Goal: Task Accomplishment & Management: Manage account settings

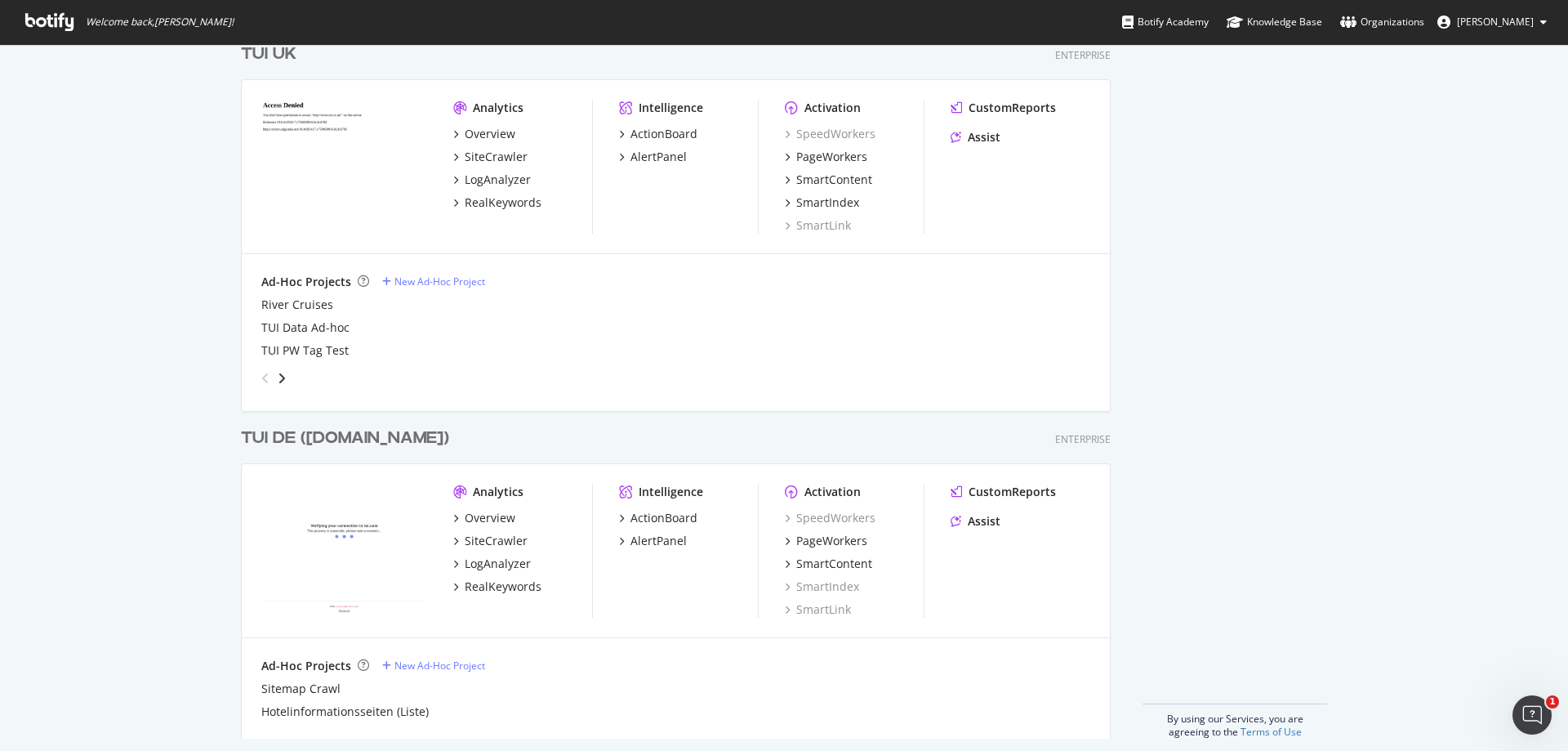
scroll to position [4098, 0]
click at [287, 425] on div "TUI DE ([DOMAIN_NAME])" at bounding box center [345, 435] width 208 height 24
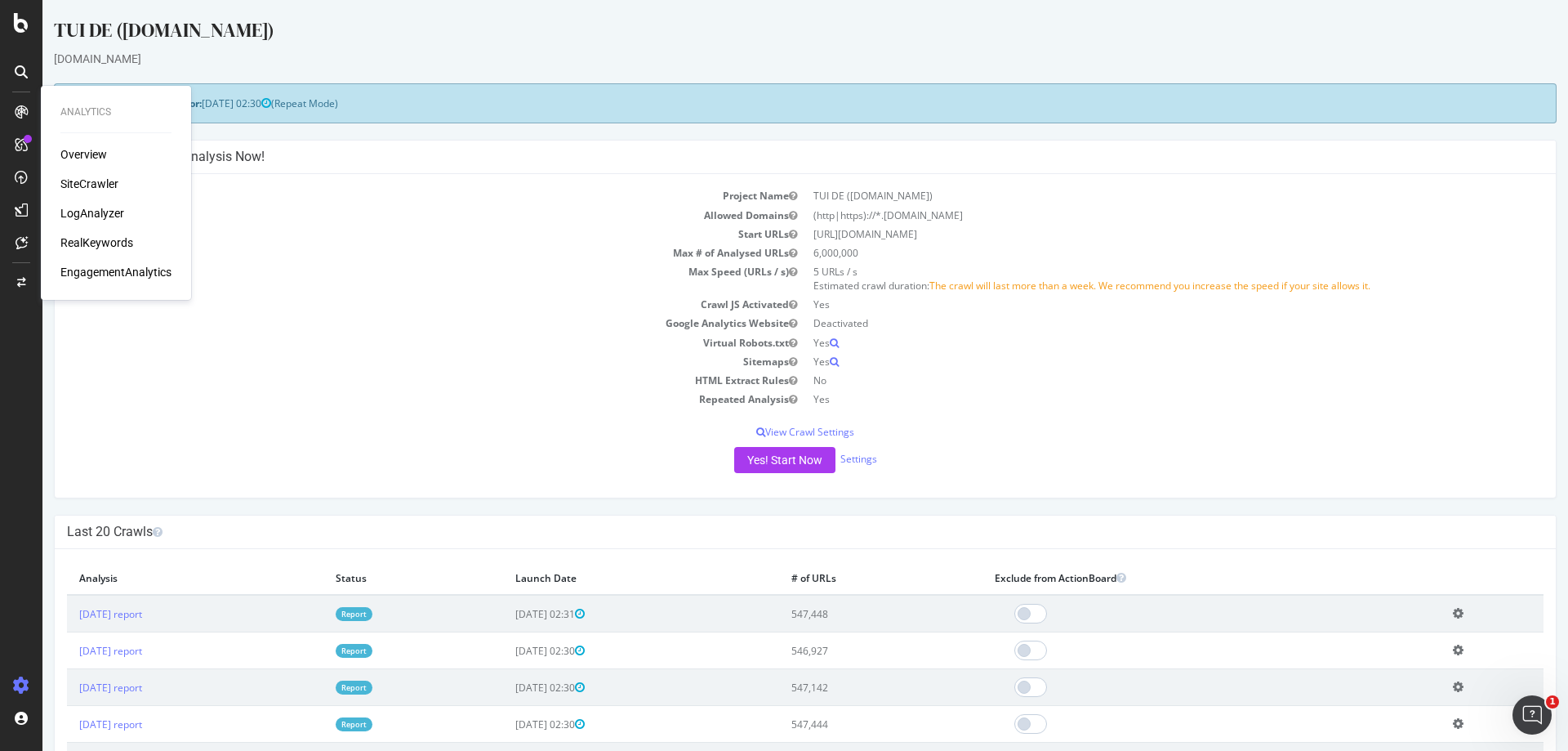
click at [99, 181] on div "SiteCrawler" at bounding box center [89, 184] width 58 height 16
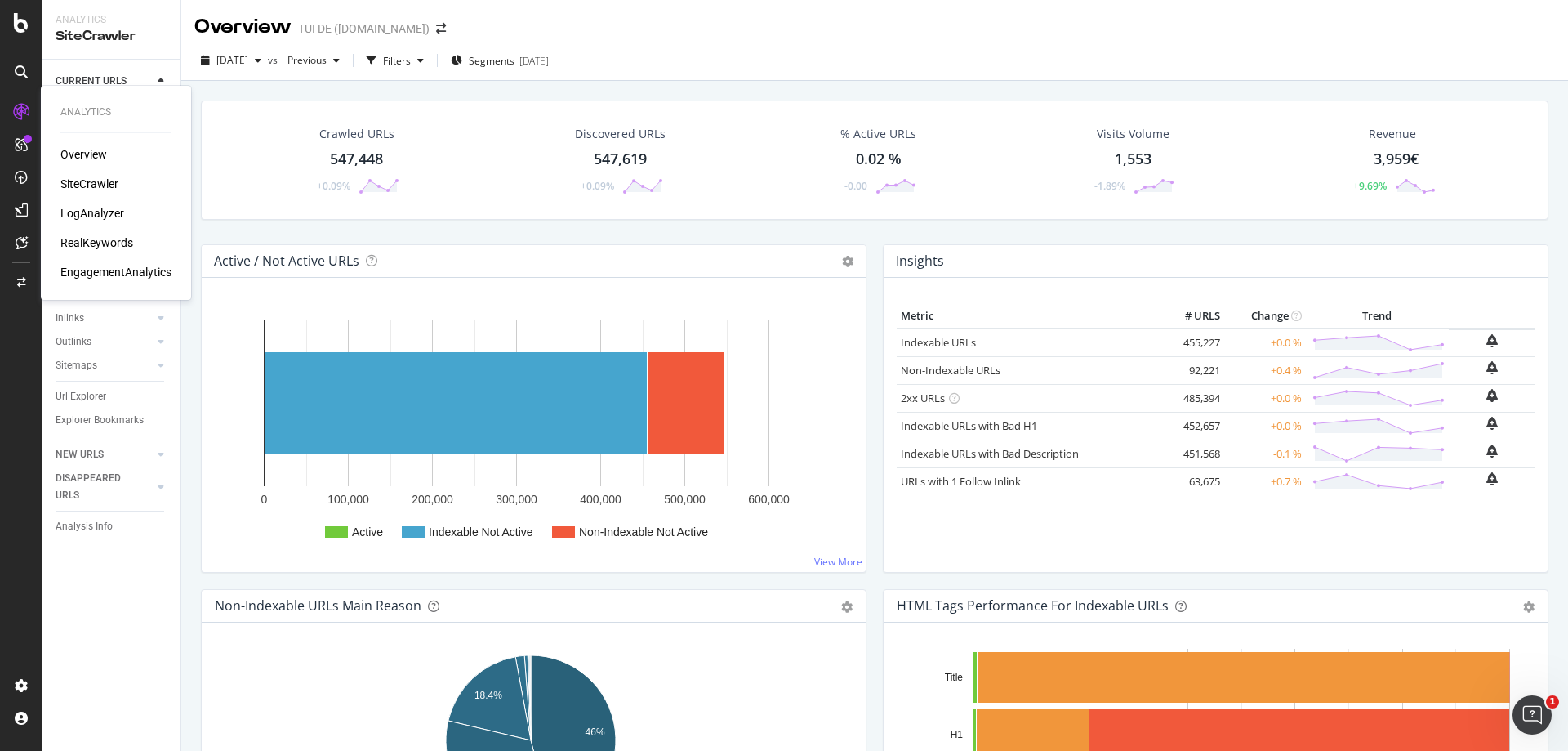
click at [101, 156] on div "Overview" at bounding box center [83, 155] width 47 height 16
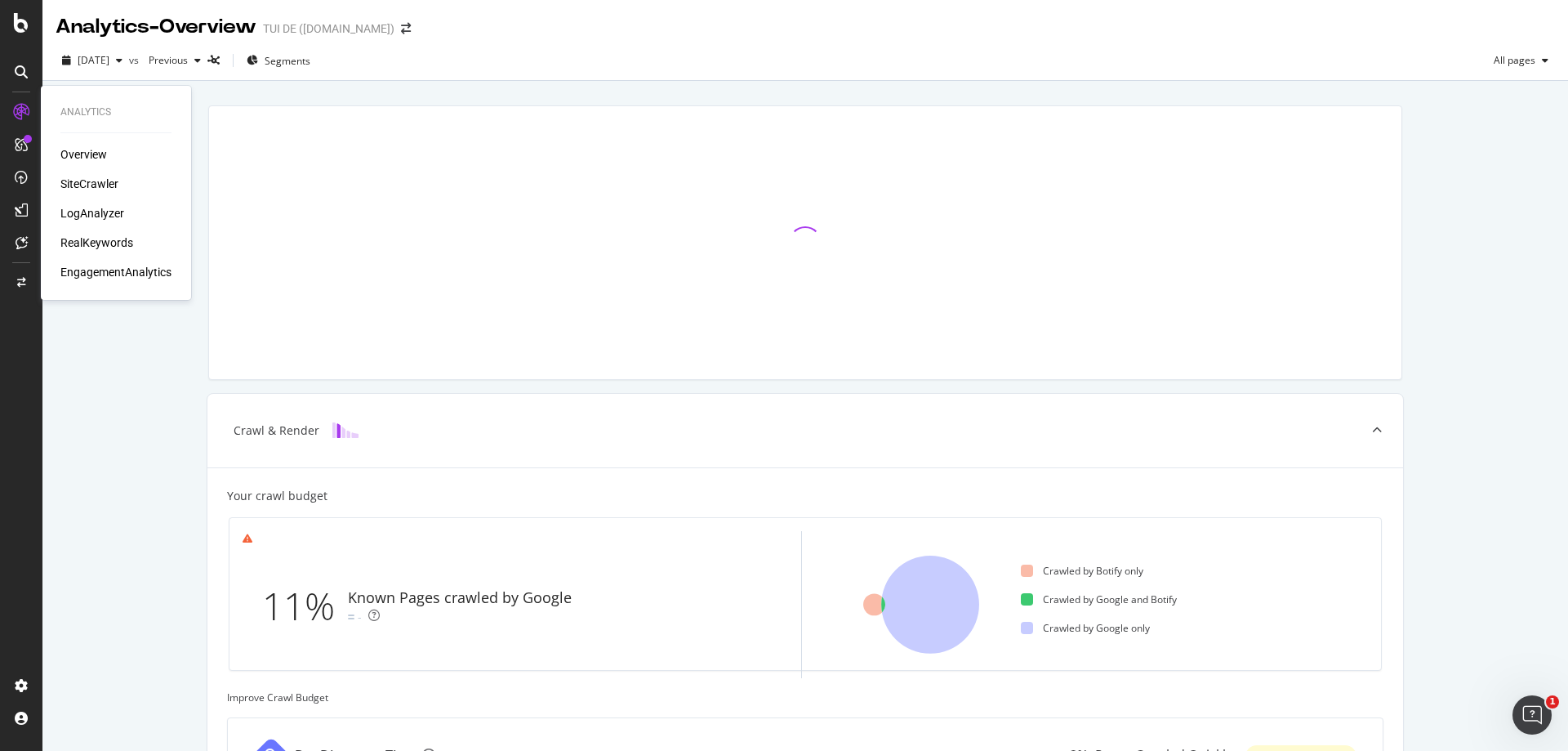
click at [109, 185] on div "SiteCrawler" at bounding box center [89, 184] width 58 height 16
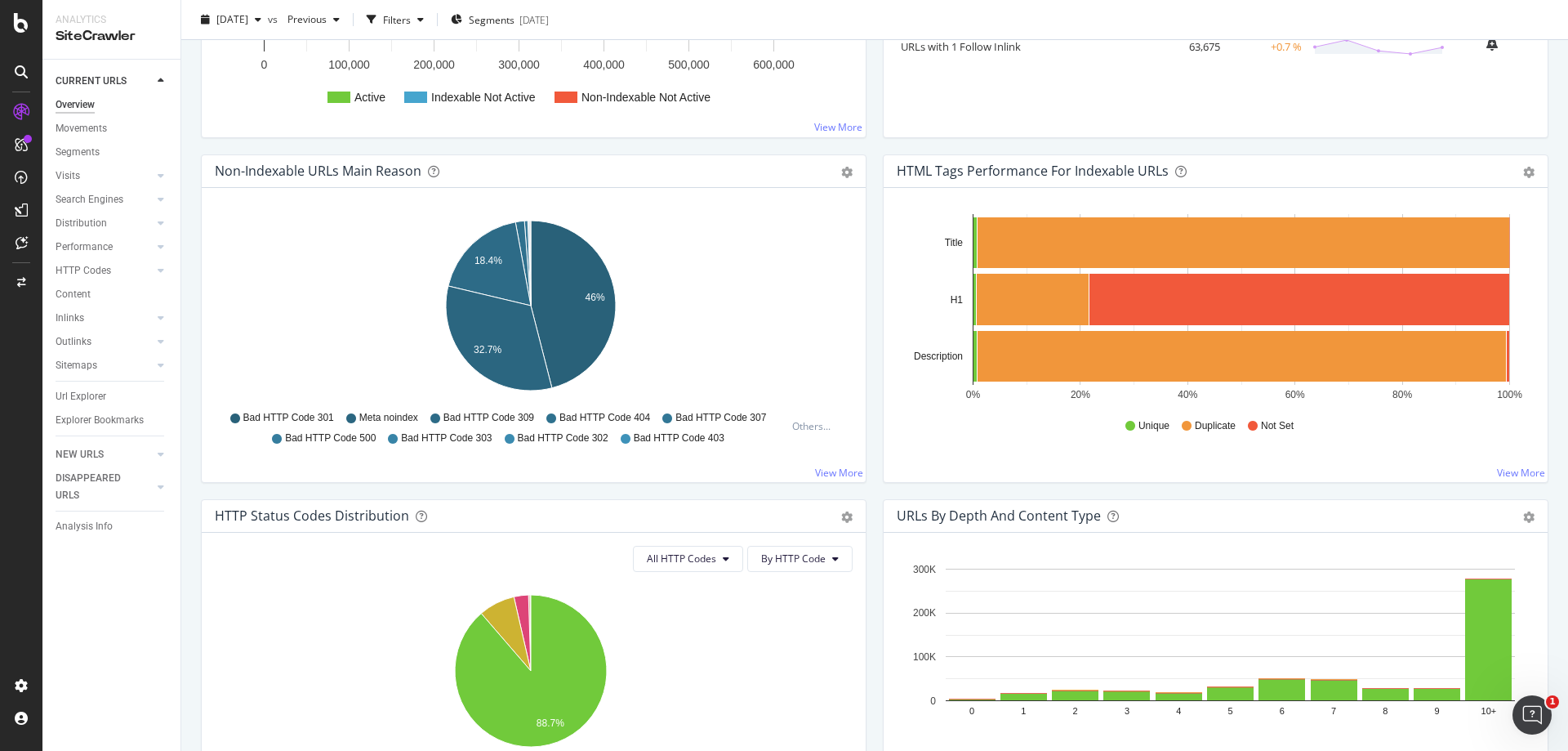
scroll to position [654, 0]
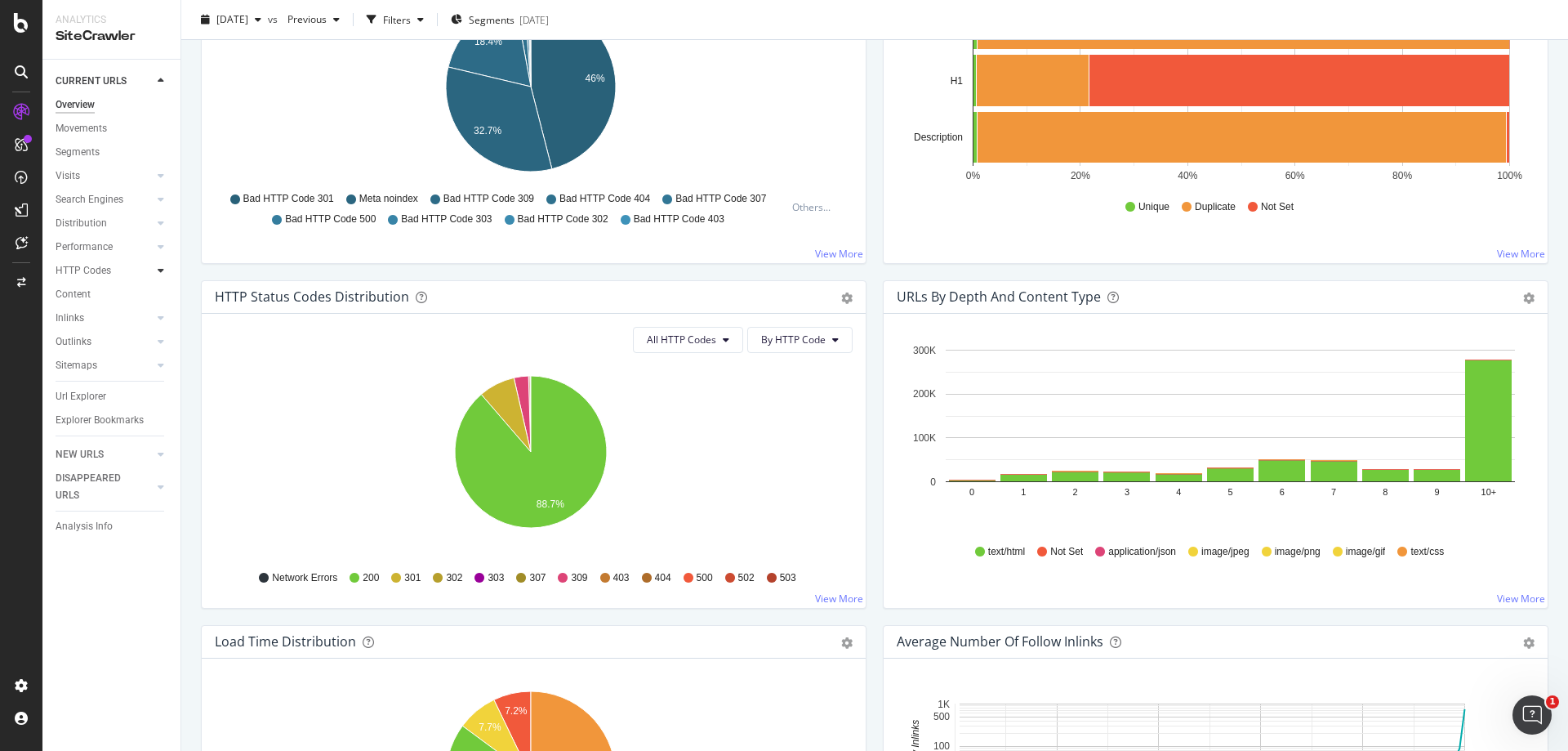
click at [159, 268] on icon at bounding box center [160, 270] width 6 height 10
click at [90, 274] on div "HTTP Codes" at bounding box center [83, 271] width 56 height 17
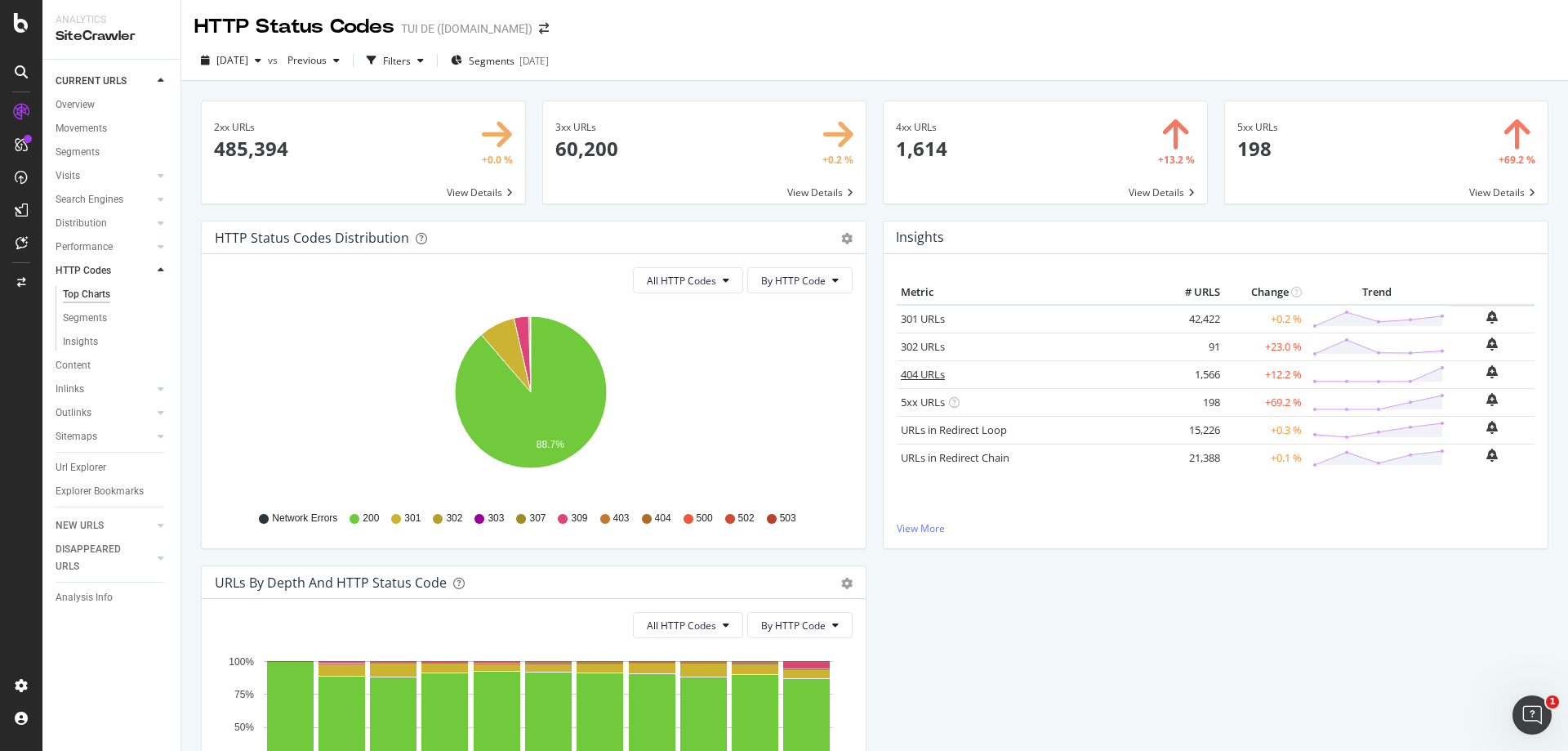
click at [922, 370] on link "404 URLs" at bounding box center [923, 374] width 44 height 15
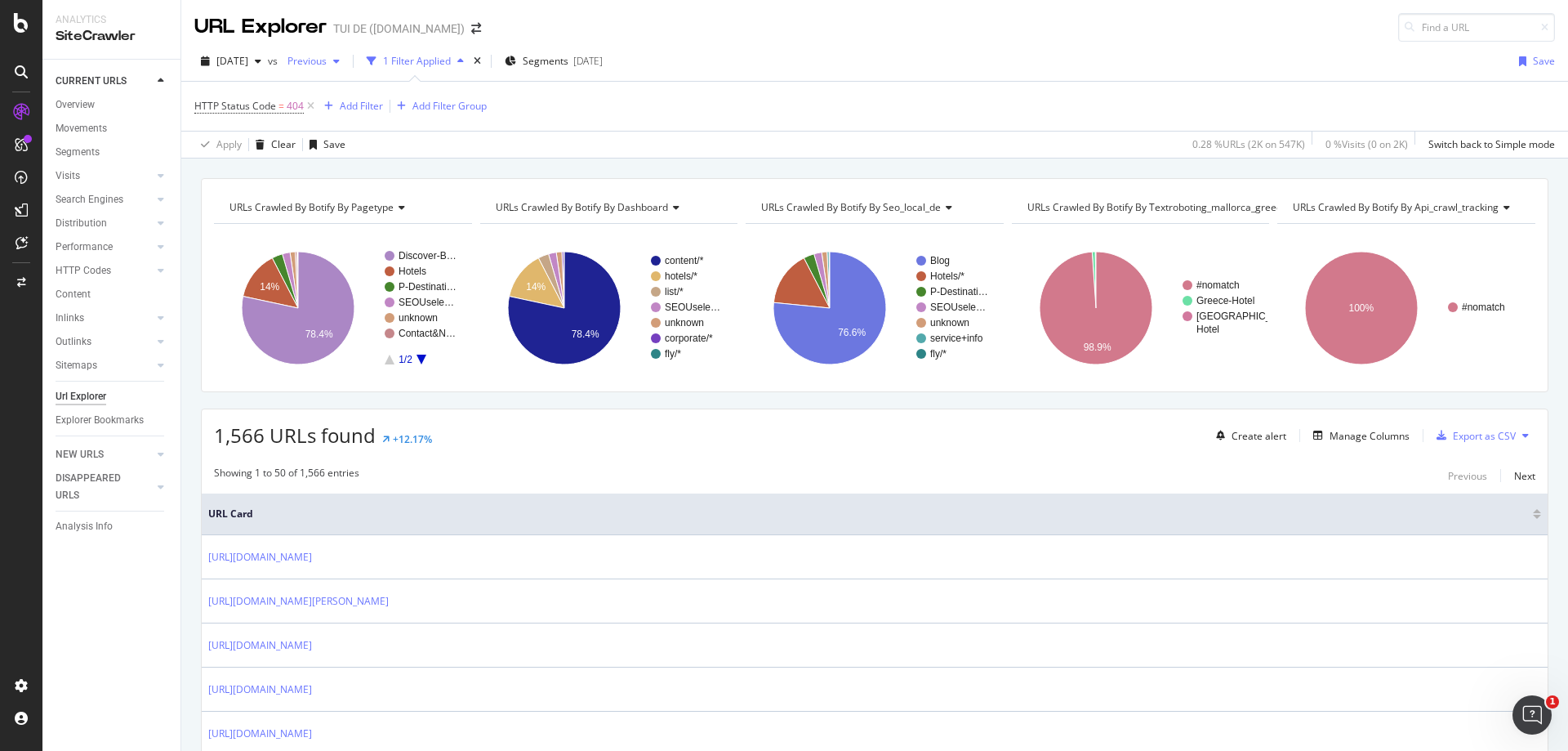
click at [326, 66] on span "Previous" at bounding box center [304, 60] width 46 height 14
click at [367, 128] on div "[DATE]" at bounding box center [362, 124] width 88 height 15
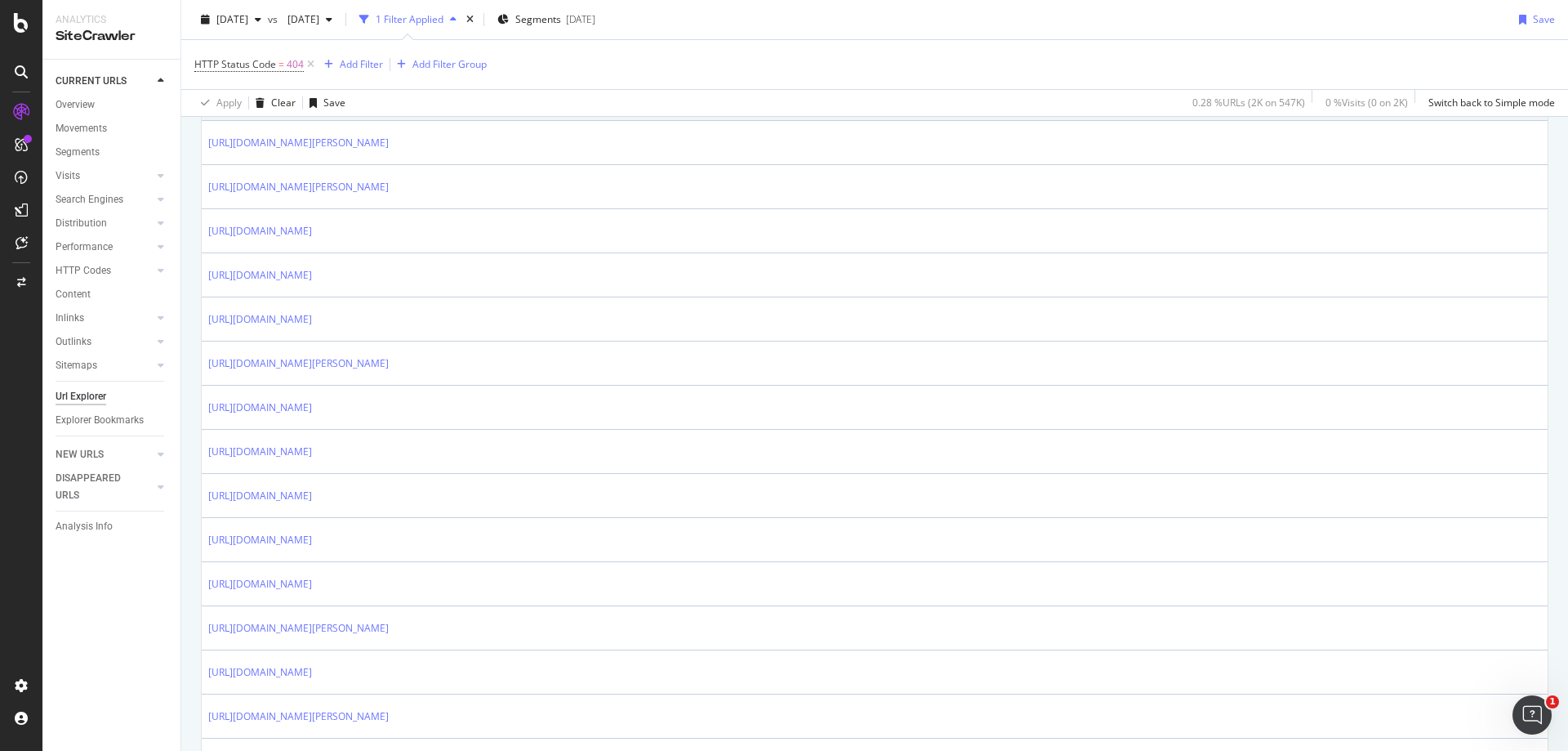
scroll to position [1226, 0]
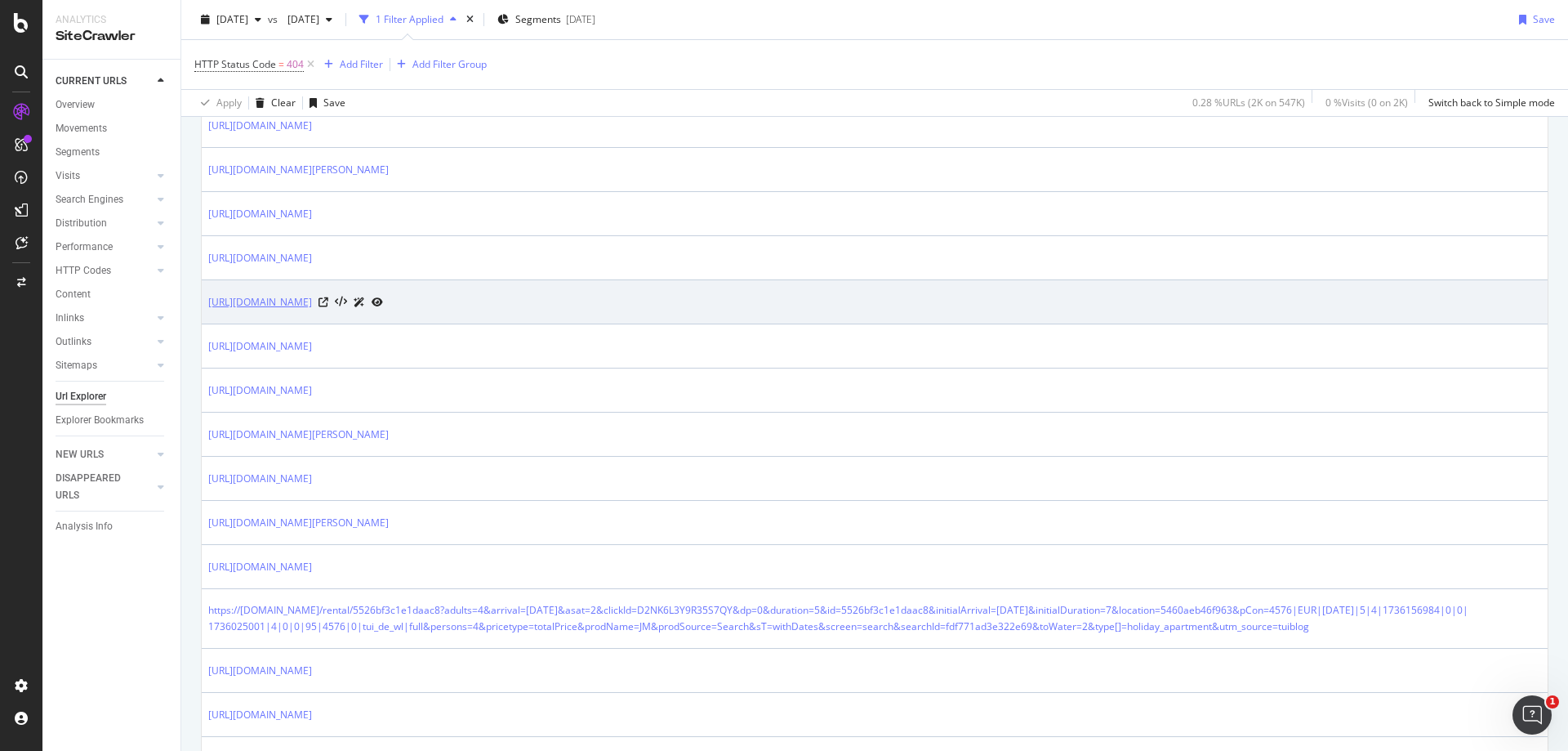
drag, startPoint x: 204, startPoint y: 304, endPoint x: 350, endPoint y: 307, distance: 146.0
click at [350, 307] on td "https://ferienwohnung.tui.com/rental/18bcde97b3eb0a480c5681dfa521f196?adults=7&…" at bounding box center [875, 302] width 1346 height 44
copy link "https://ferienwohnung.tui.com/"
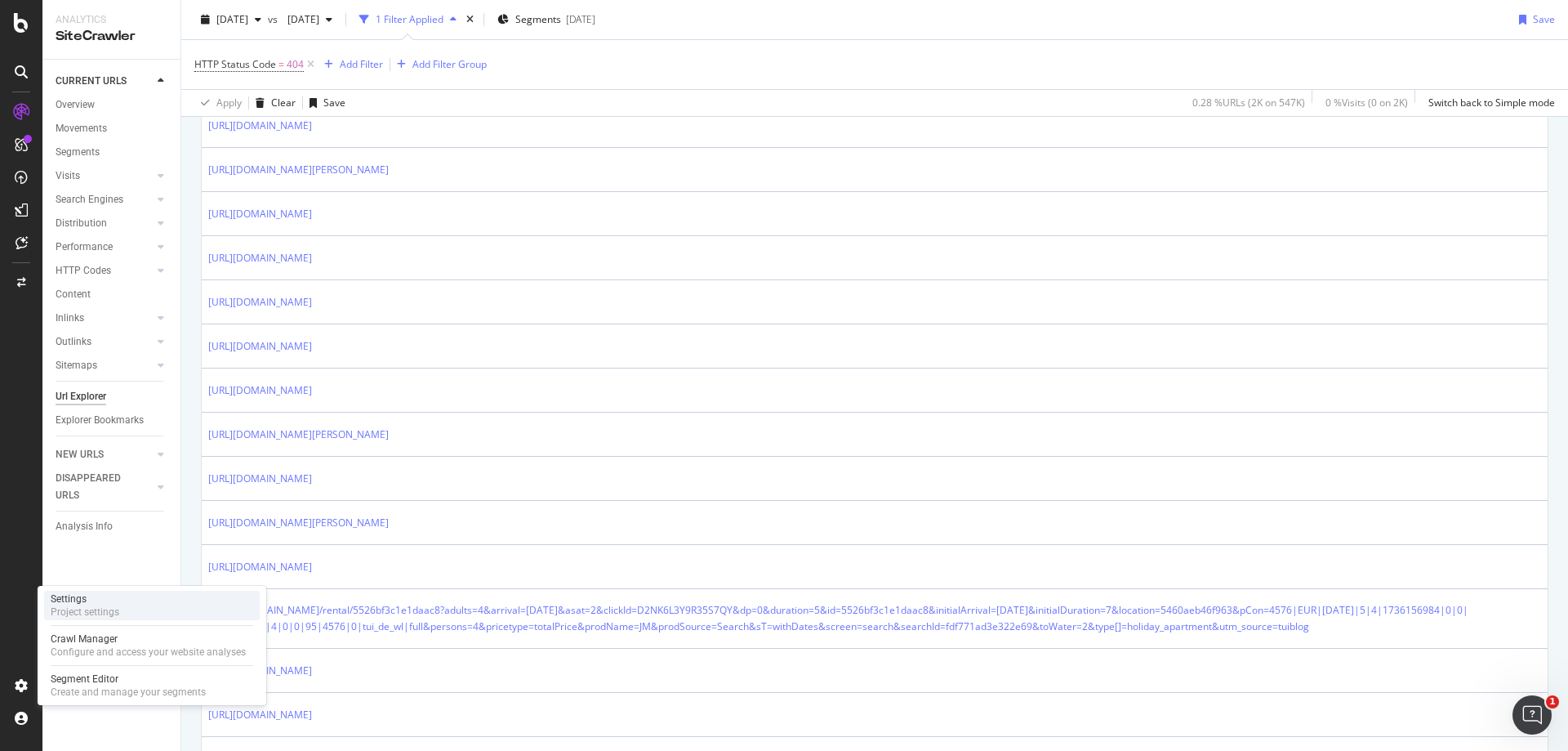
click at [95, 603] on div "Settings" at bounding box center [84, 599] width 69 height 13
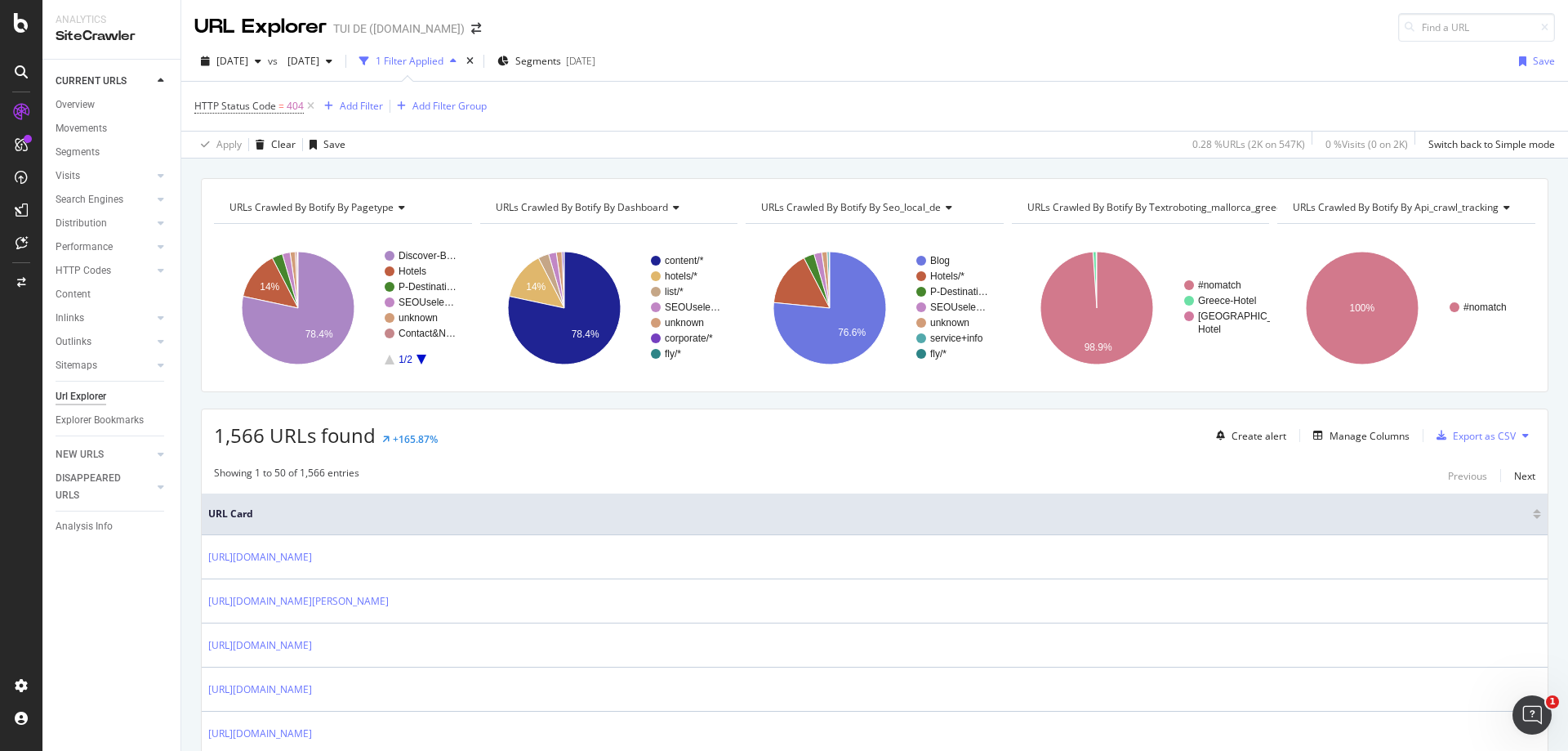
scroll to position [490, 0]
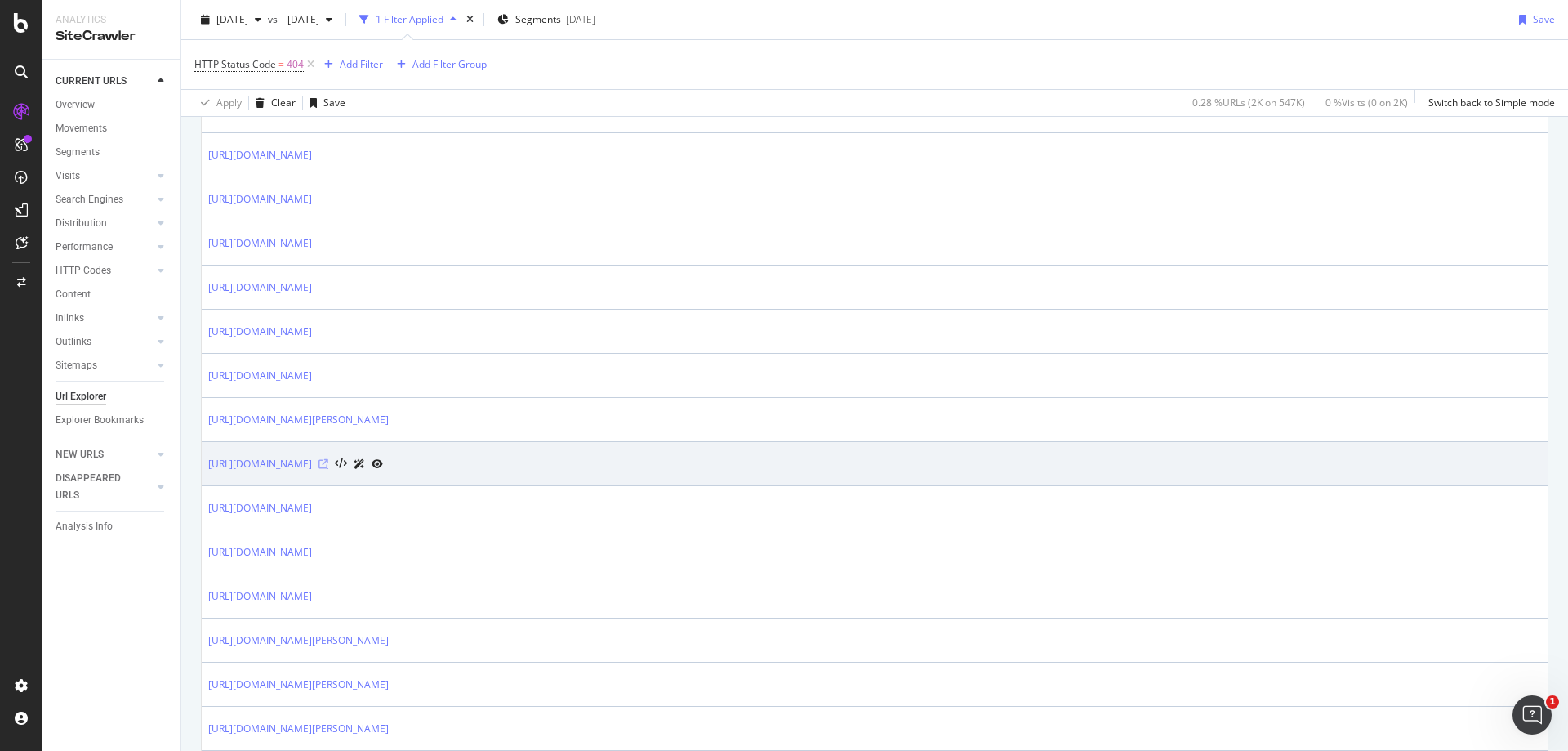
click at [328, 466] on icon at bounding box center [323, 464] width 10 height 10
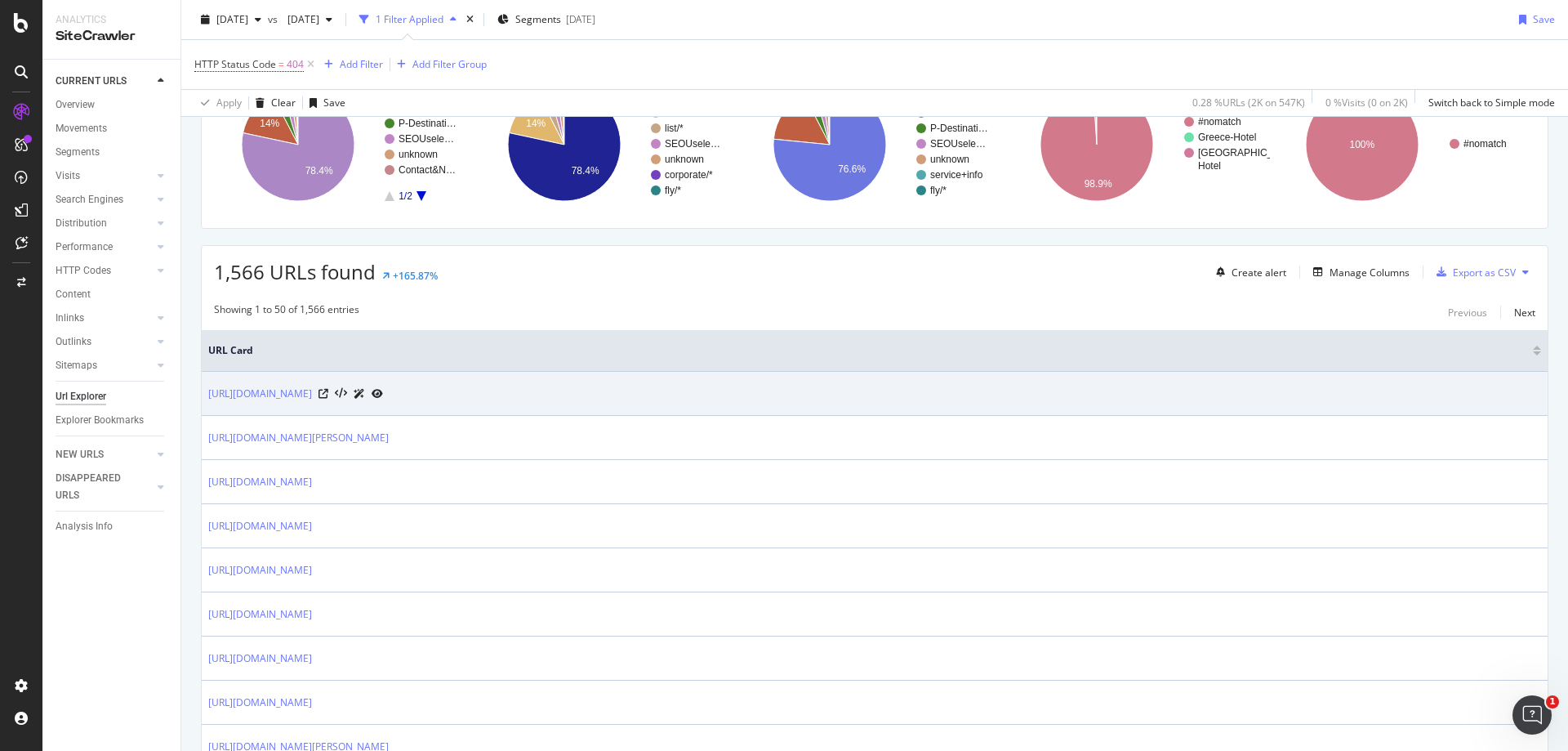
scroll to position [0, 0]
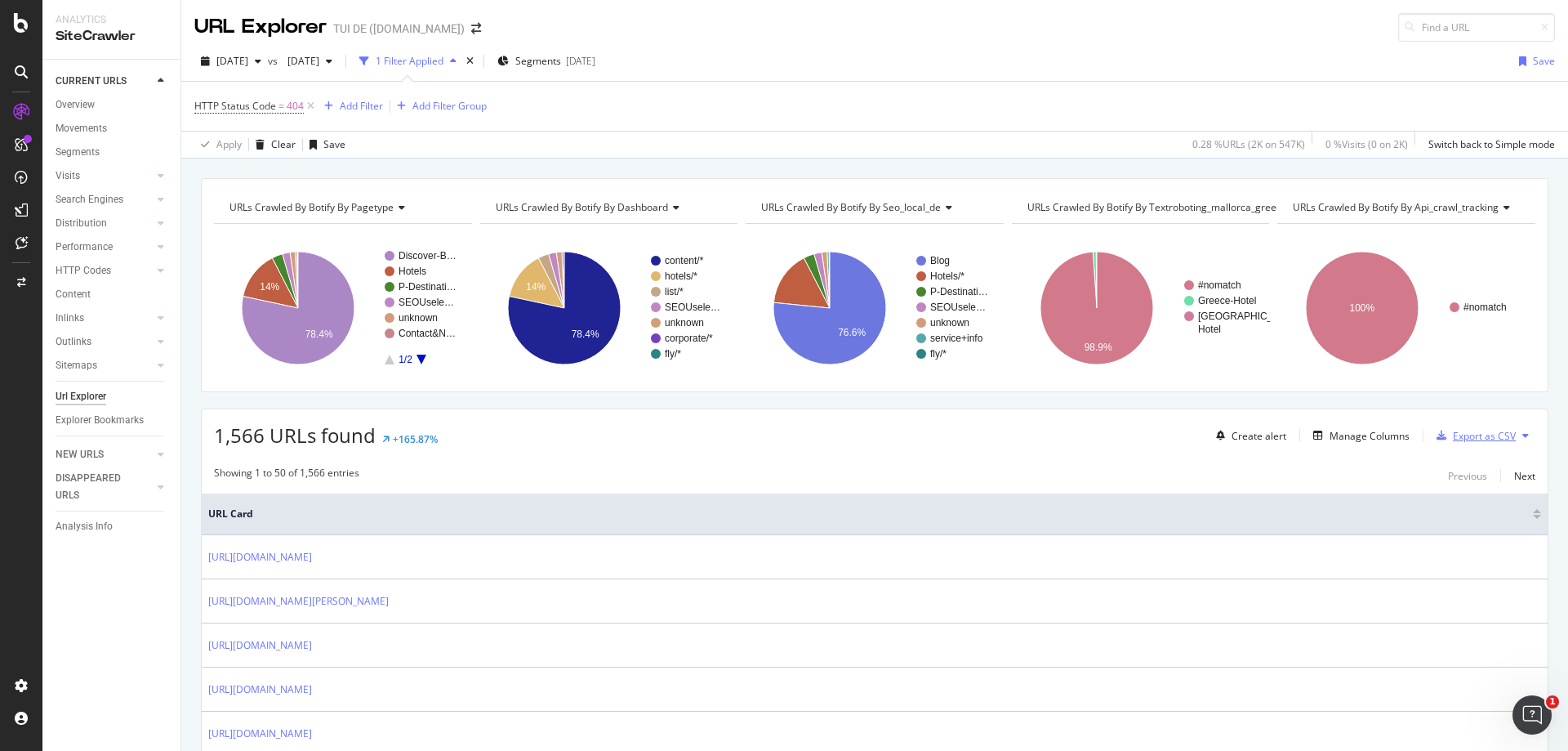
click at [1496, 433] on div "Export as CSV" at bounding box center [1484, 435] width 63 height 14
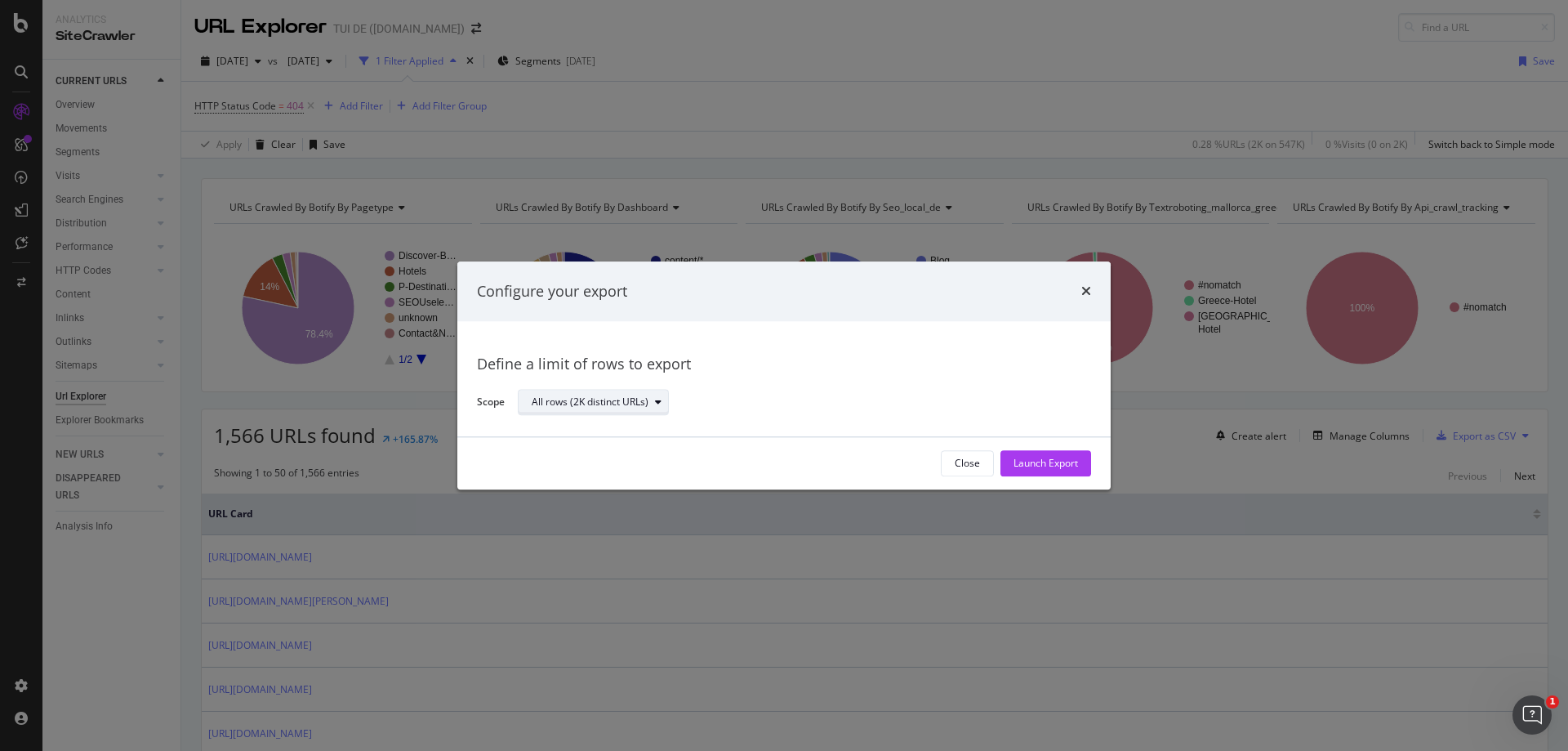
click at [615, 405] on div "All rows (2K distinct URLs)" at bounding box center [590, 402] width 117 height 10
click at [955, 458] on div "Close" at bounding box center [967, 463] width 26 height 14
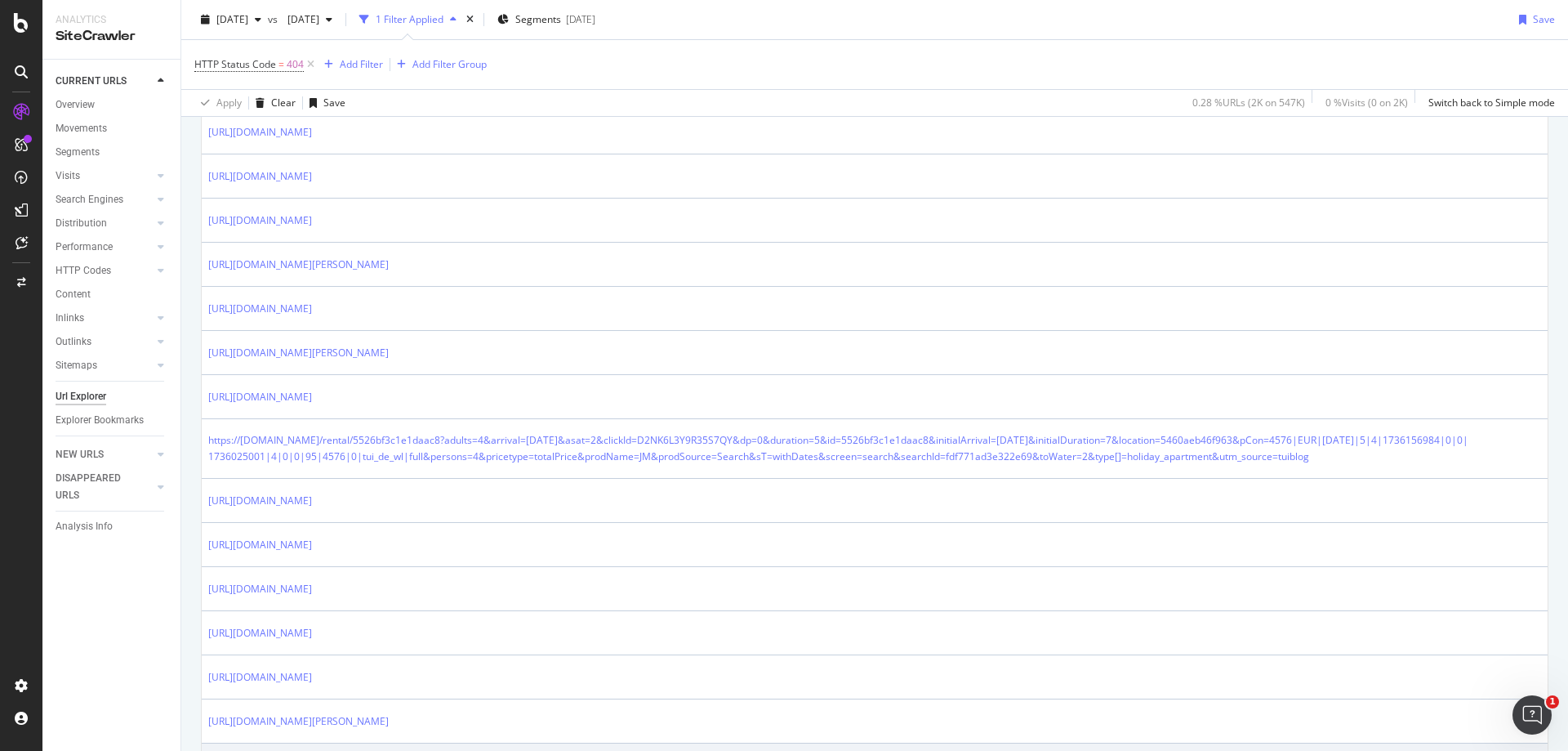
scroll to position [1722, 0]
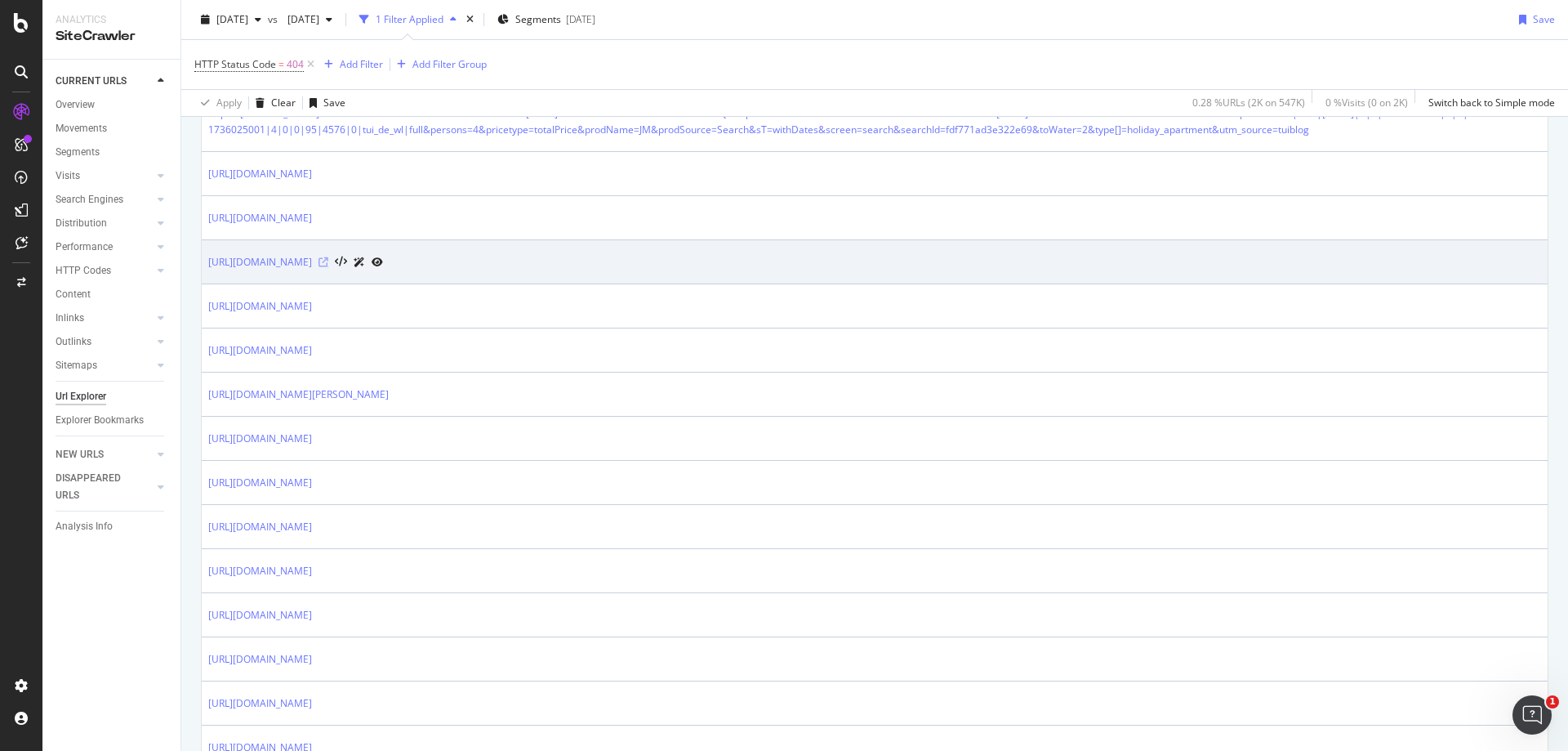
click at [328, 267] on icon at bounding box center [323, 262] width 10 height 10
click at [312, 271] on link "[URL][DOMAIN_NAME]" at bounding box center [260, 263] width 103 height 16
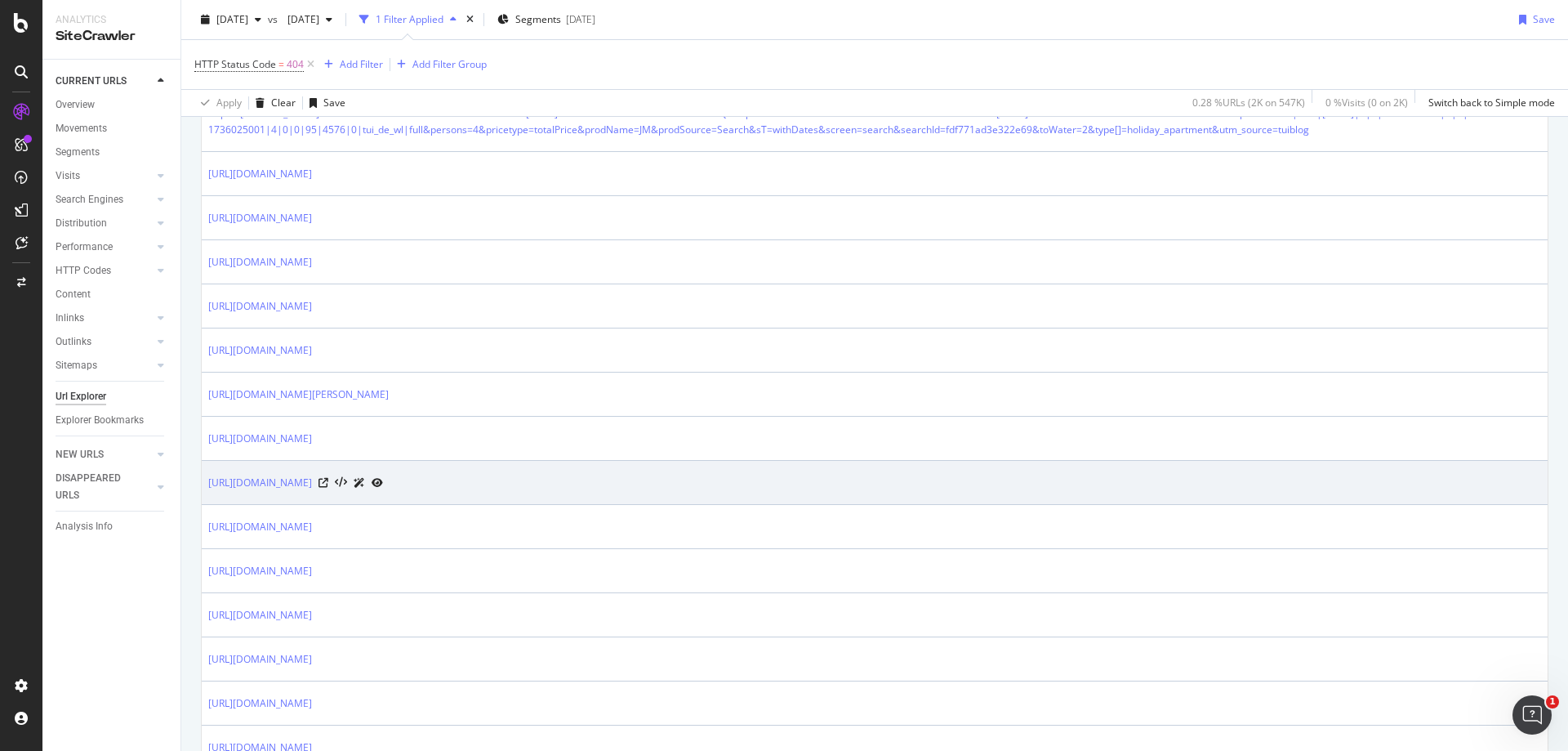
click at [392, 486] on td "https://www.tui.com/pauschalreisen/Ecuador/" at bounding box center [875, 483] width 1346 height 44
click at [406, 486] on td "https://www.tui.com/pauschalreisen/Ecuador/" at bounding box center [875, 483] width 1346 height 44
click at [312, 491] on link "https://www.tui.com/pauschalreisen/Ecuador/" at bounding box center [260, 483] width 103 height 16
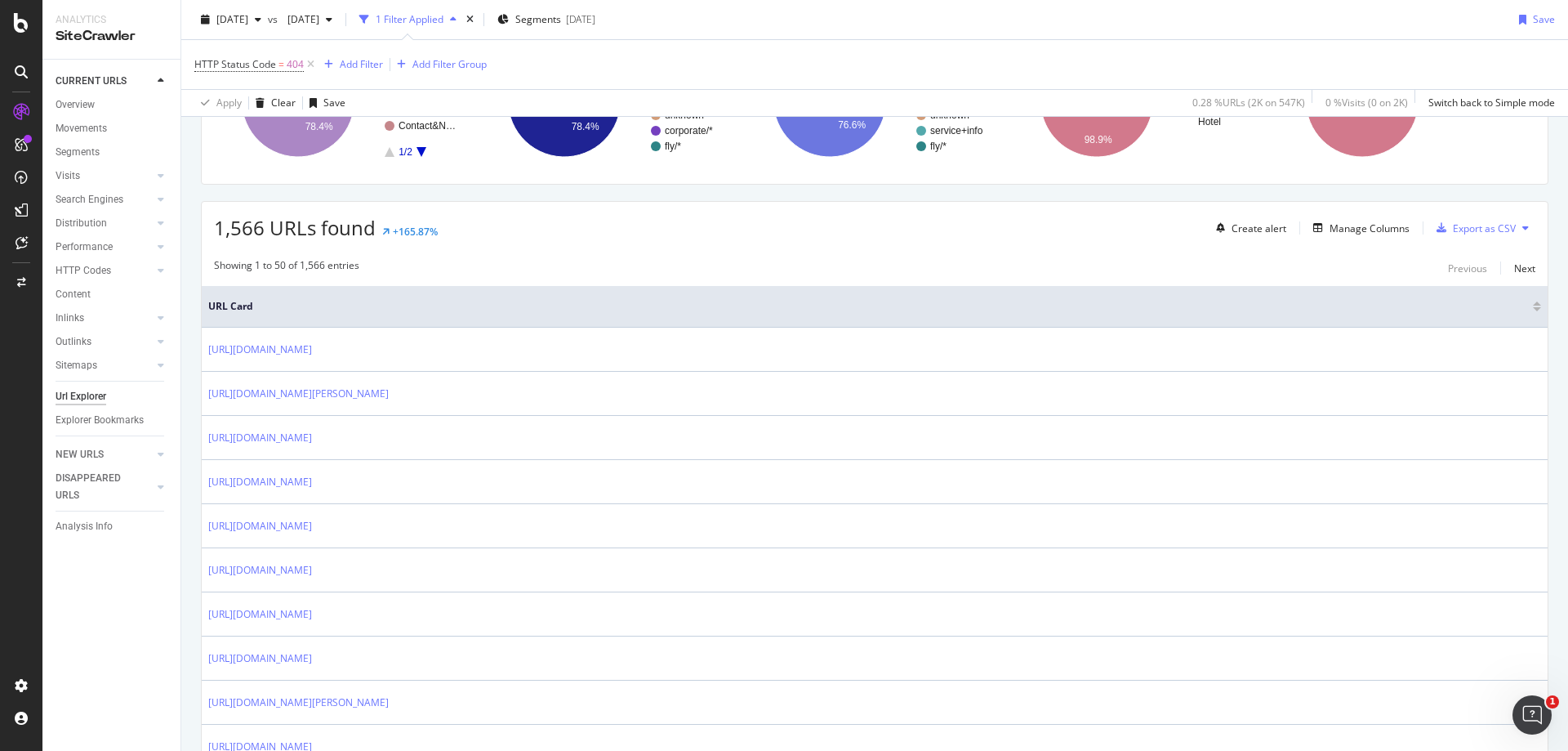
scroll to position [81, 0]
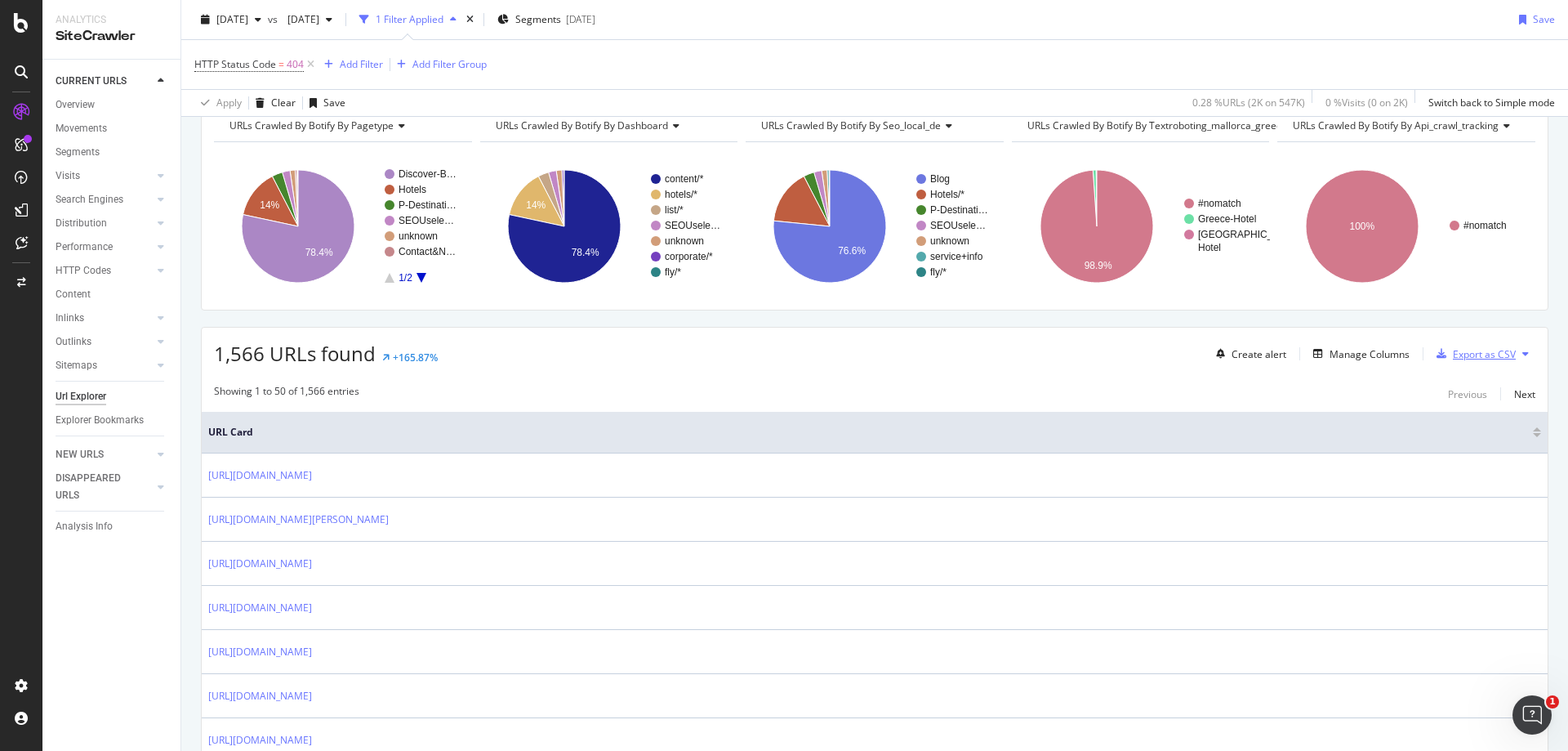
click at [1475, 353] on div "Export as CSV" at bounding box center [1484, 354] width 63 height 14
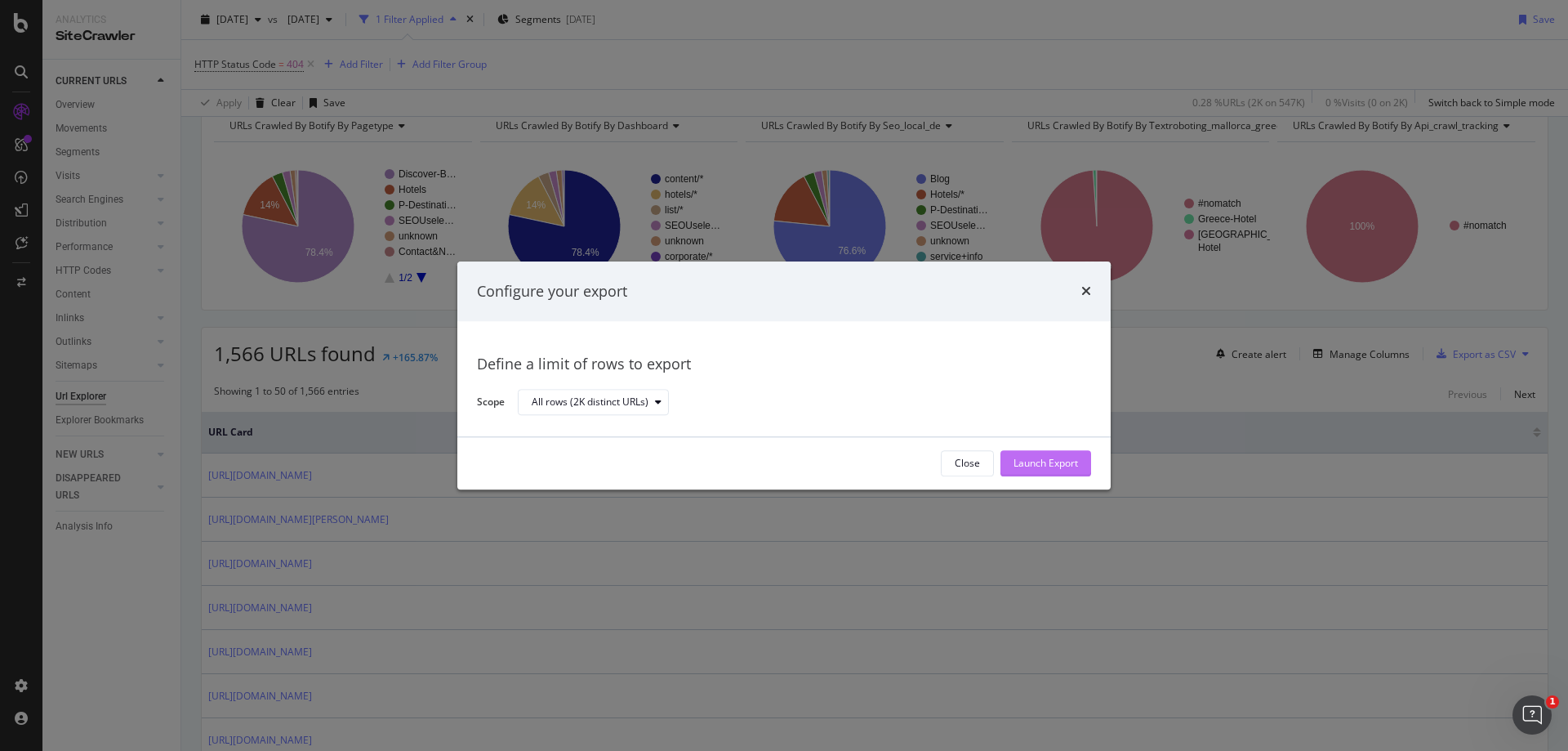
click at [1039, 462] on div "Launch Export" at bounding box center [1045, 463] width 65 height 14
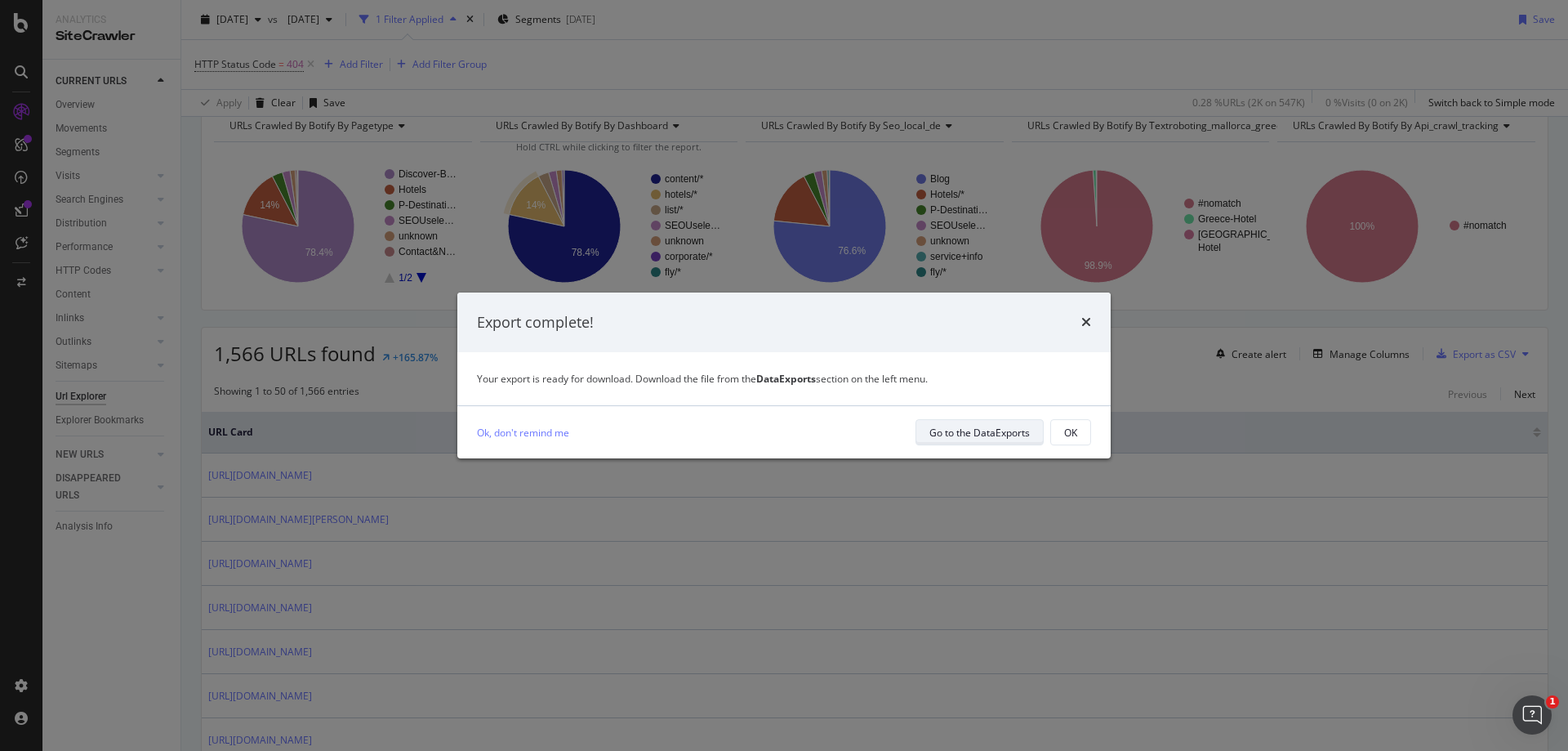
click at [1002, 436] on div "Go to the DataExports" at bounding box center [979, 432] width 101 height 14
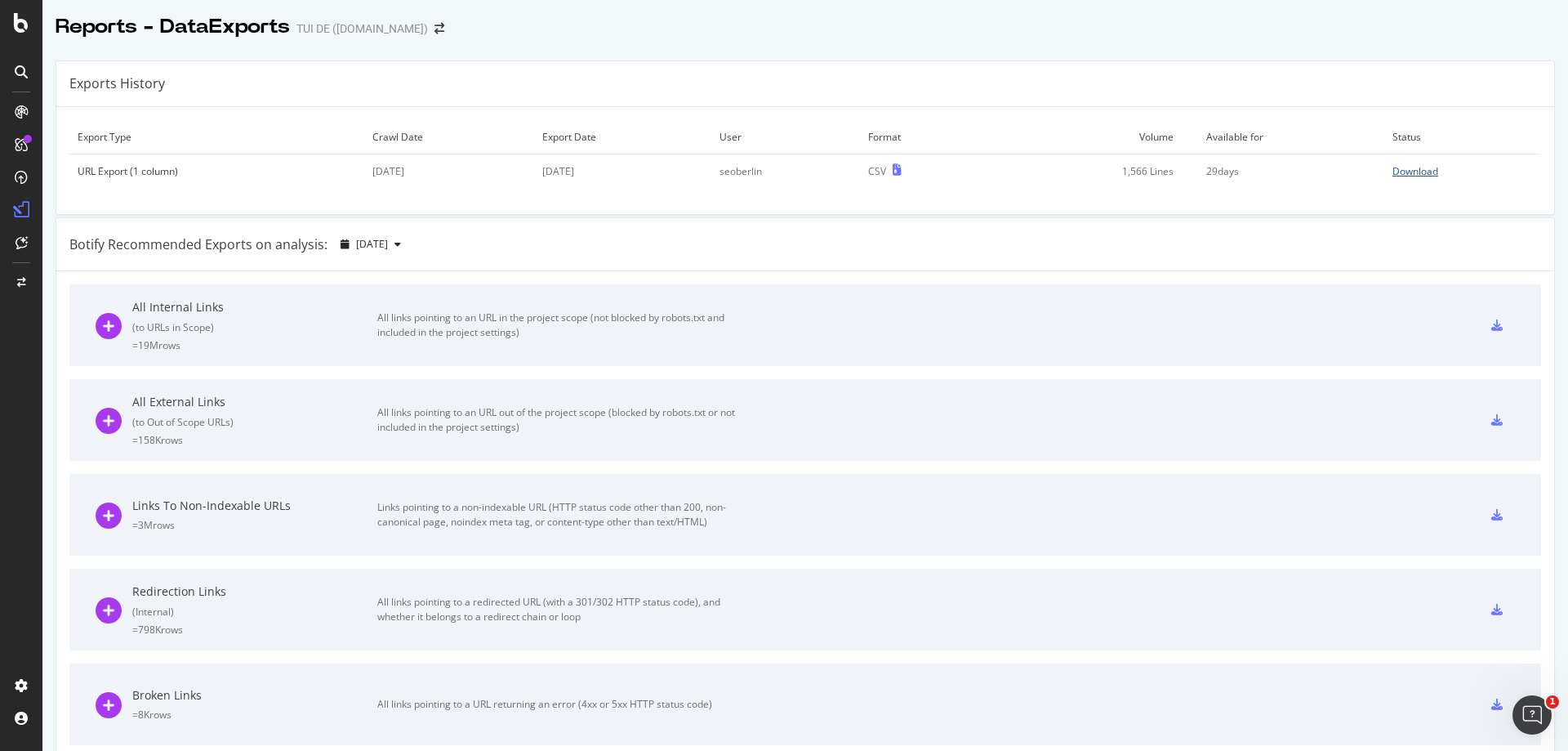
click at [1404, 169] on div "Download" at bounding box center [1415, 171] width 46 height 14
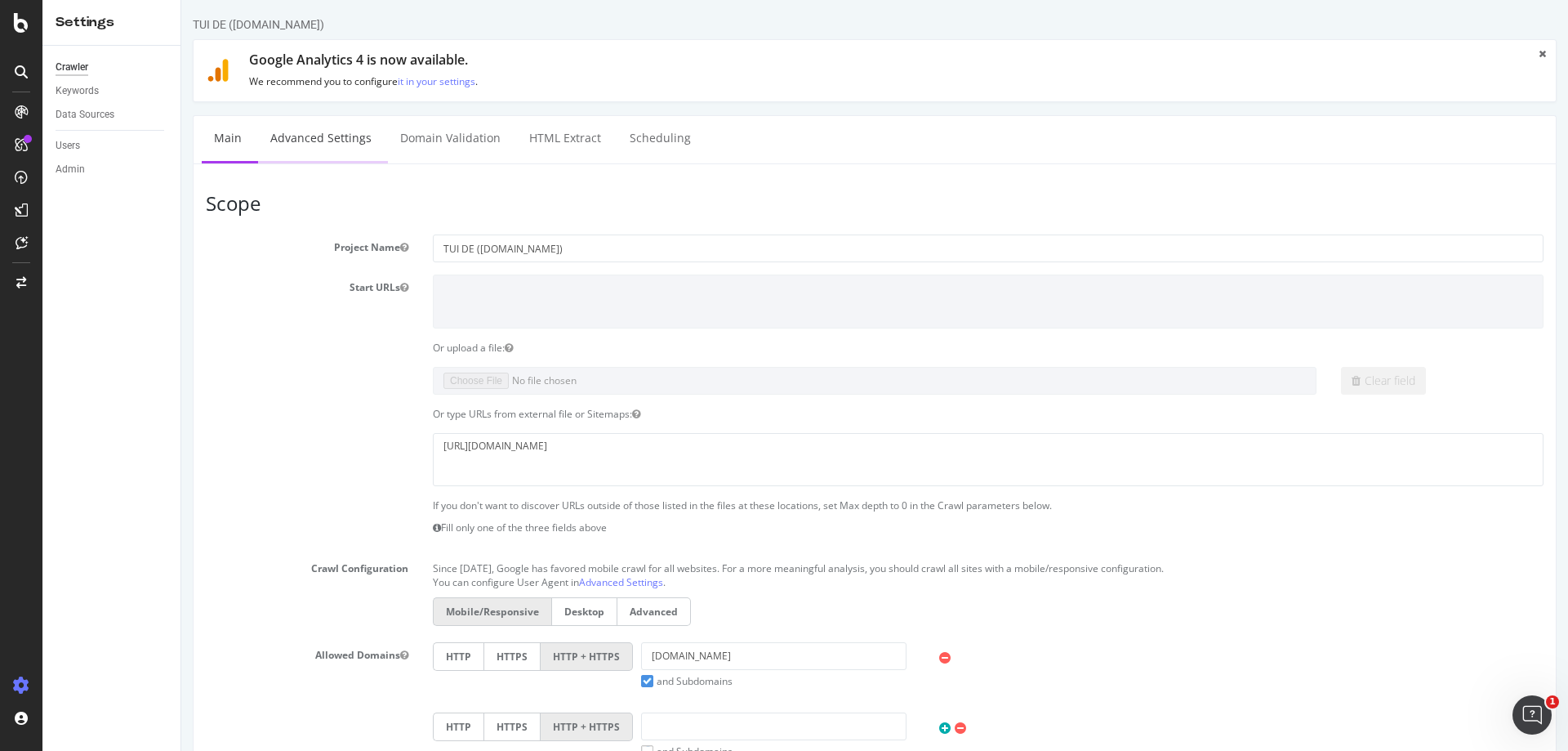
click at [322, 143] on link "Advanced Settings" at bounding box center [321, 138] width 126 height 45
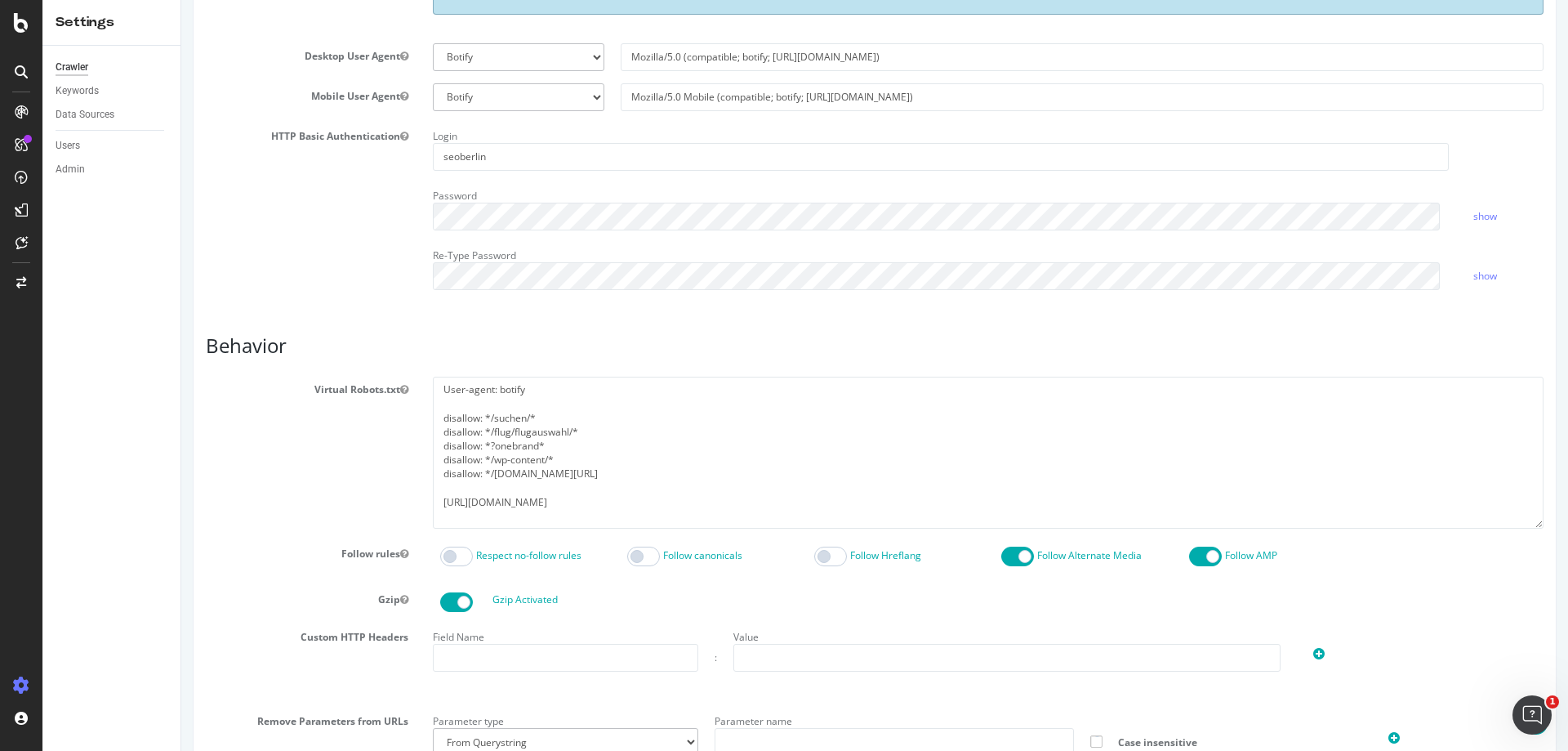
scroll to position [654, 0]
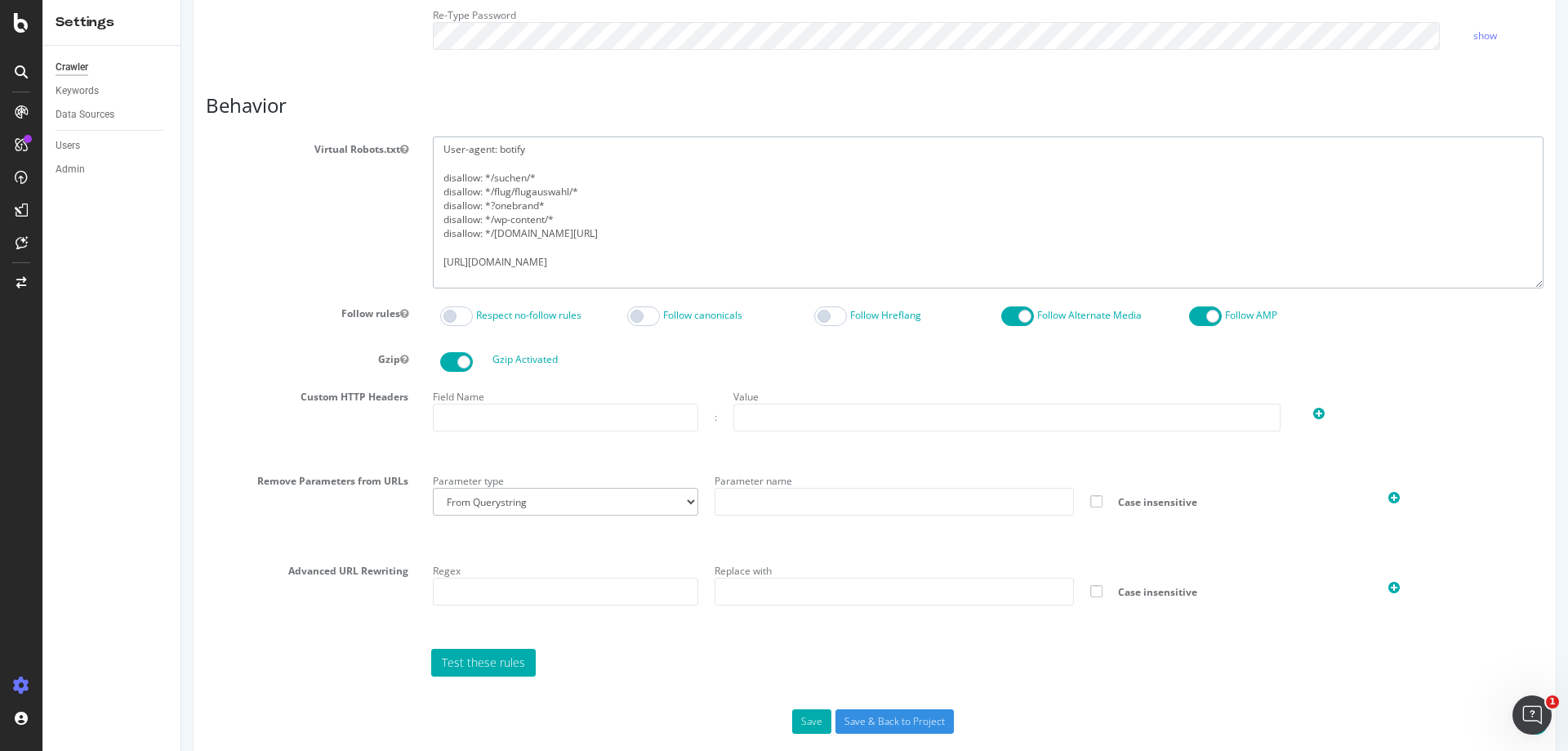
click at [607, 227] on textarea "User-agent: botify disallow: */suchen/* disallow: */flug/flugauswahl/* disallow…" at bounding box center [987, 211] width 1111 height 151
paste textarea "https://ferienwohnung.tui.com/"
drag, startPoint x: 623, startPoint y: 232, endPoint x: 485, endPoint y: 231, distance: 138.0
click at [485, 231] on textarea "User-agent: botify disallow: */suchen/* disallow: */flug/flugauswahl/* disallow…" at bounding box center [987, 211] width 1111 height 151
click at [494, 249] on textarea "User-agent: botify disallow: */suchen/* disallow: */flug/flugauswahl/* disallow…" at bounding box center [987, 211] width 1111 height 151
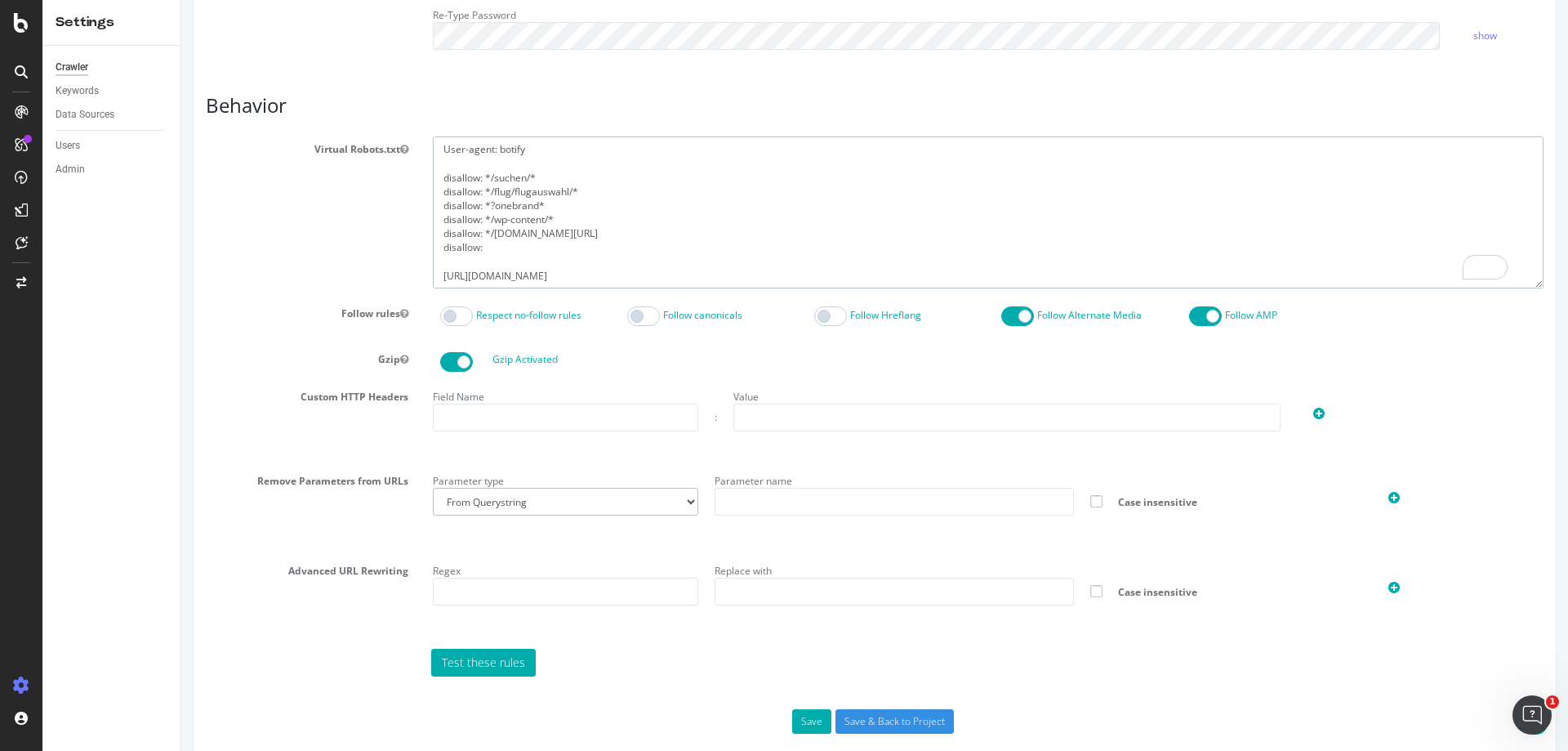
paste textarea "*/experiences.tui.com/*"
drag, startPoint x: 603, startPoint y: 276, endPoint x: 475, endPoint y: 247, distance: 131.2
click at [475, 247] on textarea "User-agent: botify disallow: */suchen/* disallow: */flug/flugauswahl/* disallow…" at bounding box center [987, 211] width 1111 height 151
drag, startPoint x: 492, startPoint y: 220, endPoint x: 582, endPoint y: 218, distance: 90.0
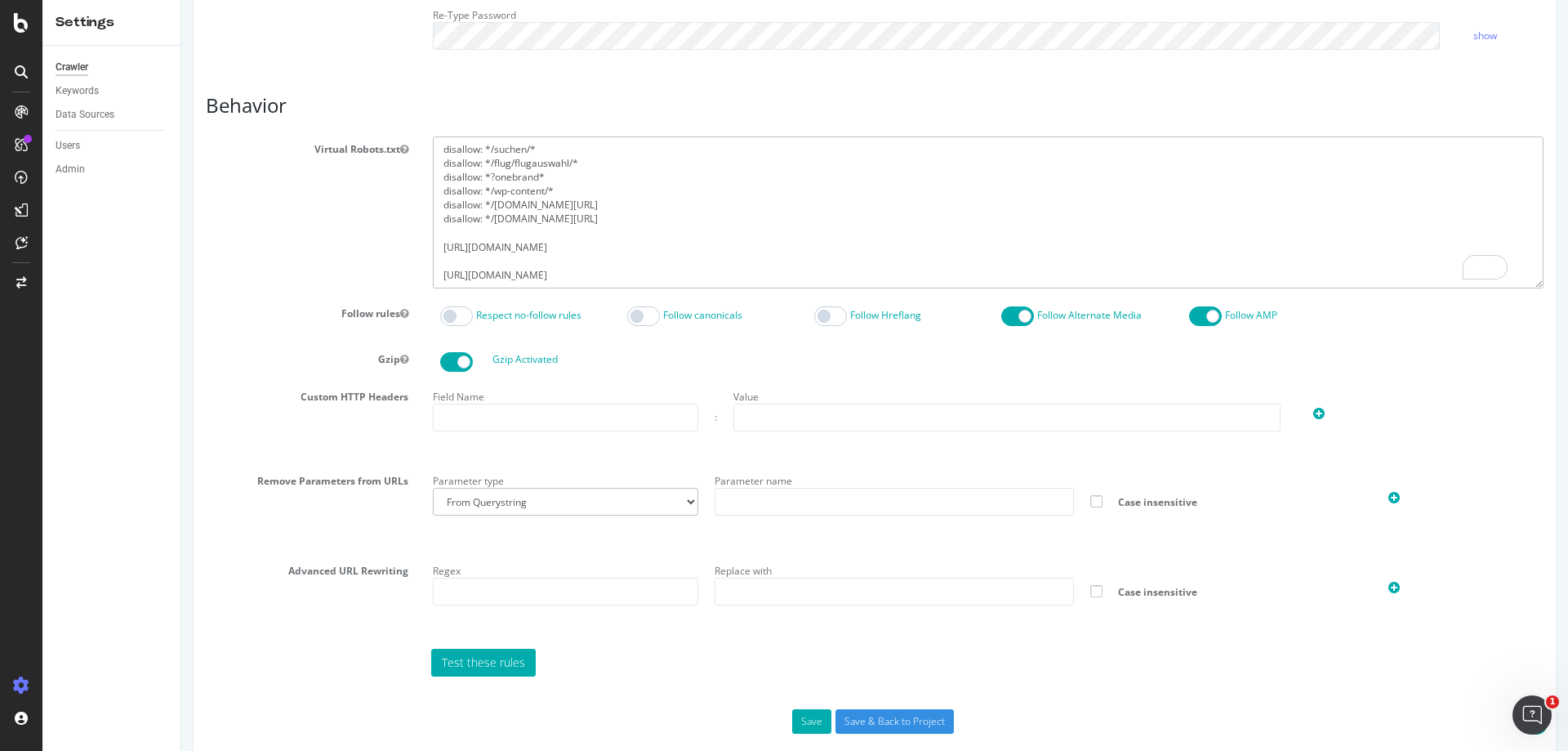
click at [582, 218] on textarea "User-agent: botify disallow: */suchen/* disallow: */flug/flugauswahl/* disallow…" at bounding box center [987, 211] width 1111 height 151
paste textarea "ferienwohnung.tui.com/"
drag, startPoint x: 610, startPoint y: 254, endPoint x: 368, endPoint y: 241, distance: 242.3
click at [368, 241] on div "Virtual Robots.txt User-agent: botify disallow: */suchen/* disallow: */flug/flu…" at bounding box center [875, 211] width 1362 height 151
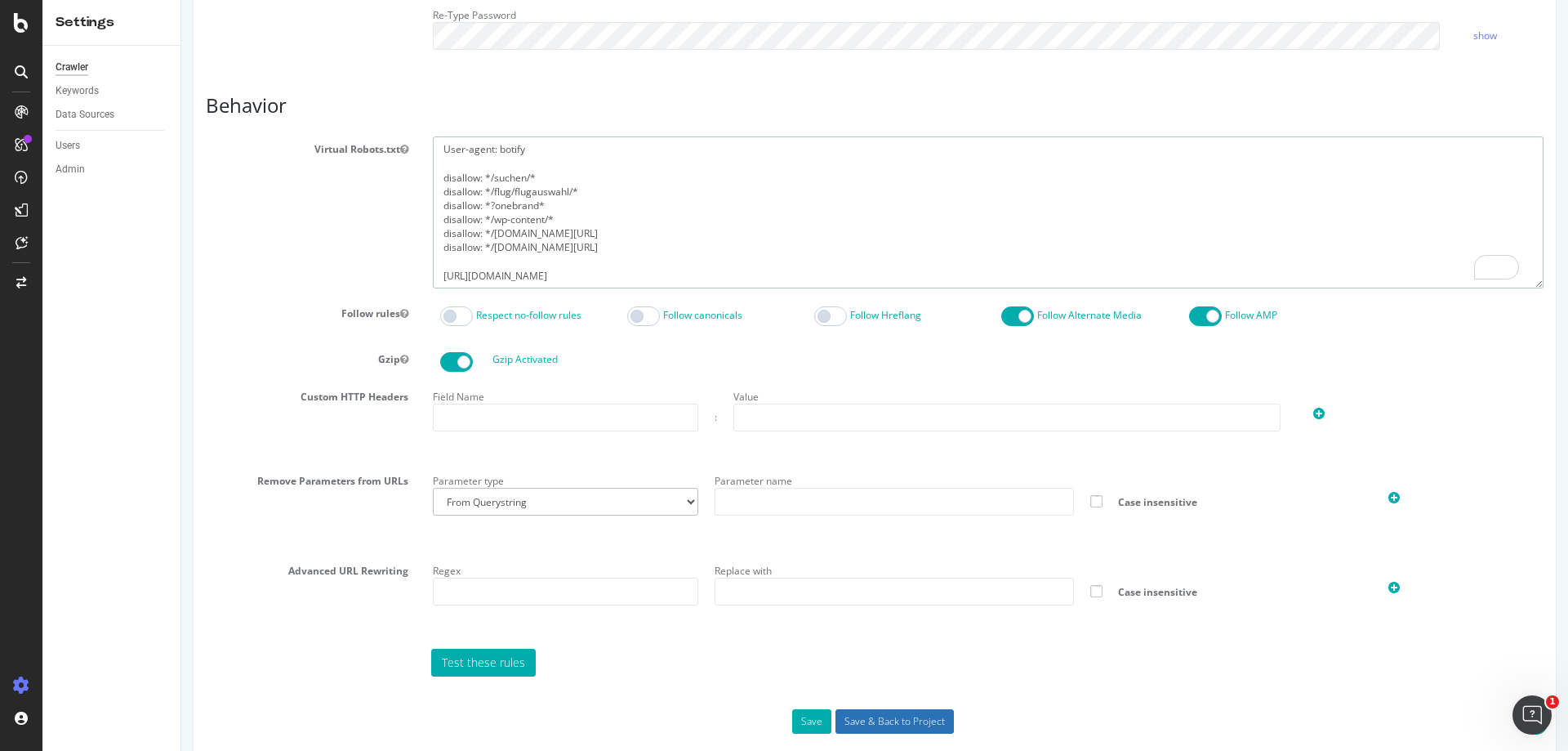
type textarea "User-agent: botify disallow: */suchen/* disallow: */flug/flugauswahl/* disallow…"
click at [853, 720] on input "Save & Back to Project" at bounding box center [895, 721] width 119 height 25
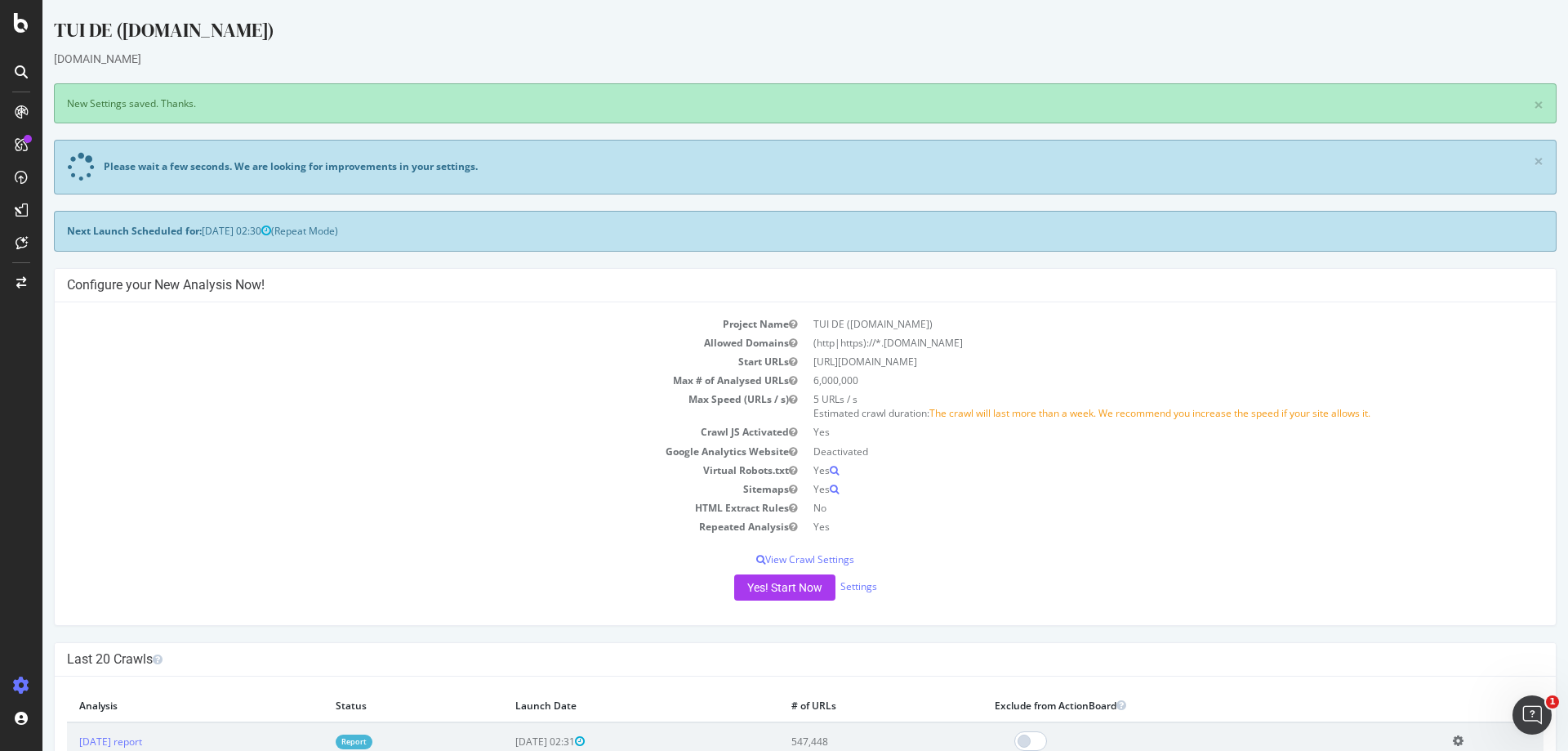
scroll to position [81, 0]
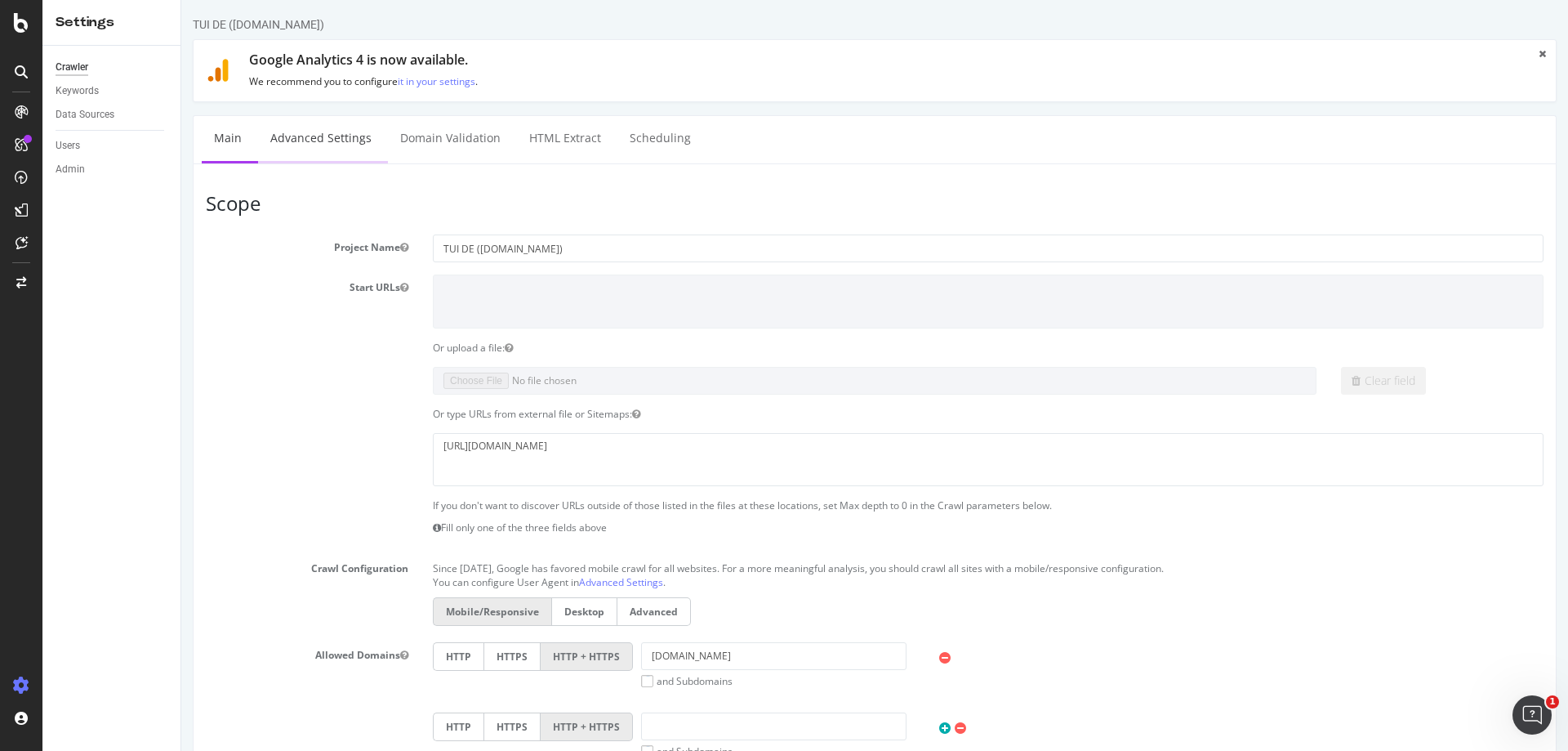
click at [317, 136] on link "Advanced Settings" at bounding box center [321, 138] width 126 height 45
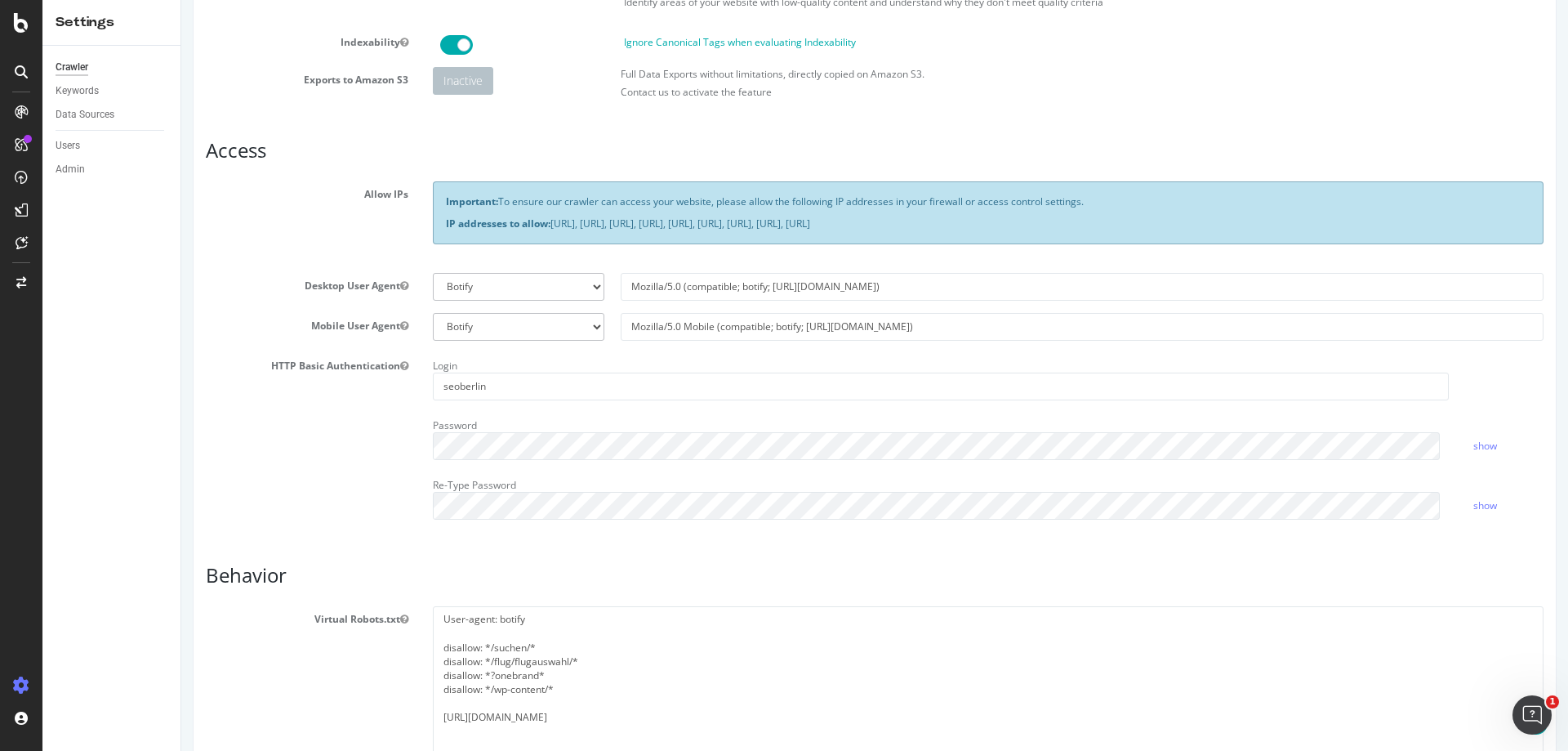
scroll to position [409, 0]
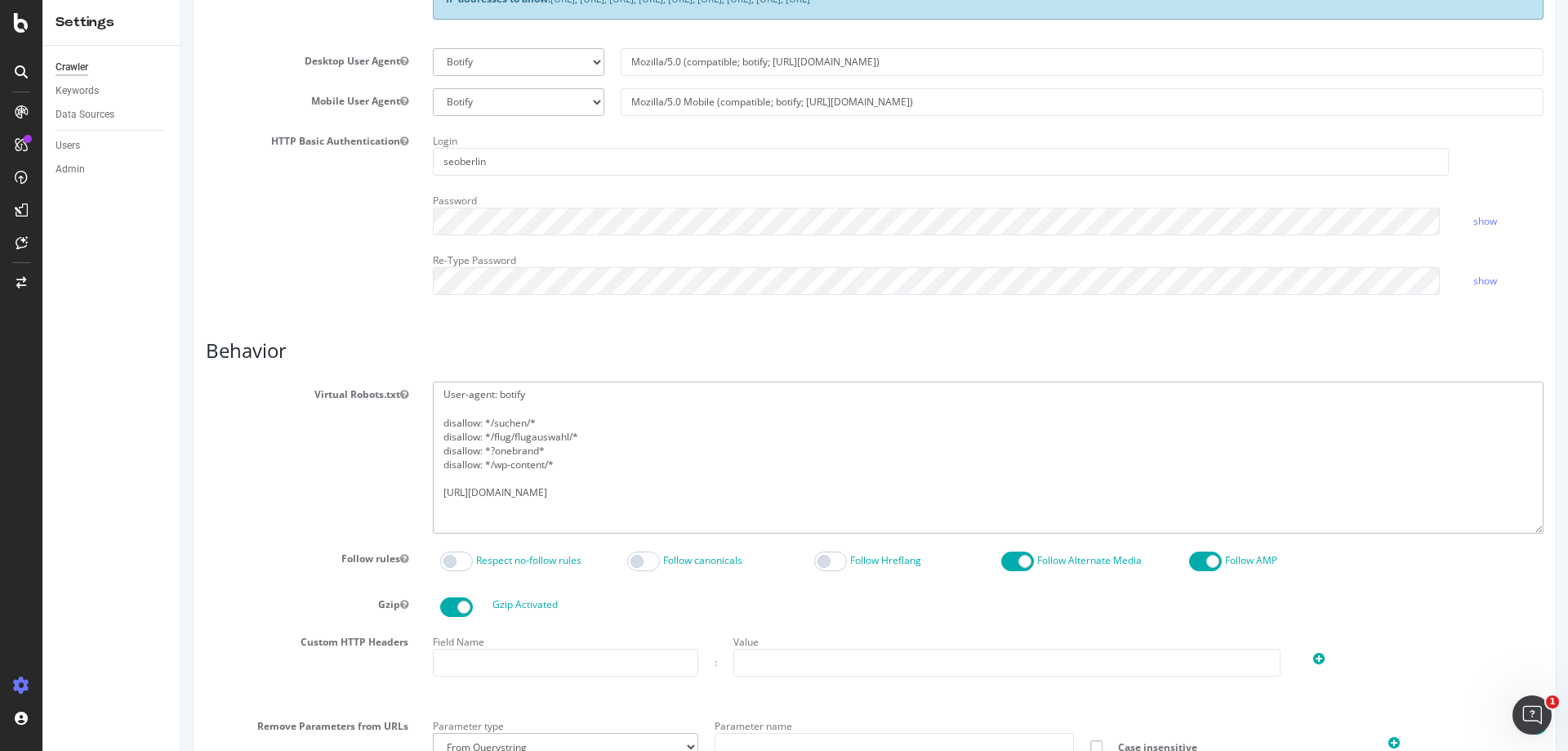
drag, startPoint x: 579, startPoint y: 469, endPoint x: 393, endPoint y: 467, distance: 186.0
click at [393, 467] on div "Virtual Robots.txt User-agent: botify disallow: */suchen/* disallow: */flug/flu…" at bounding box center [875, 456] width 1362 height 151
click at [594, 459] on textarea "User-agent: botify disallow: */suchen/* disallow: */flug/flugauswahl/* disallow…" at bounding box center [987, 456] width 1111 height 151
paste textarea "disallow: */wp-content/*"
drag, startPoint x: 491, startPoint y: 486, endPoint x: 537, endPoint y: 495, distance: 46.9
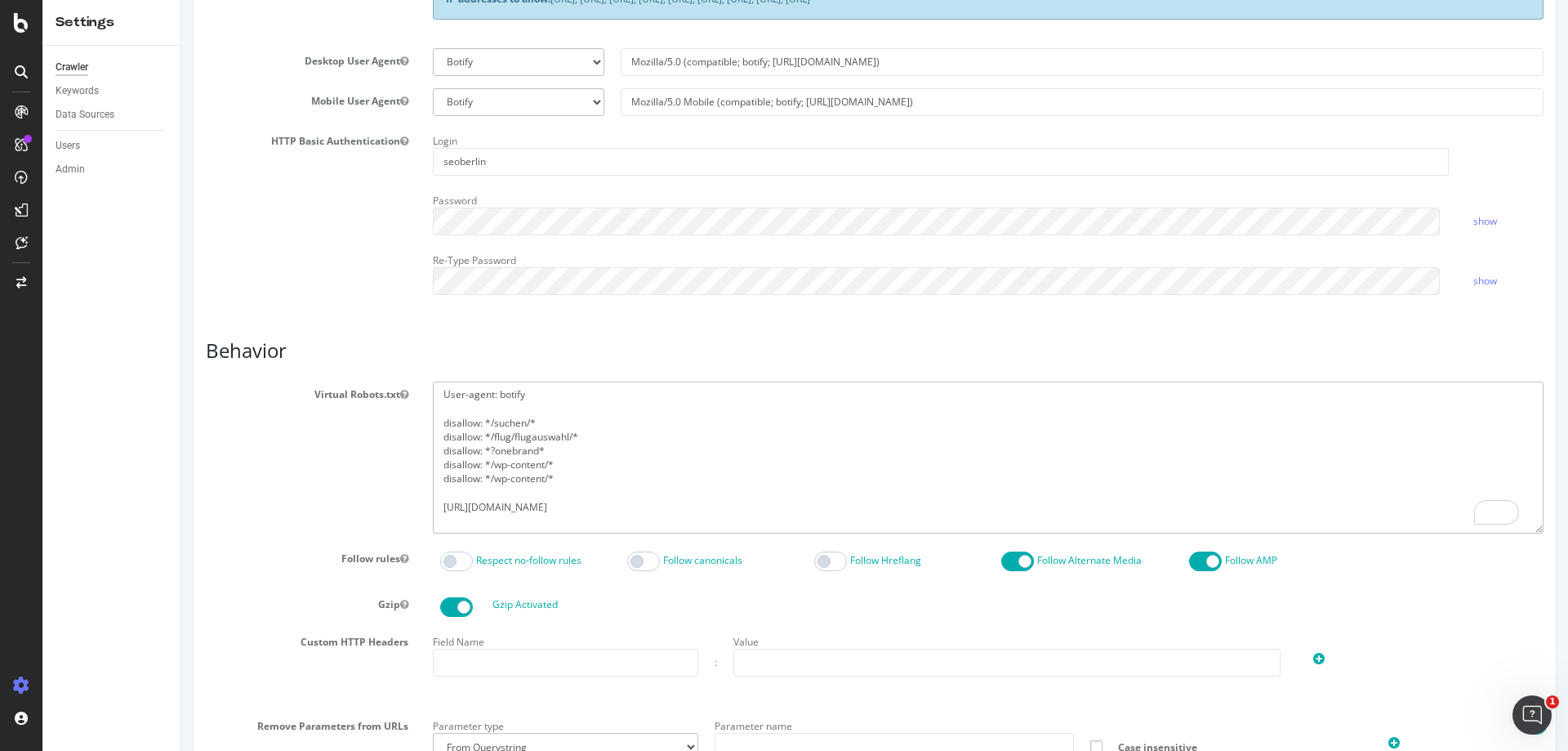
click at [540, 484] on textarea "User-agent: botify disallow: */suchen/* disallow: */flug/flugauswahl/* disallow…" at bounding box center [987, 456] width 1111 height 151
click at [654, 445] on textarea "User-agent: botify disallow: */suchen/* disallow: */flug/flugauswahl/* disallow…" at bounding box center [987, 456] width 1111 height 151
type textarea "User-agent: botify disallow: */suchen/* disallow: */flug/flugauswahl/* disallow…"
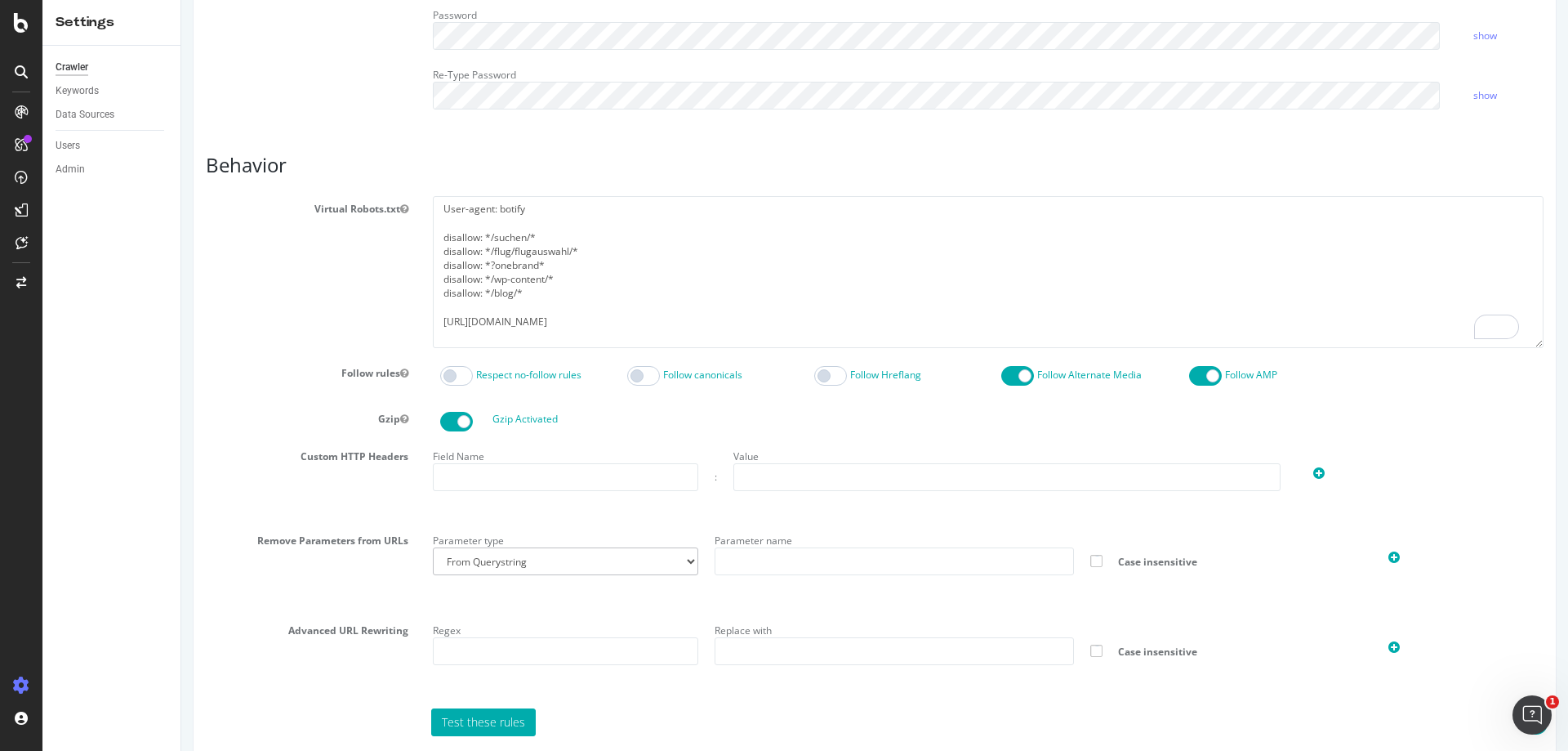
scroll to position [678, 0]
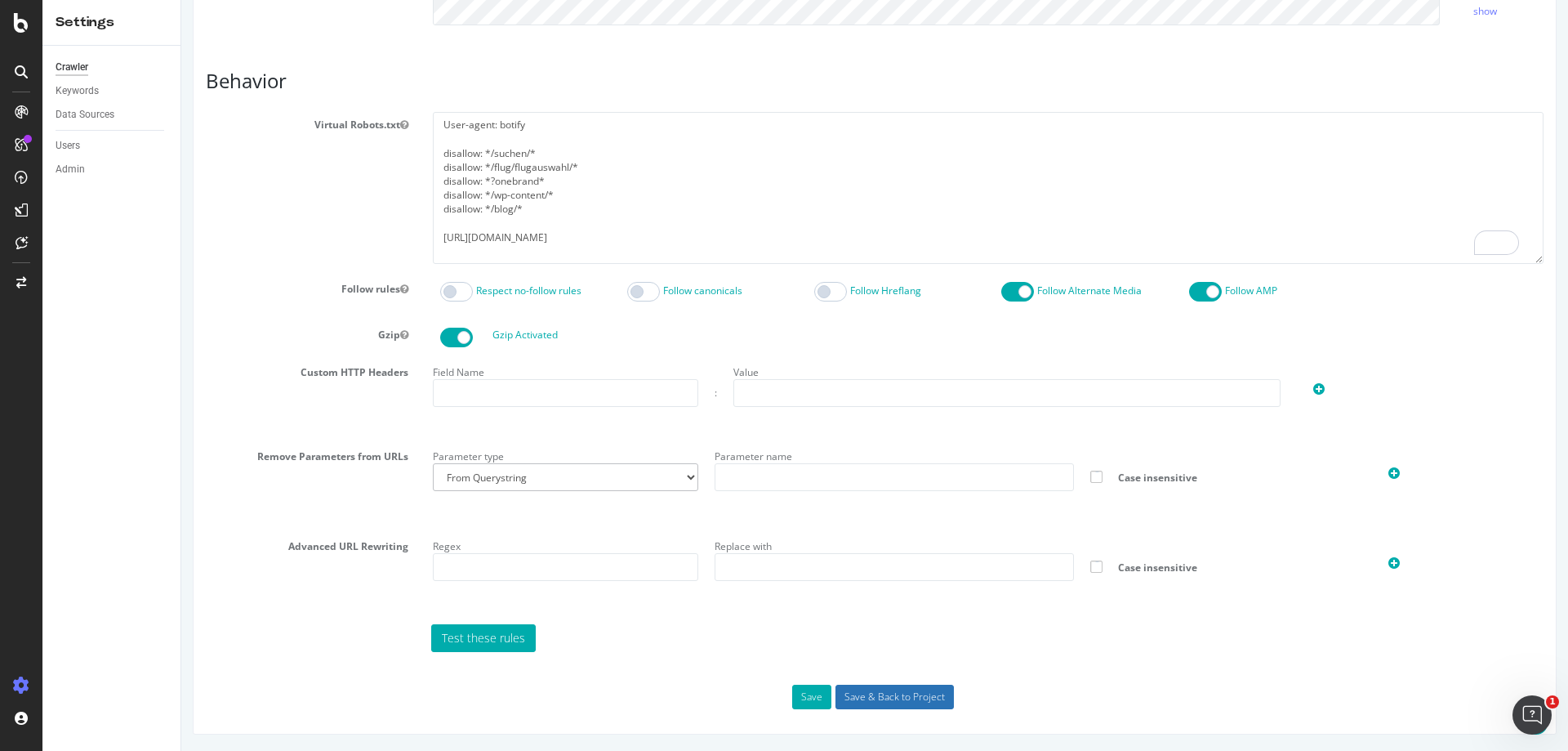
click at [856, 699] on input "Save & Back to Project" at bounding box center [895, 696] width 119 height 25
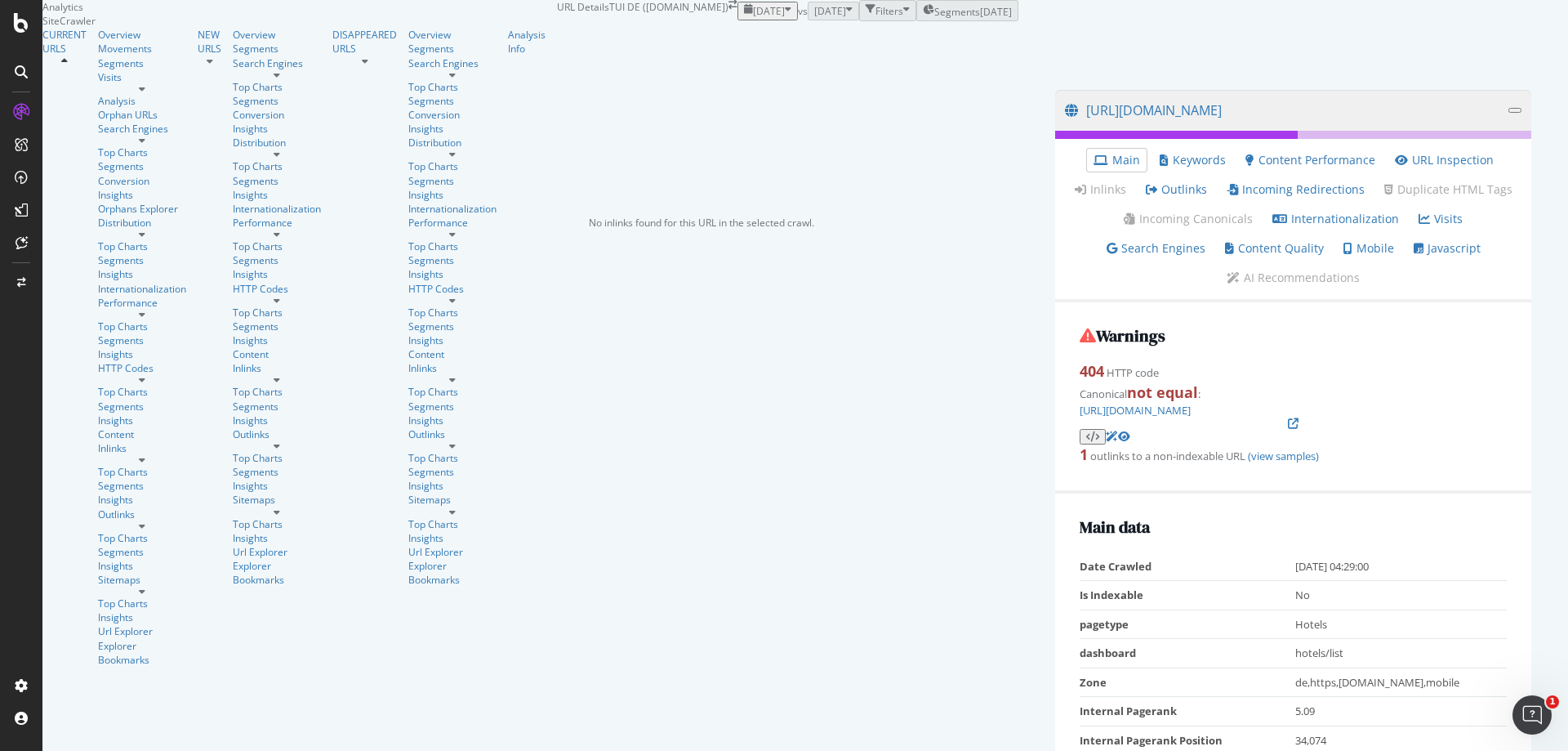
click at [1074, 198] on link "Inlinks" at bounding box center [1100, 189] width 51 height 16
click at [1227, 198] on link "Incoming Redirections" at bounding box center [1296, 189] width 138 height 16
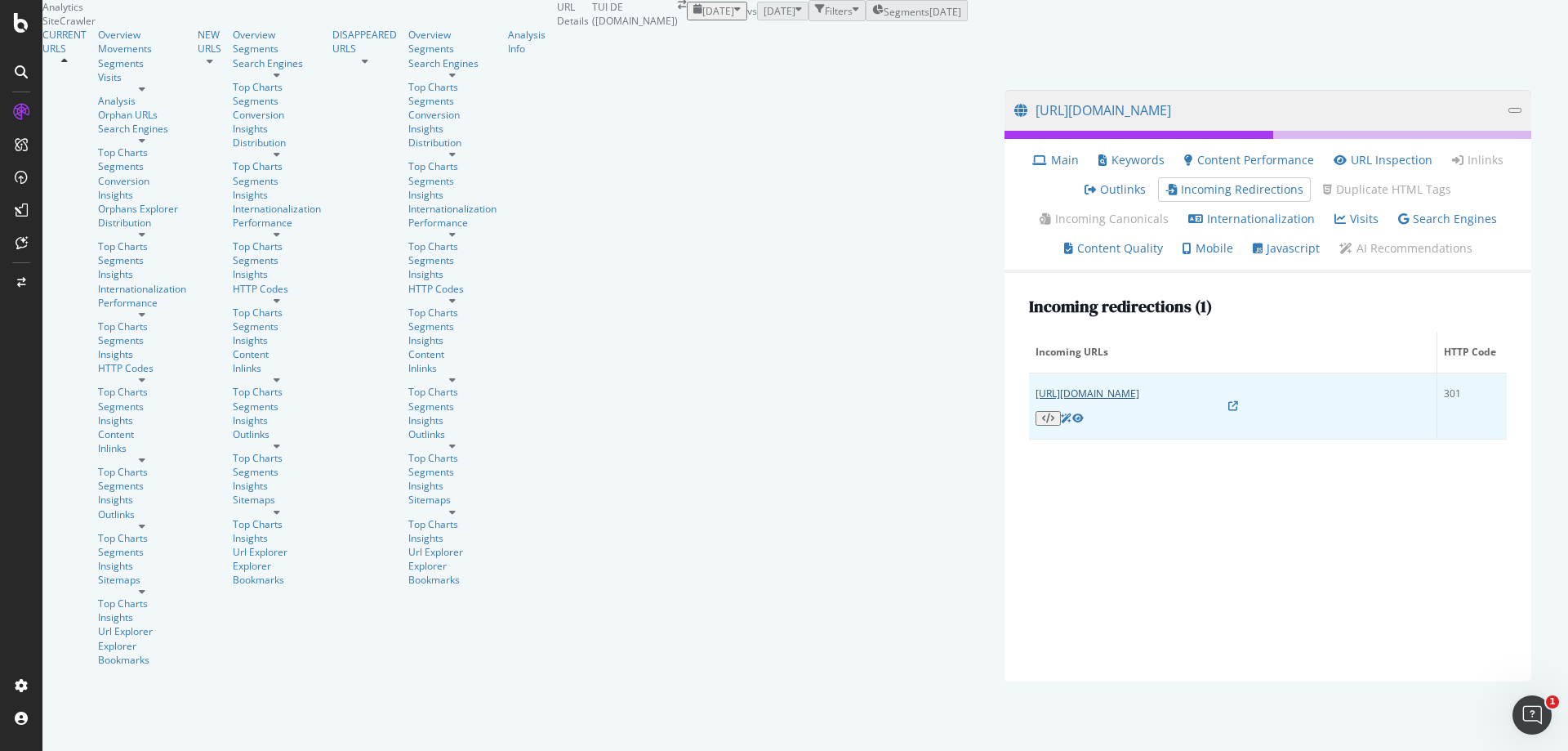
click at [1036, 401] on link "[URL][DOMAIN_NAME]" at bounding box center [1087, 392] width 103 height 14
click at [1228, 411] on icon at bounding box center [1232, 406] width 10 height 10
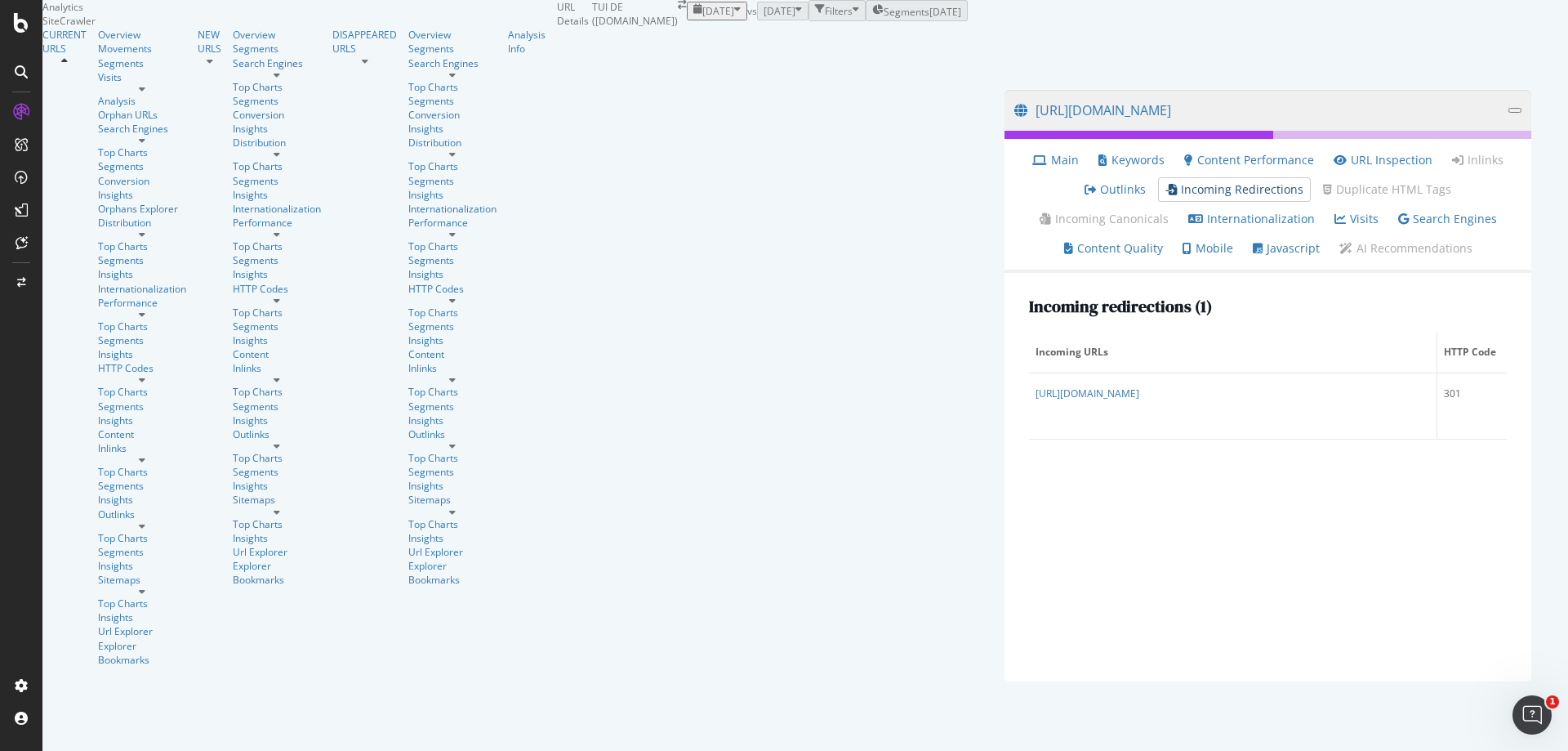
click at [1166, 198] on link "Incoming Redirections" at bounding box center [1234, 189] width 138 height 16
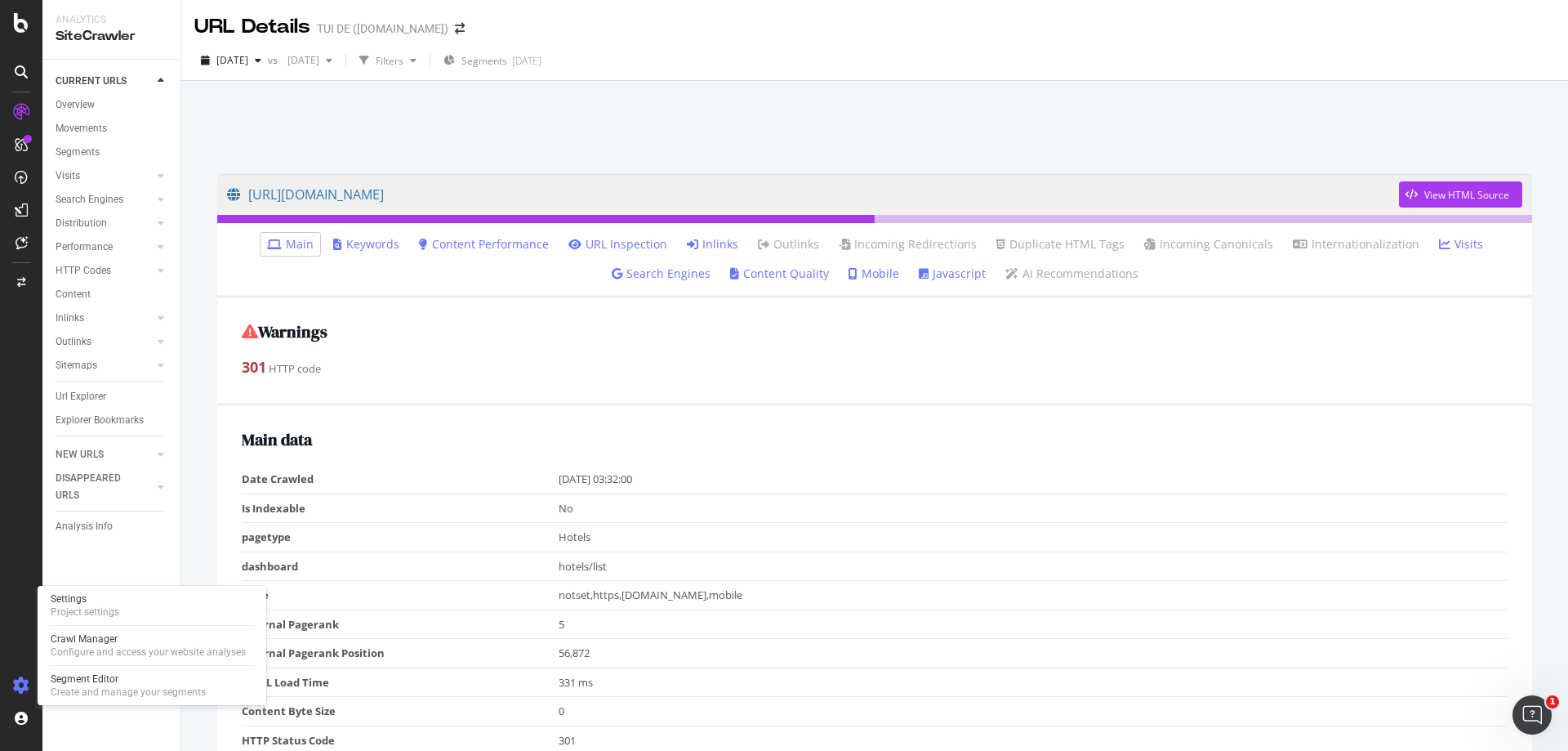
click at [22, 686] on icon at bounding box center [21, 685] width 16 height 16
click at [115, 607] on div "Project settings" at bounding box center [84, 612] width 69 height 13
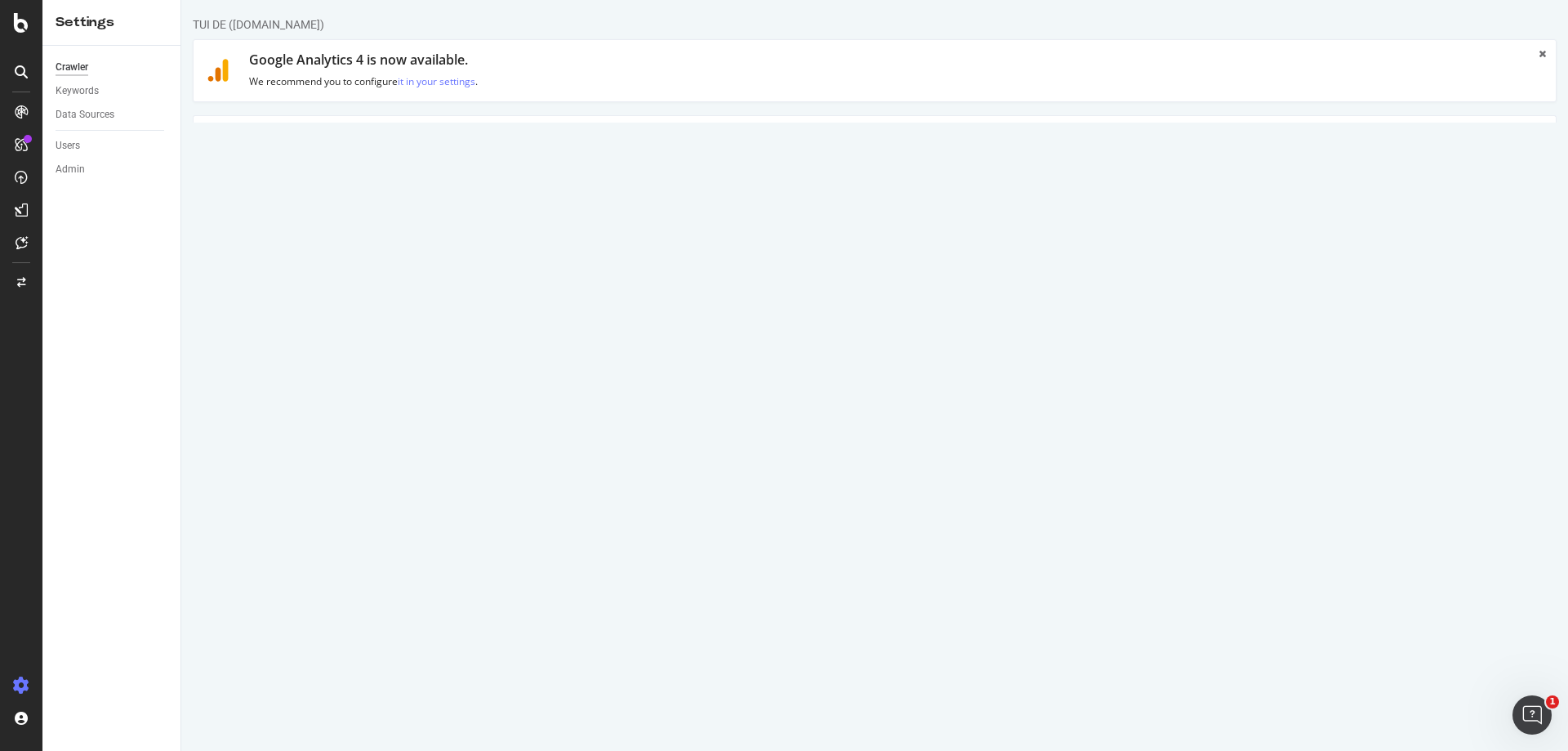
click at [445, 134] on link "Domain Validation" at bounding box center [450, 138] width 125 height 45
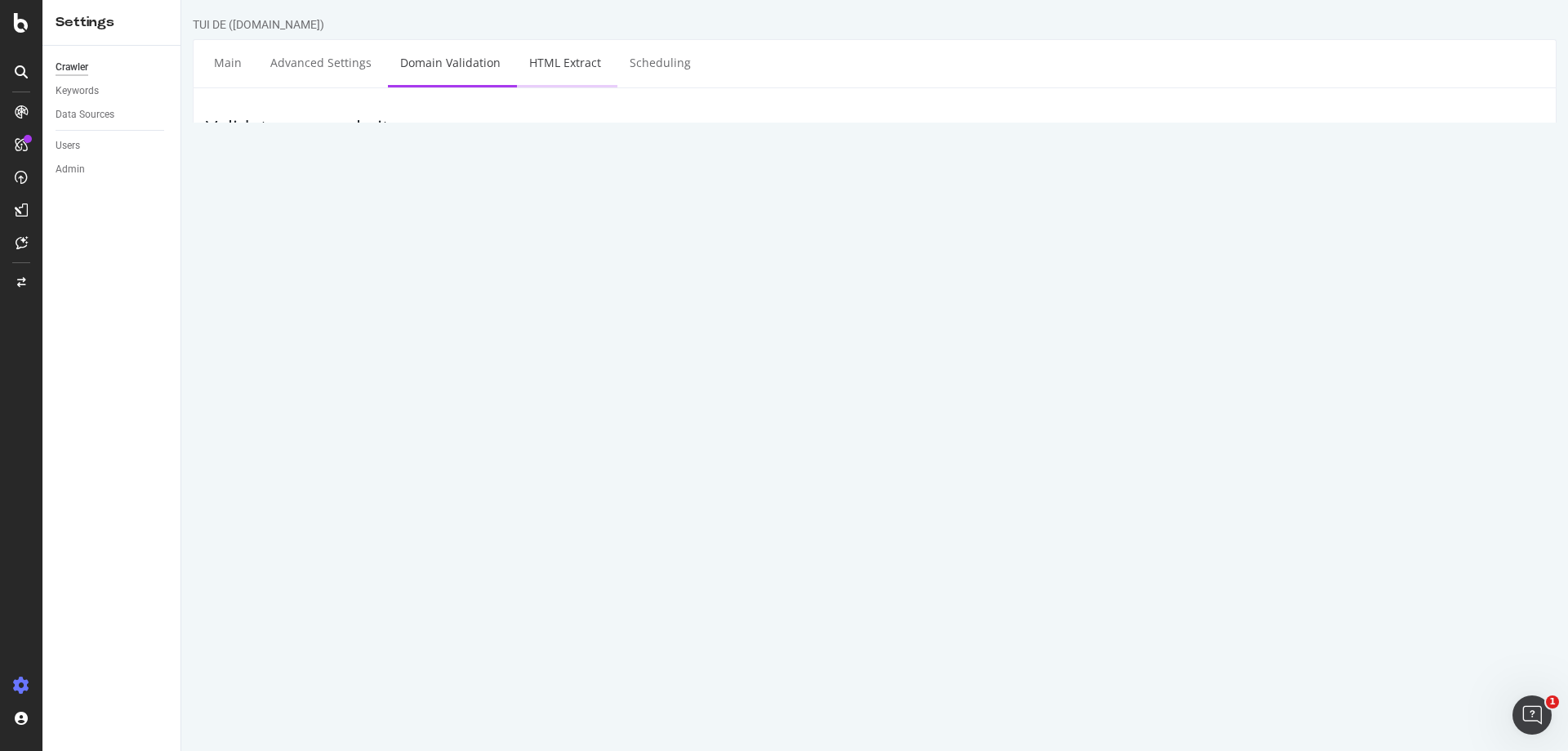
click at [553, 60] on link "HTML Extract" at bounding box center [564, 62] width 96 height 45
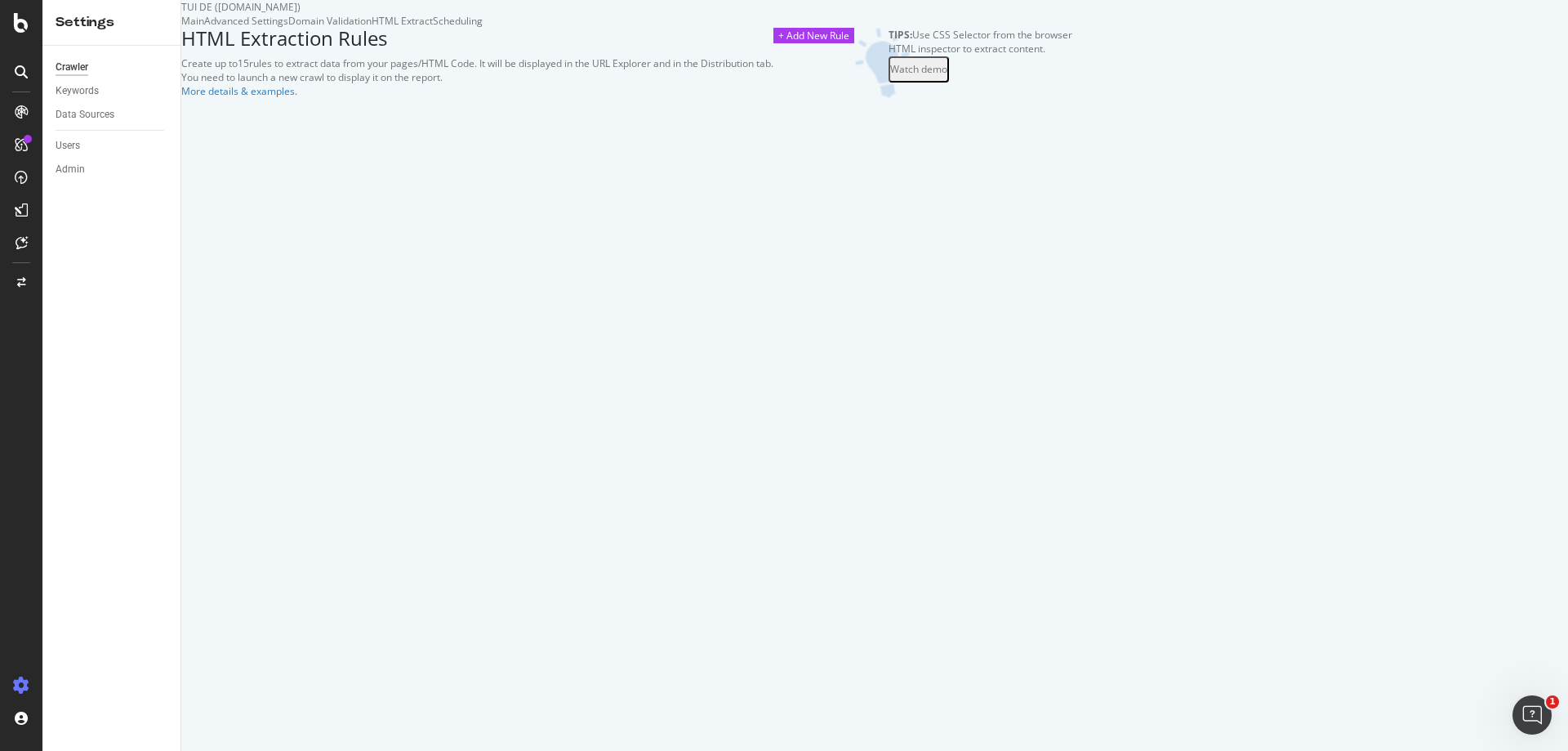
click at [371, 27] on div "Domain Validation" at bounding box center [329, 20] width 83 height 14
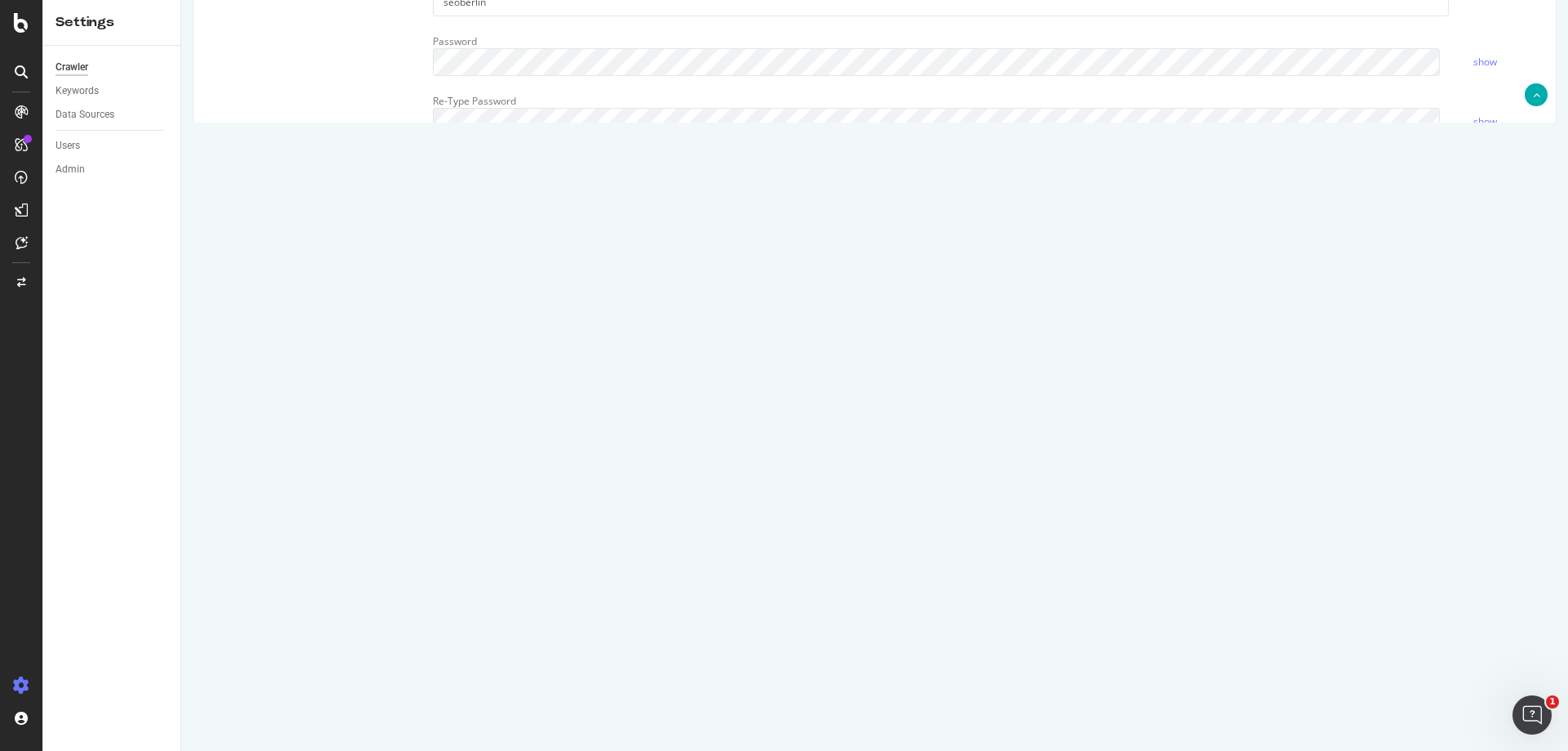
scroll to position [572, 0]
click at [627, 324] on textarea "User-agent: botify disallow: */suchen/* disallow: */flug/flugauswahl/* disallow…" at bounding box center [987, 293] width 1111 height 151
paste textarea "experiences.tui.com"
drag, startPoint x: 613, startPoint y: 316, endPoint x: 370, endPoint y: 310, distance: 243.1
click at [370, 310] on div "Virtual Robots.txt User-agent: botify disallow: */suchen/* disallow: */flug/flu…" at bounding box center [875, 293] width 1362 height 151
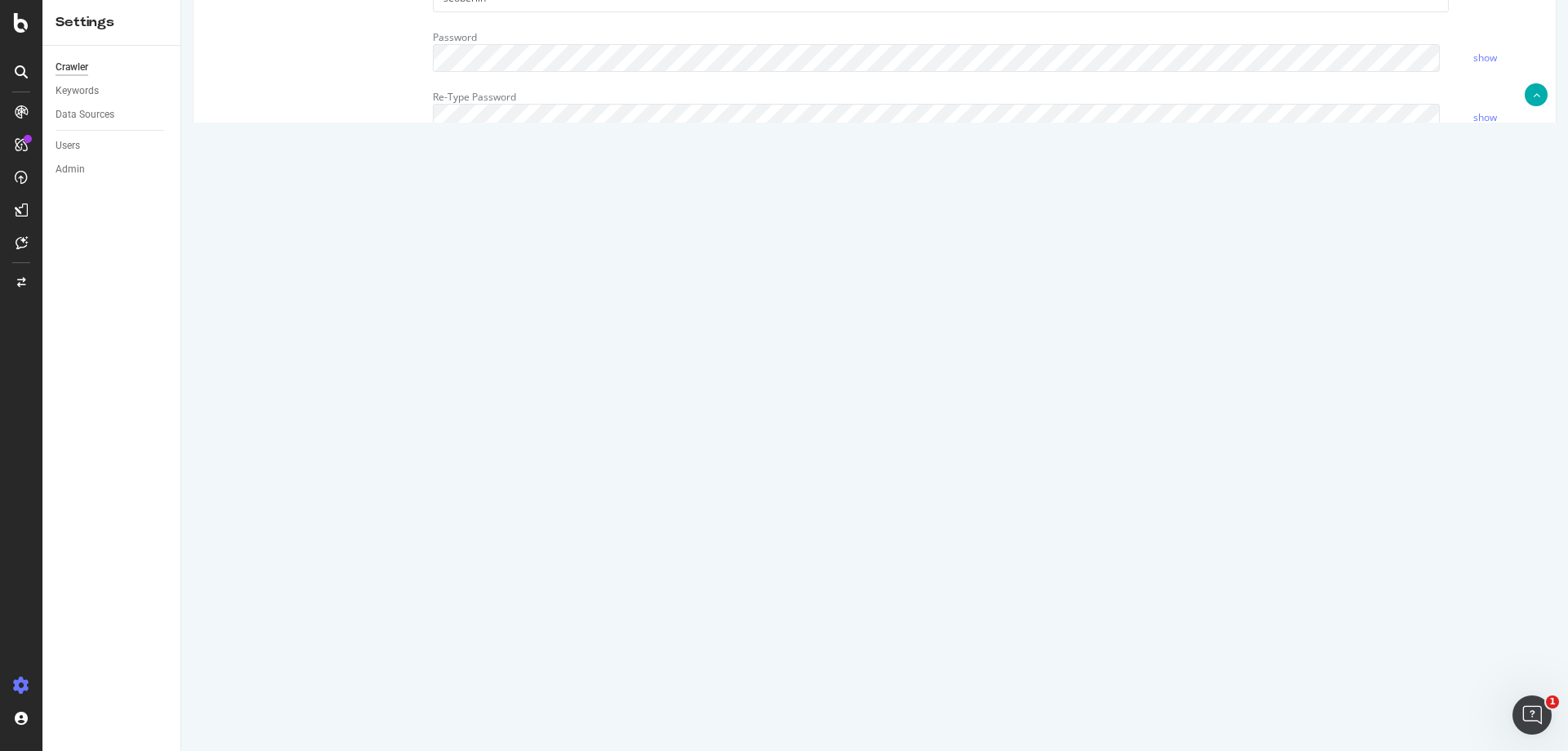
click at [630, 327] on textarea "User-agent: botify disallow: */suchen/* disallow: */flug/flugauswahl/* disallow…" at bounding box center [987, 293] width 1111 height 151
paste textarea "disallow: */experiences.tui.com/*"
drag, startPoint x: 542, startPoint y: 358, endPoint x: 443, endPoint y: 329, distance: 103.2
click at [443, 329] on textarea "User-agent: botify disallow: */suchen/* disallow: */flug/flugauswahl/* disallow…" at bounding box center [987, 293] width 1111 height 151
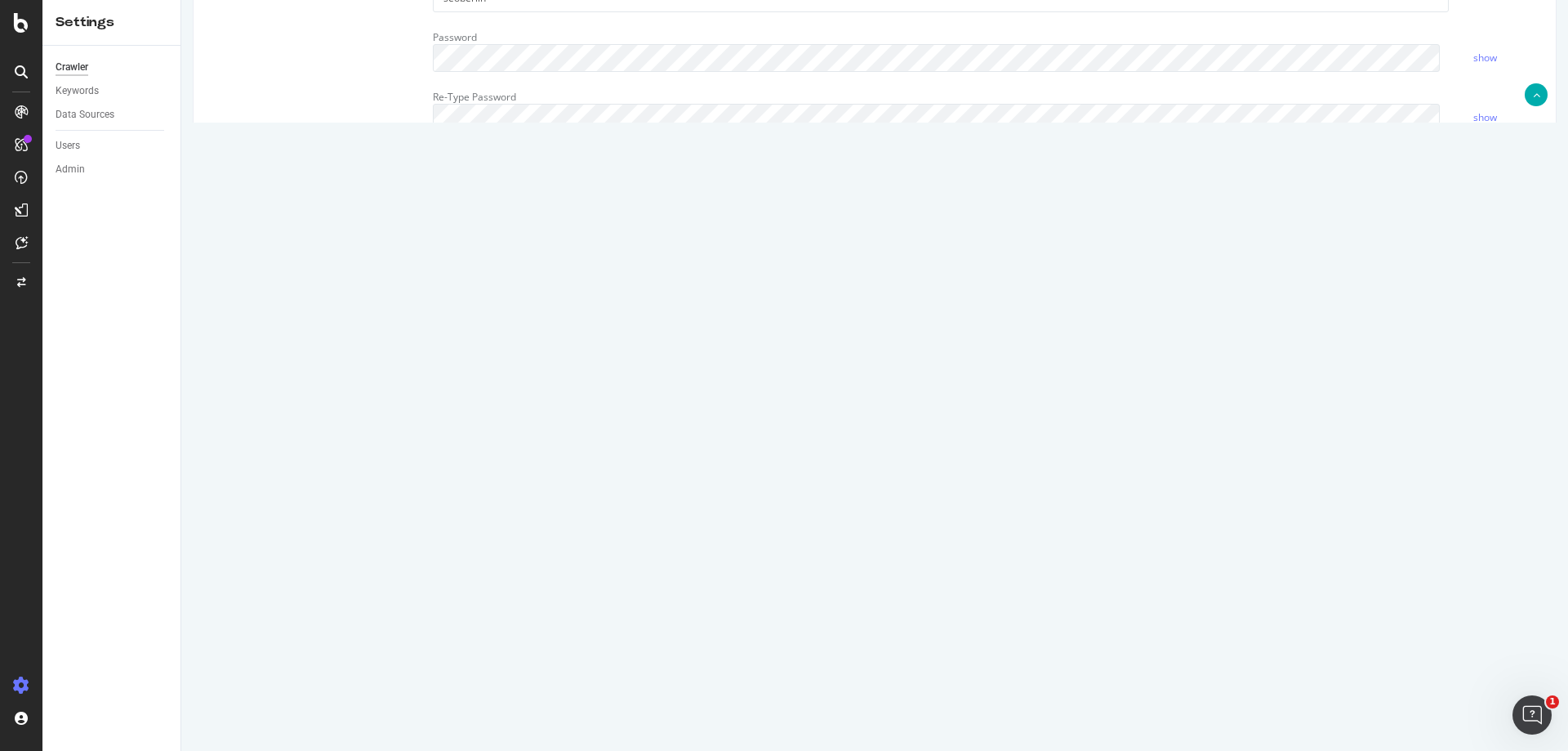
drag, startPoint x: 492, startPoint y: 314, endPoint x: 582, endPoint y: 315, distance: 90.0
click at [582, 315] on textarea "User-agent: botify disallow: */suchen/* disallow: */flug/flugauswahl/* disallow…" at bounding box center [987, 293] width 1111 height 151
paste textarea "To enrich screen reader interactions, please activate Accessibility in Grammarl…"
drag, startPoint x: 560, startPoint y: 329, endPoint x: 402, endPoint y: 329, distance: 158.0
click at [402, 329] on div "Virtual Robots.txt User-agent: botify disallow: */suchen/* disallow: */flug/flu…" at bounding box center [875, 293] width 1362 height 151
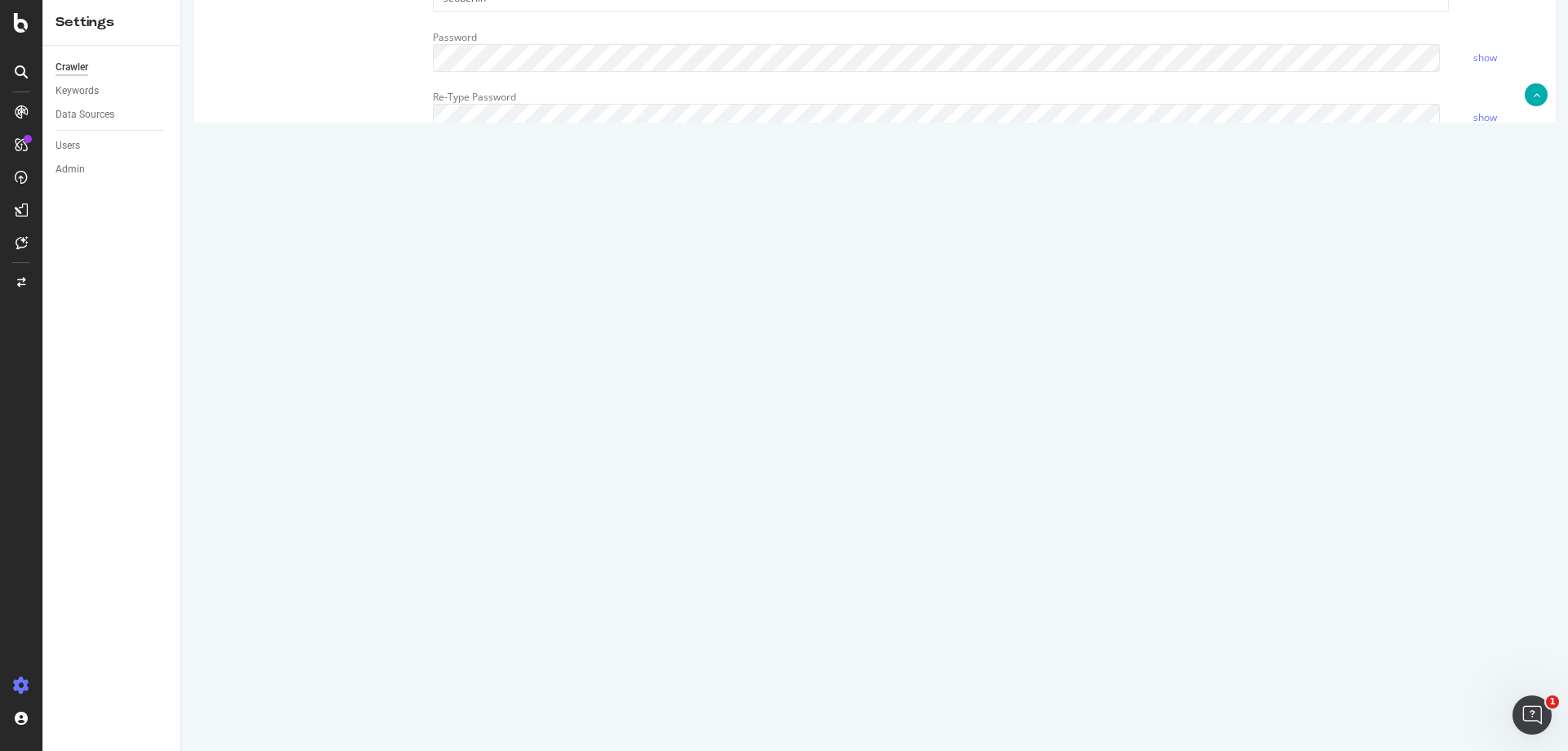
click at [485, 317] on textarea "User-agent: botify disallow: */suchen/* disallow: */flug/flugauswahl/* disallow…" at bounding box center [987, 293] width 1111 height 151
click at [412, 181] on link "see syntax and examples in the knowledge base." at bounding box center [398, 185] width 192 height 27
click at [487, 316] on textarea "User-agent: botify disallow: */suchen/* disallow: */flug/flugauswahl/* disallow…" at bounding box center [987, 293] width 1111 height 151
click at [485, 316] on textarea "User-agent: botify disallow: */suchen/* disallow: */flug/flugauswahl/* disallow…" at bounding box center [987, 293] width 1111 height 151
drag, startPoint x: 518, startPoint y: 316, endPoint x: 485, endPoint y: 315, distance: 33.0
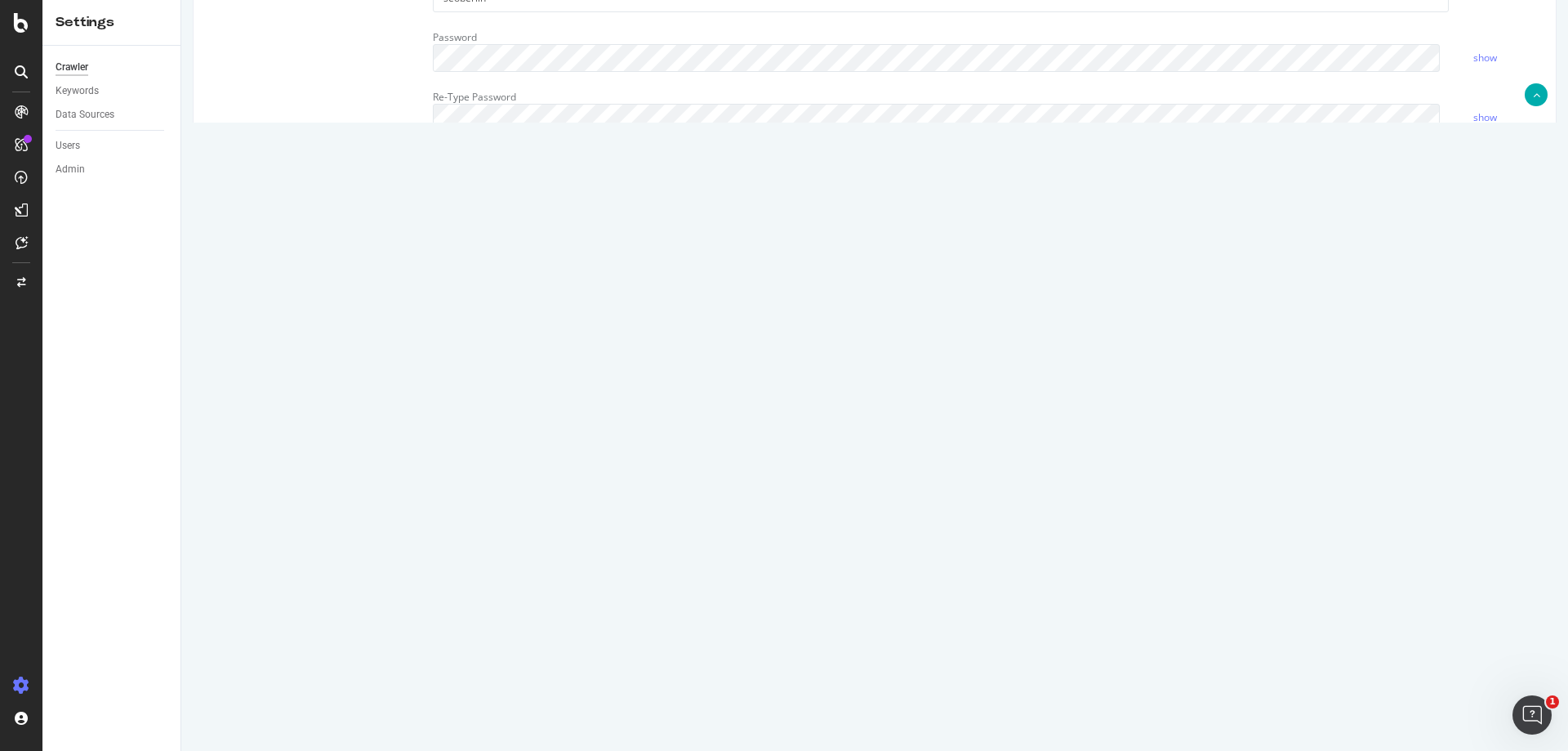
click at [485, 315] on textarea "User-agent: botify disallow: */suchen/* disallow: */flug/flugauswahl/* disallow…" at bounding box center [987, 293] width 1111 height 151
click at [485, 296] on textarea "User-agent: botify disallow: */suchen/* disallow: */flug/flugauswahl/* disallow…" at bounding box center [987, 293] width 1111 height 151
paste textarea "https:/"
drag, startPoint x: 632, startPoint y: 285, endPoint x: 385, endPoint y: 285, distance: 247.0
click at [385, 285] on div "Virtual Robots.txt User-agent: botify disallow: */suchen/* disallow: */flug/flu…" at bounding box center [875, 293] width 1362 height 151
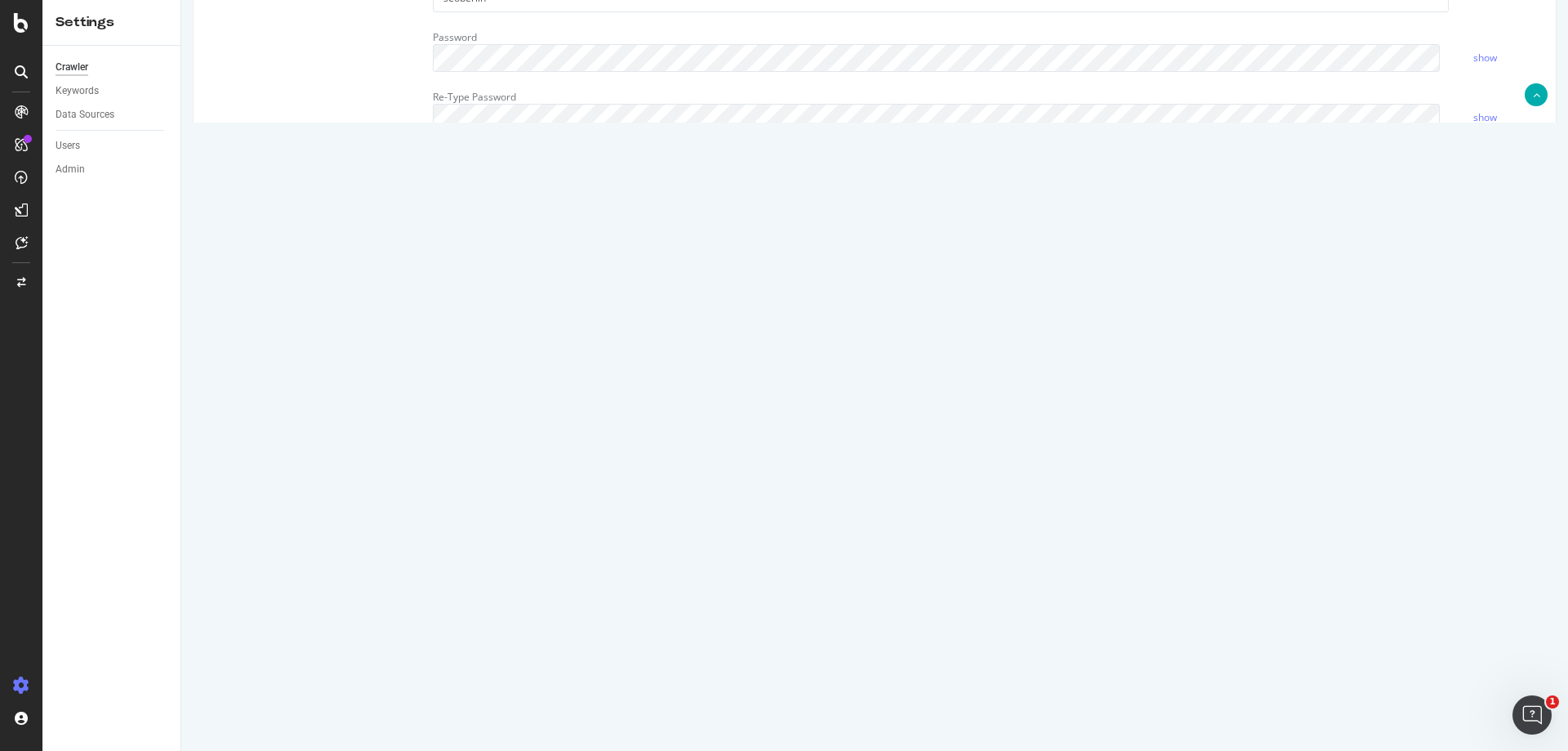
scroll to position [15, 0]
click at [487, 284] on textarea "User-agent: botify disallow: */suchen/* disallow: */flug/flugauswahl/* disallow…" at bounding box center [987, 293] width 1111 height 151
drag, startPoint x: 568, startPoint y: 293, endPoint x: 485, endPoint y: 287, distance: 83.2
click at [485, 287] on textarea "User-agent: botify disallow: */suchen/* disallow: */flug/flugauswahl/* disallow…" at bounding box center [987, 293] width 1111 height 151
click at [325, 174] on link "Read more" at bounding box center [326, 177] width 49 height 14
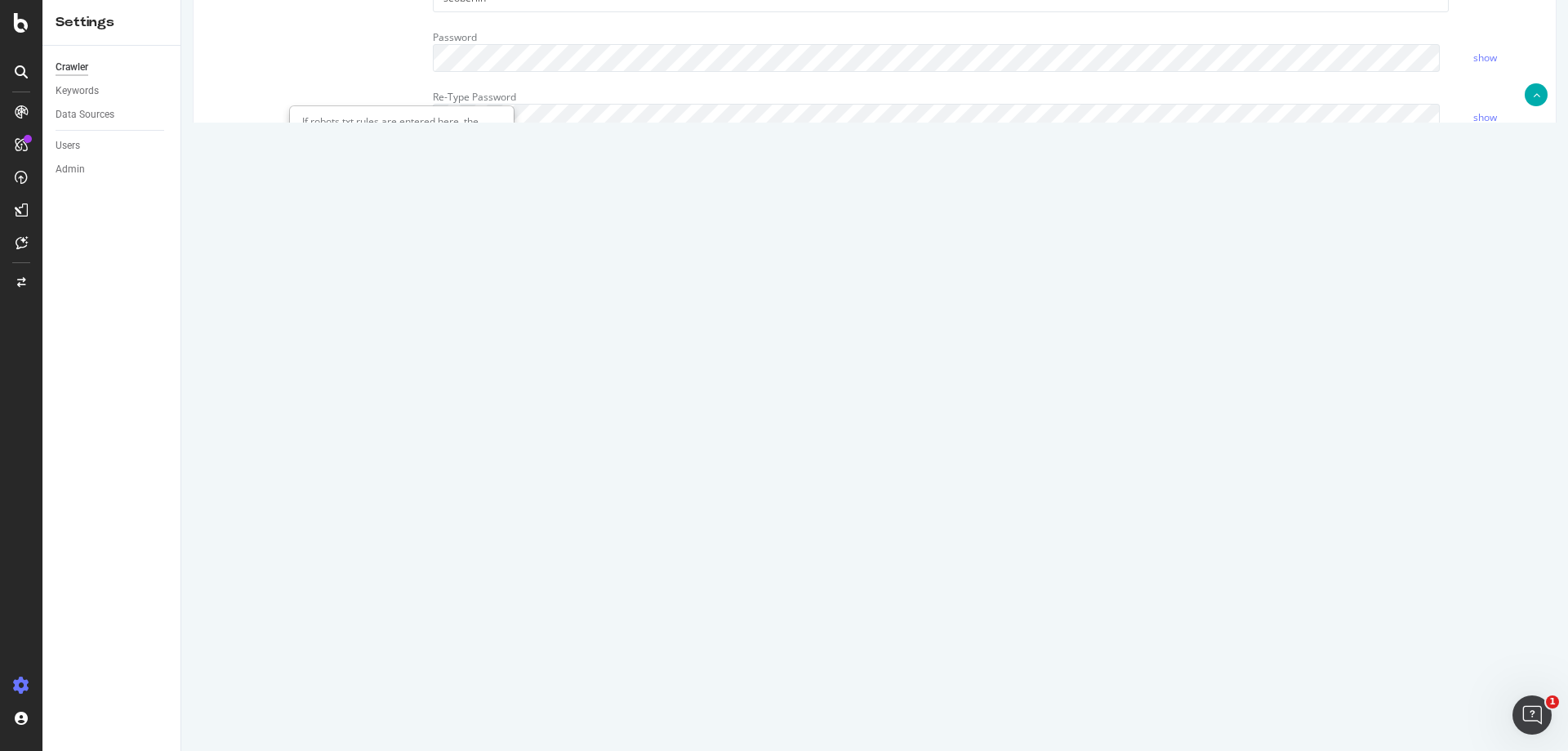
click at [325, 287] on div "Virtual Robots.txt User-agent: botify disallow: */suchen/* disallow: */flug/flu…" at bounding box center [875, 293] width 1362 height 151
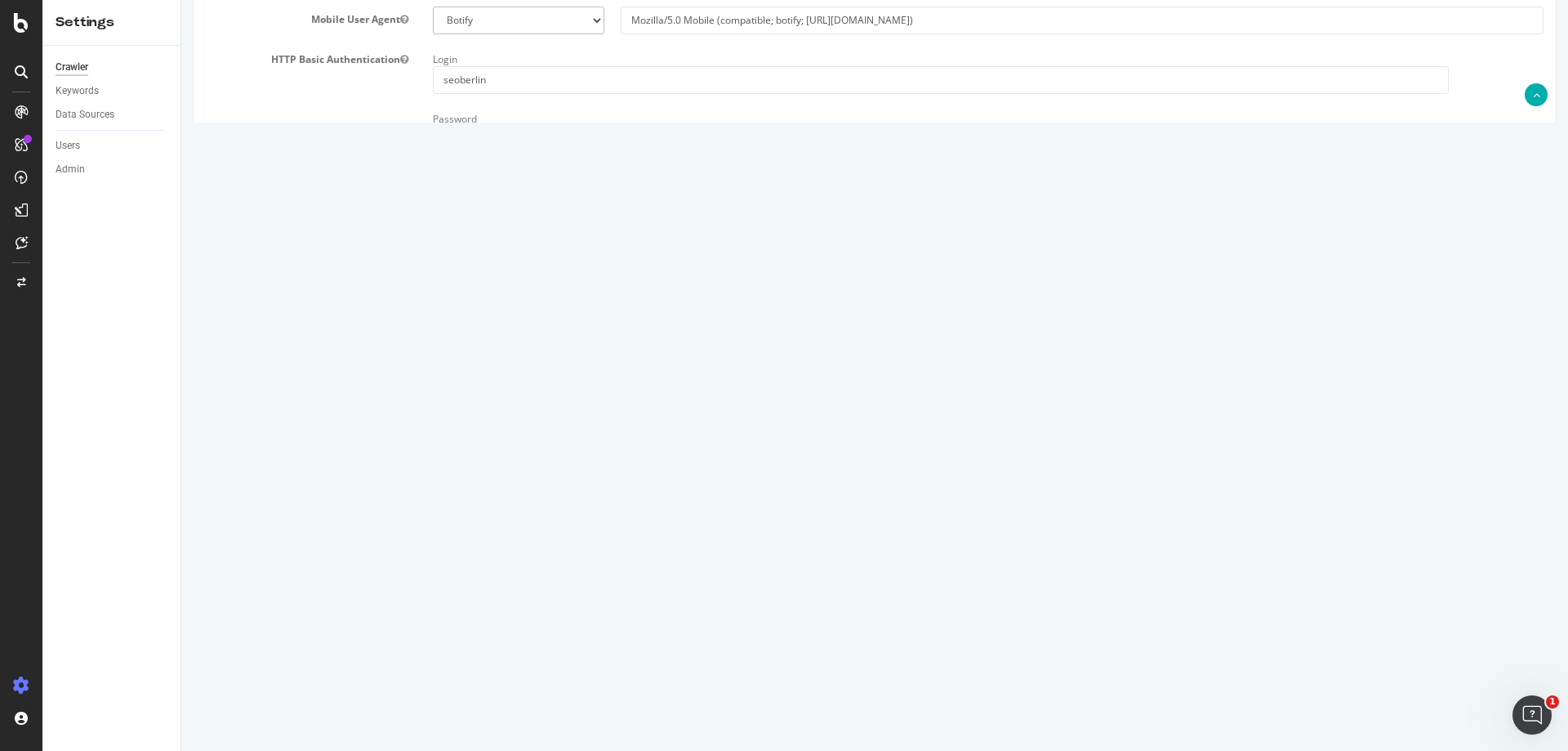
drag, startPoint x: 662, startPoint y: 418, endPoint x: 272, endPoint y: 272, distance: 416.4
click at [272, 272] on article "Behavior Virtual Robots.txt User-agent: botify disallow: */suchen/* disallow: *…" at bounding box center [874, 549] width 1338 height 582
click at [630, 418] on textarea "User-agent: botify disallow: */suchen/* disallow: */flug/flugauswahl/* disallow…" at bounding box center [987, 375] width 1111 height 151
drag, startPoint x: 654, startPoint y: 413, endPoint x: 411, endPoint y: 395, distance: 243.7
click at [411, 395] on div "Virtual Robots.txt User-agent: botify disallow: */suchen/* disallow: */flug/flu…" at bounding box center [875, 375] width 1362 height 151
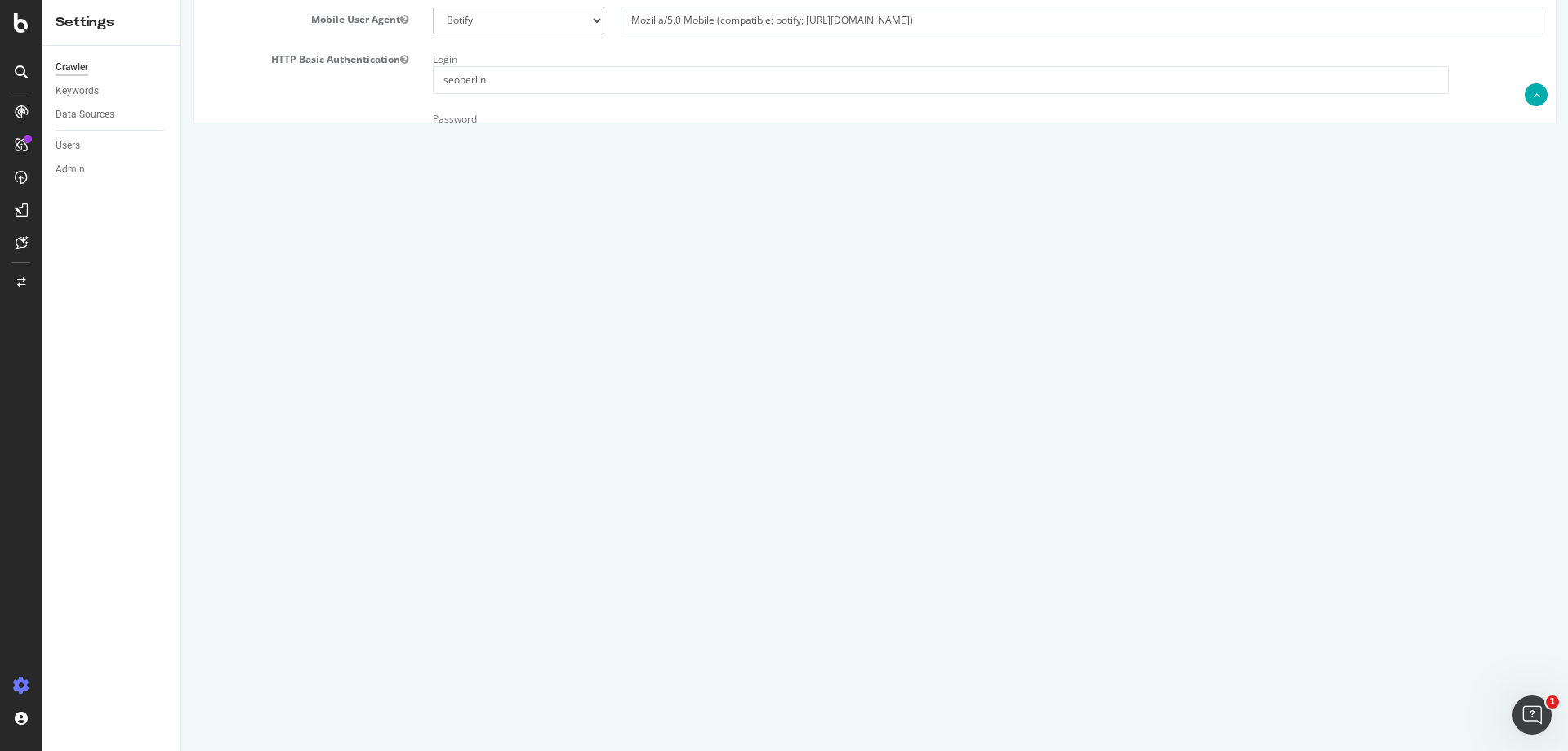
click at [566, 384] on textarea "User-agent: botify disallow: */suchen/* disallow: */flug/flugauswahl/* disallow…" at bounding box center [987, 375] width 1111 height 151
click at [485, 382] on textarea "User-agent: botify disallow: */suchen/* disallow: */flug/flugauswahl/* disallow…" at bounding box center [987, 375] width 1111 height 151
type textarea "User-agent: botify disallow: */suchen/* disallow: */flug/flugauswahl/* disallow…"
click at [852, 700] on input "Save & Back to Project" at bounding box center [895, 696] width 119 height 25
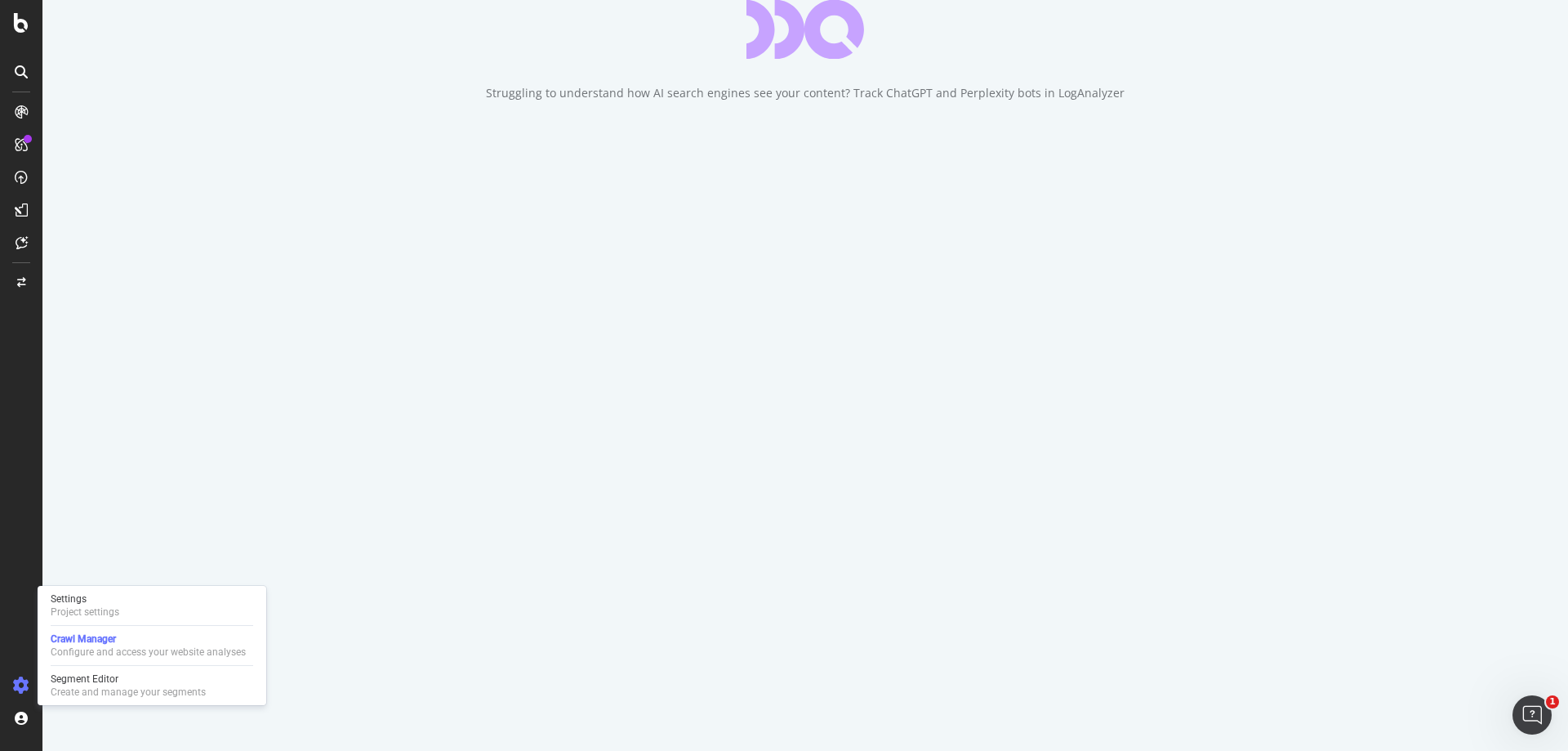
click at [18, 684] on icon at bounding box center [21, 685] width 16 height 16
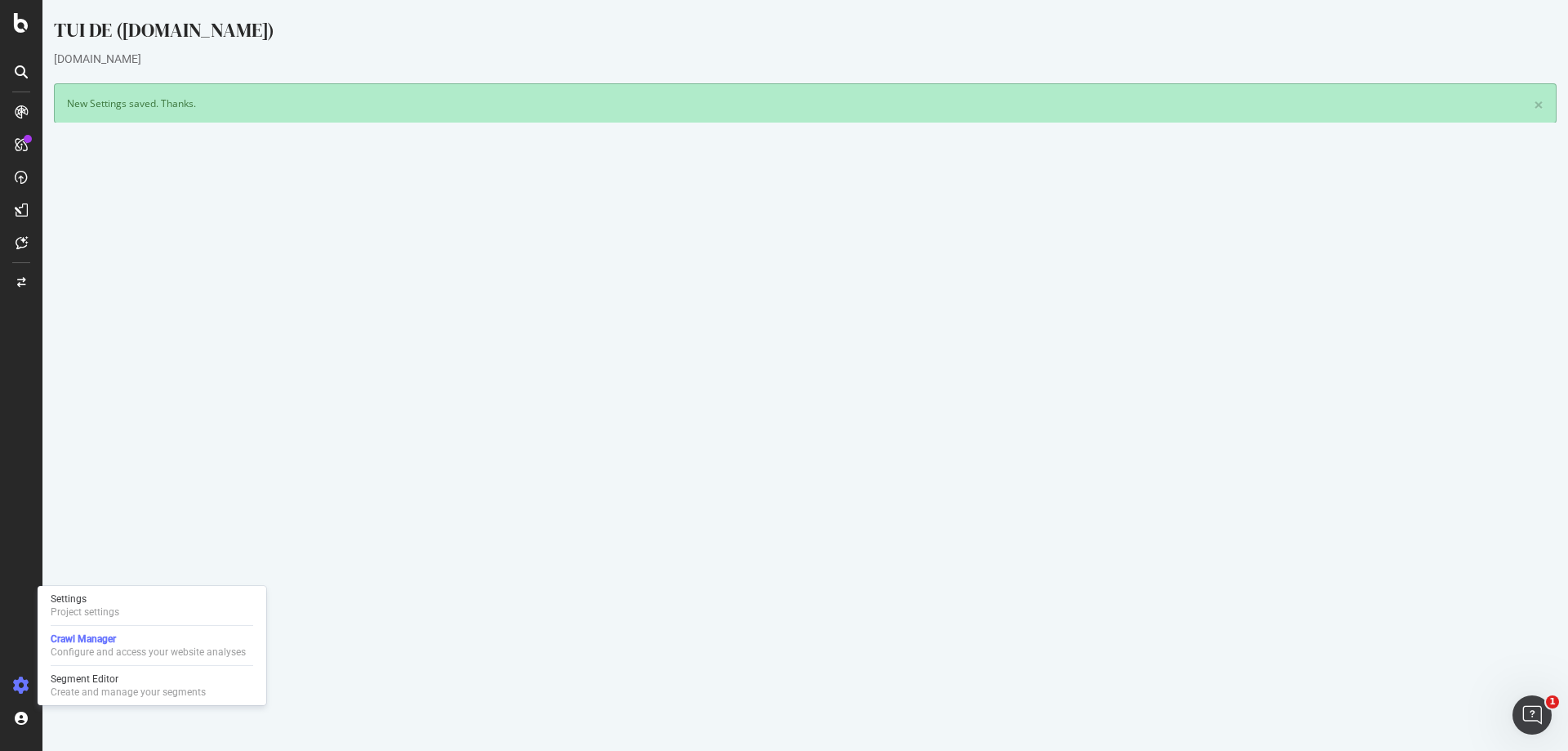
click at [24, 680] on icon at bounding box center [21, 685] width 16 height 16
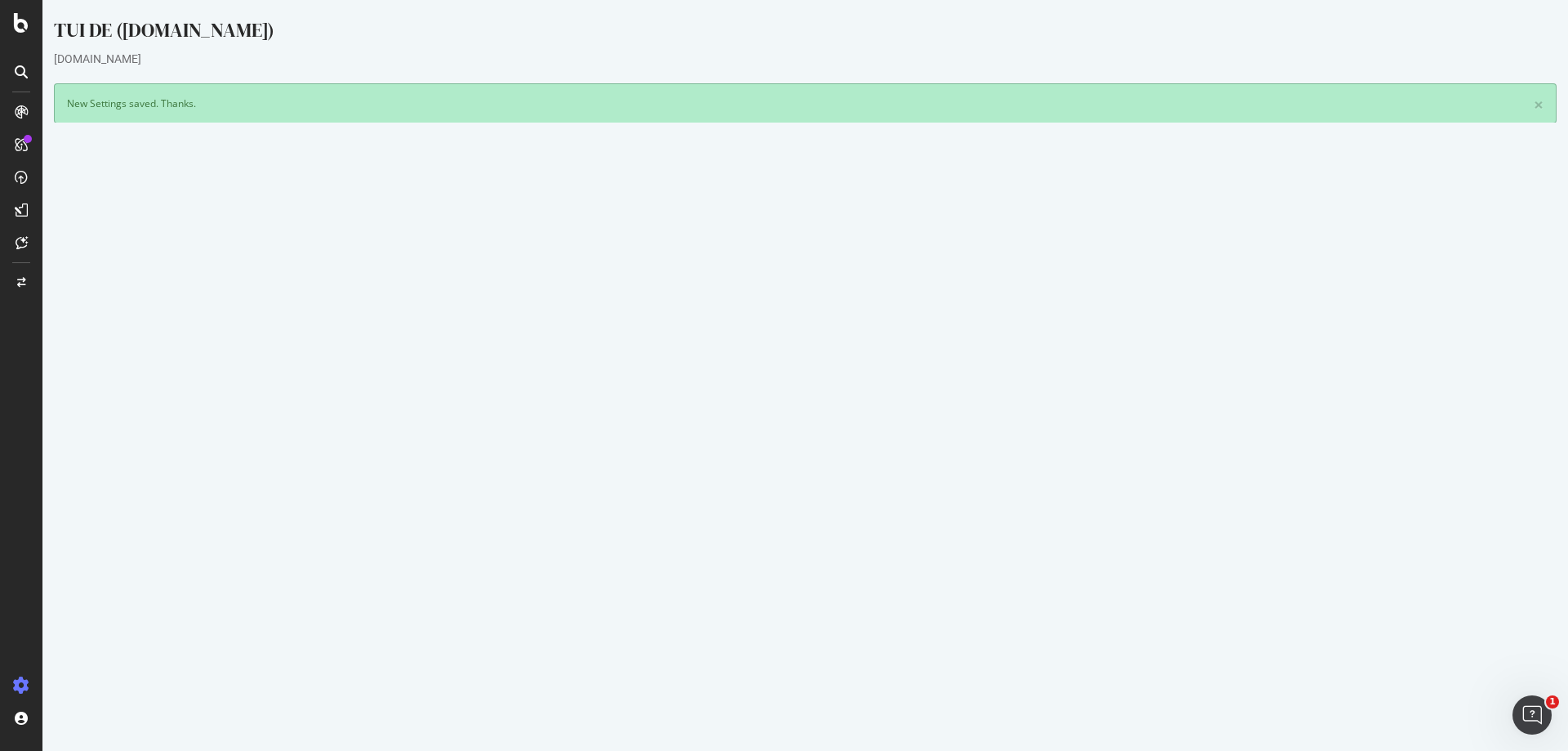
click at [27, 687] on icon at bounding box center [21, 685] width 16 height 16
click at [78, 602] on div "Settings" at bounding box center [84, 599] width 69 height 13
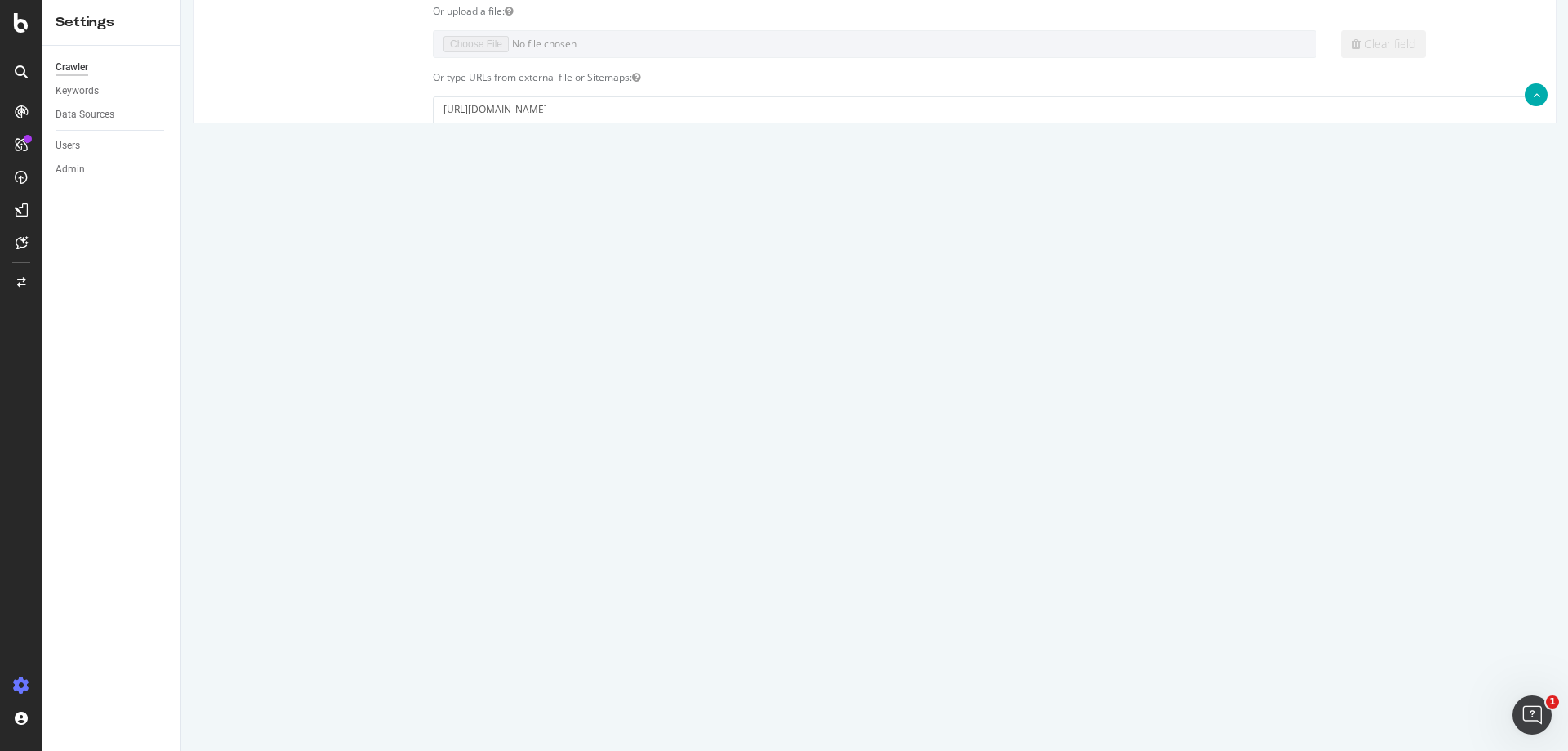
scroll to position [409, 0]
click at [645, 346] on label "and Subdomains" at bounding box center [687, 343] width 91 height 14
click at [181, 0] on input "and Subdomains" at bounding box center [181, 0] width 0 height 0
click at [693, 312] on input "tui.com" at bounding box center [773, 318] width 265 height 27
click at [939, 472] on icon at bounding box center [944, 473] width 12 height 14
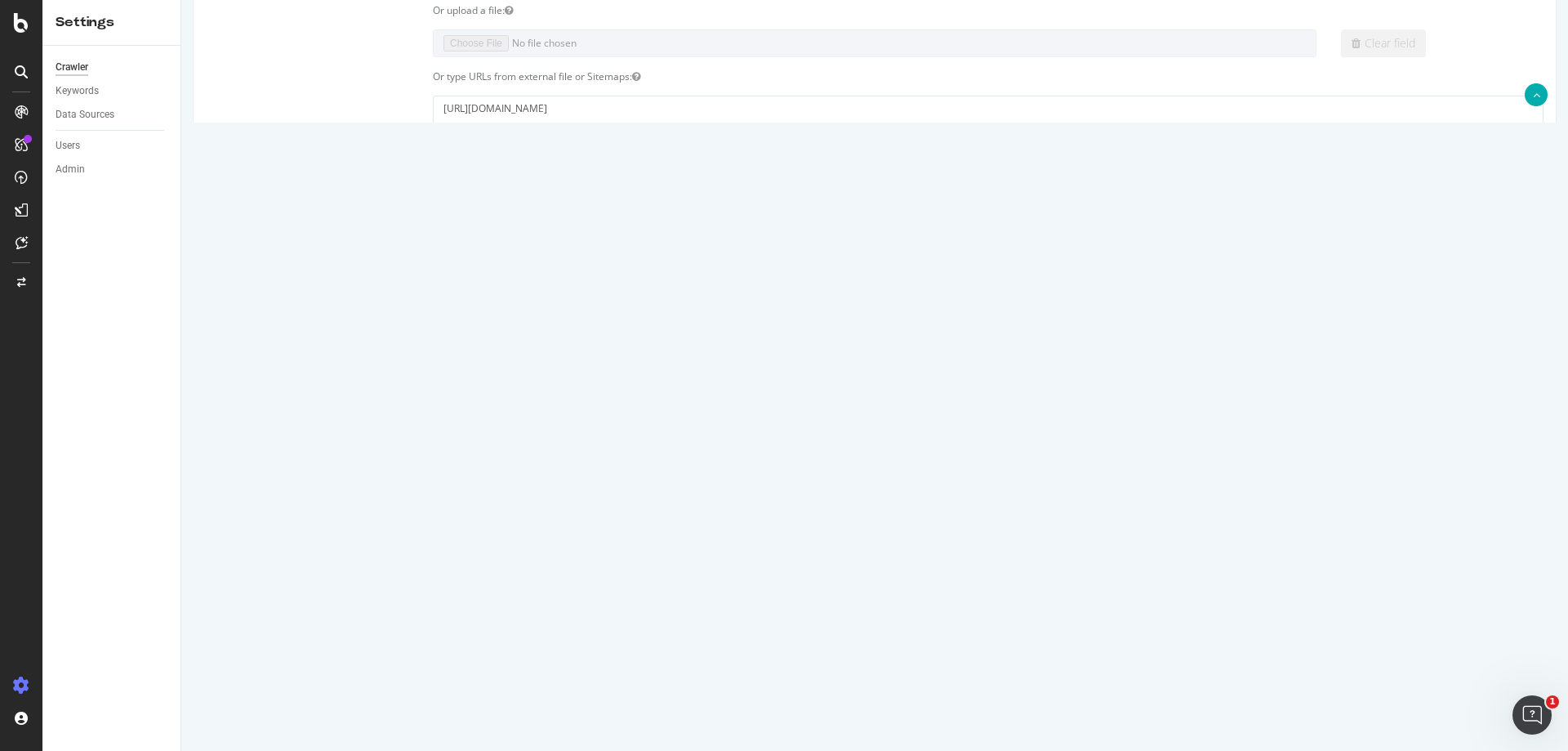
click at [939, 472] on icon at bounding box center [944, 473] width 12 height 14
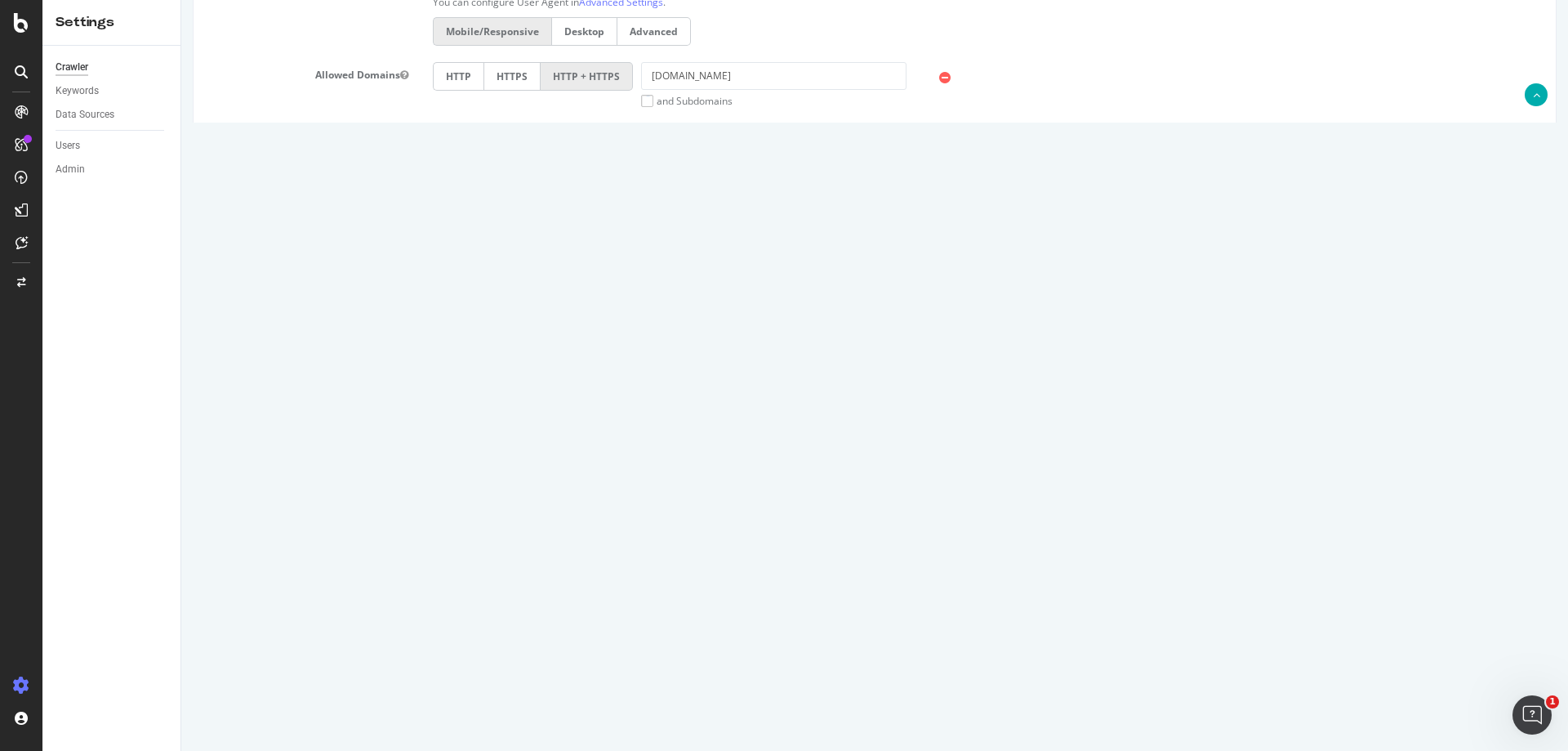
scroll to position [707, 0]
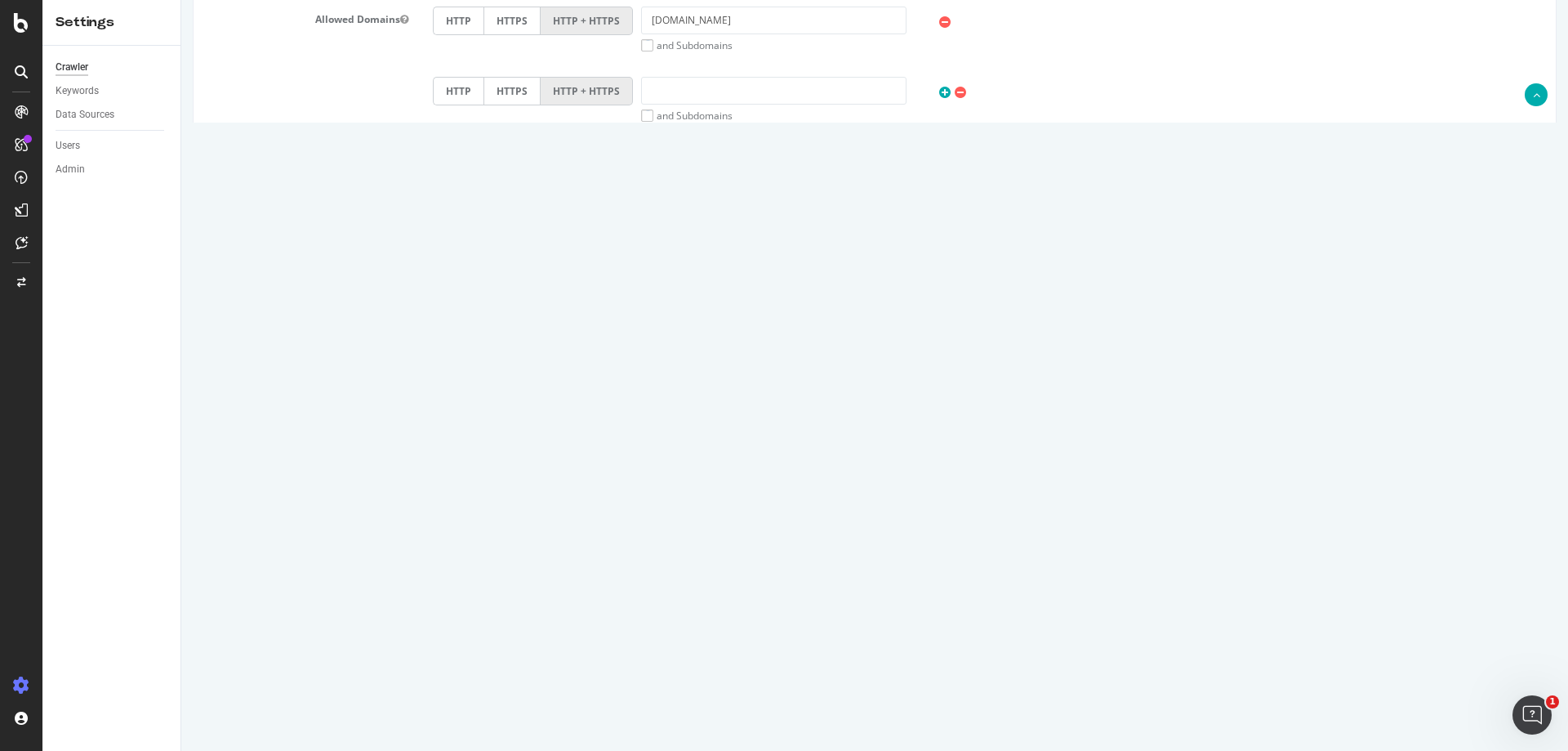
click at [881, 699] on input "Save & Back to Project" at bounding box center [895, 696] width 119 height 25
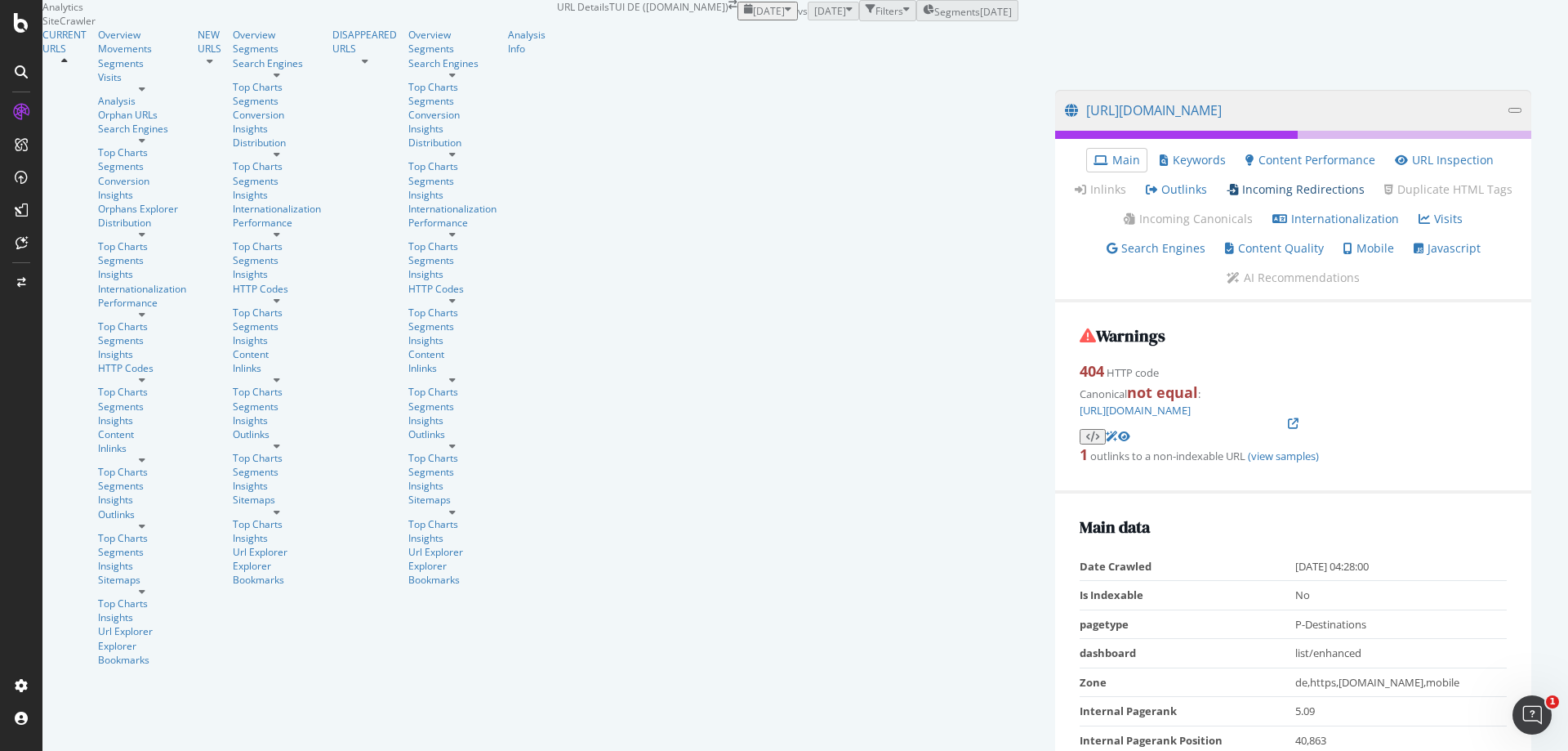
click at [1227, 198] on link "Incoming Redirections" at bounding box center [1296, 189] width 138 height 16
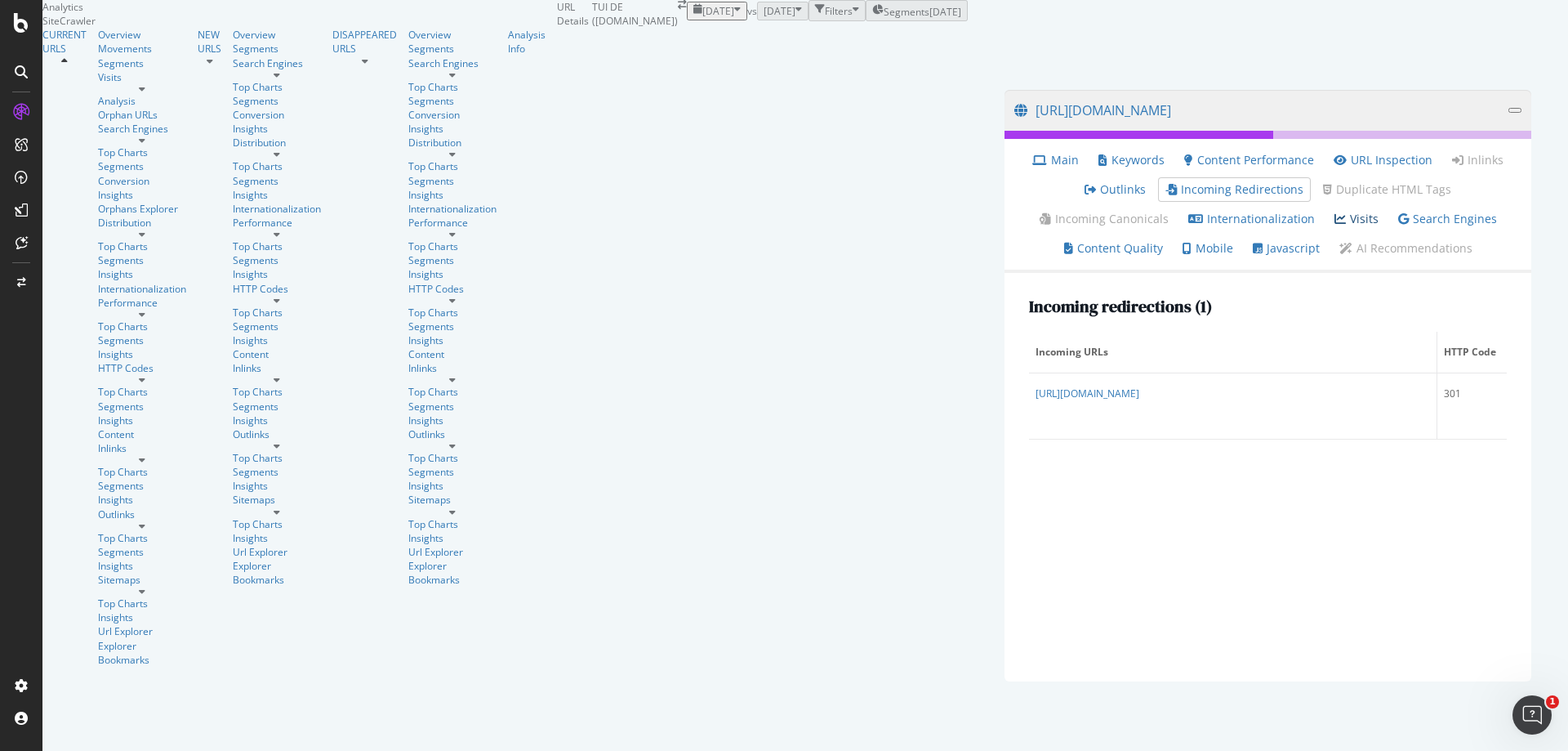
click at [1379, 227] on link "Visits" at bounding box center [1356, 219] width 44 height 16
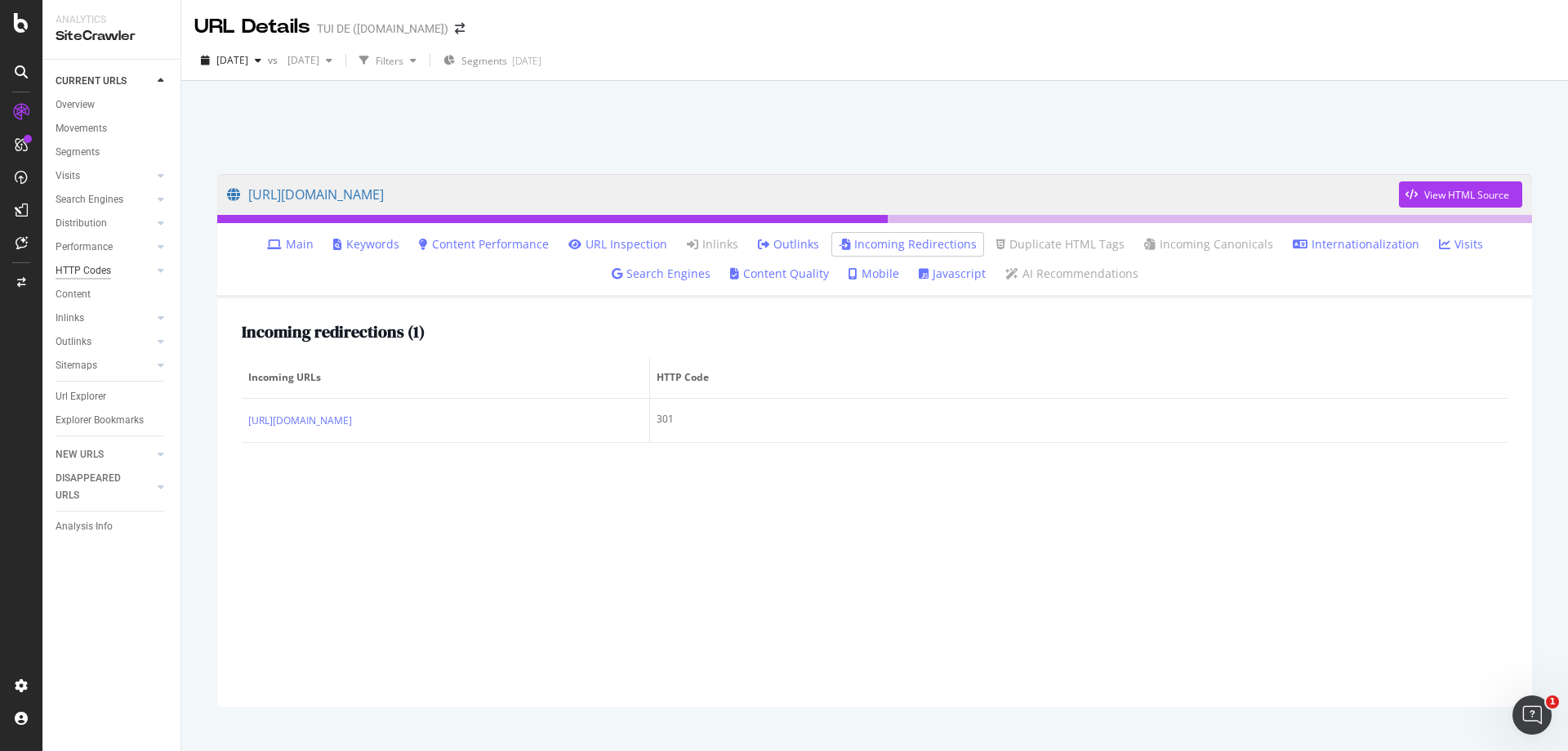
click at [73, 273] on div "HTTP Codes" at bounding box center [83, 271] width 56 height 17
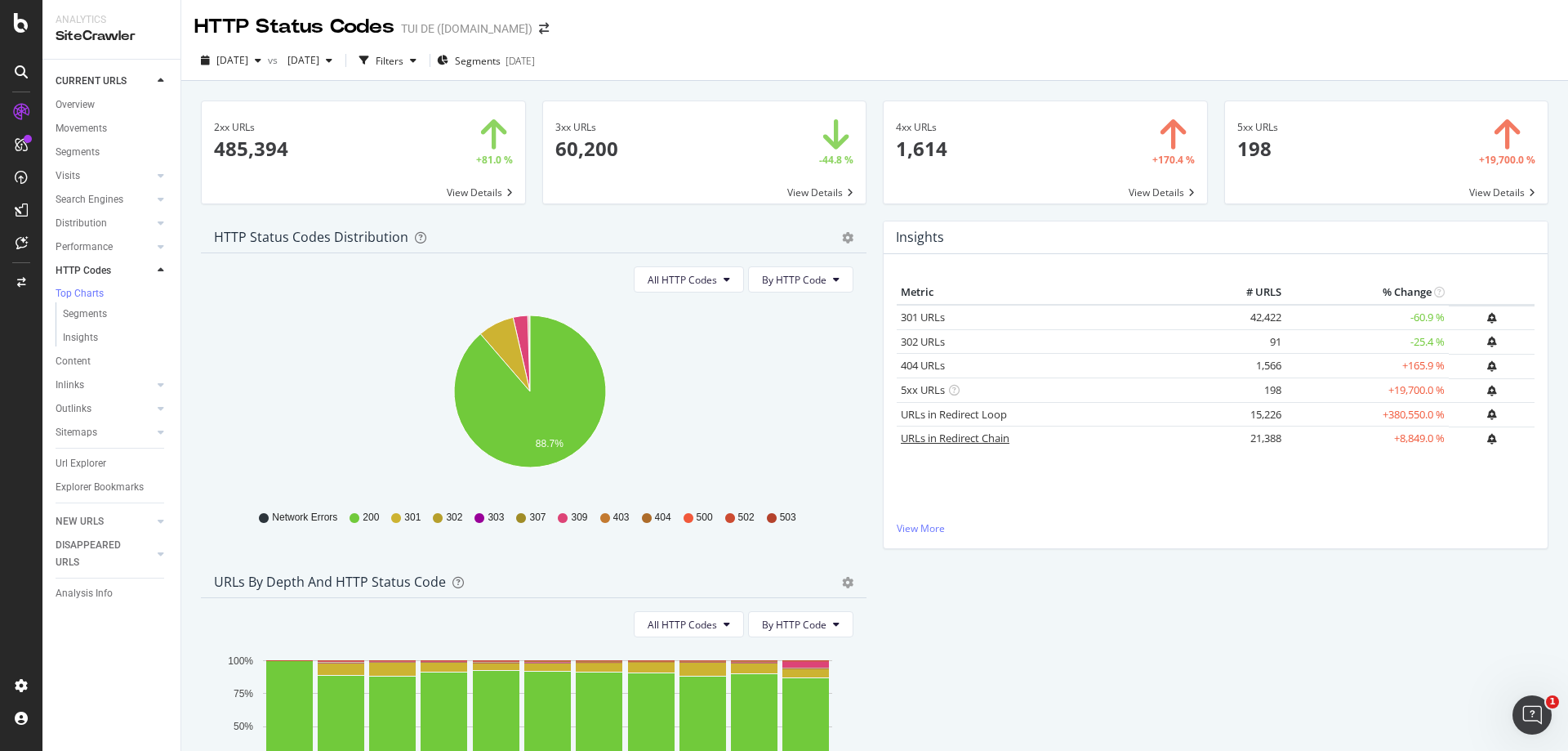
click at [947, 438] on link "URLs in Redirect Chain" at bounding box center [955, 438] width 109 height 15
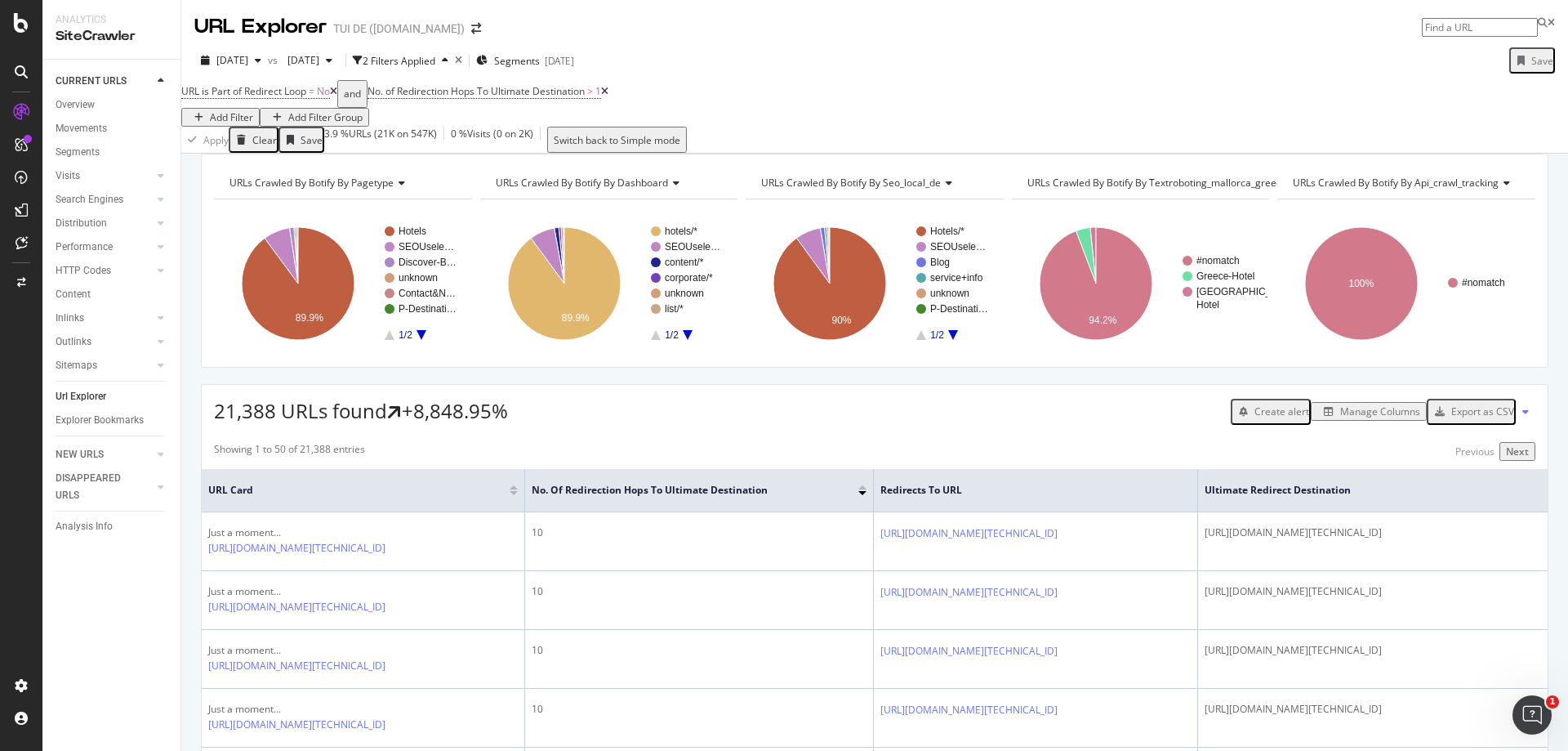
click at [1472, 418] on div "Export as CSV" at bounding box center [1482, 411] width 63 height 14
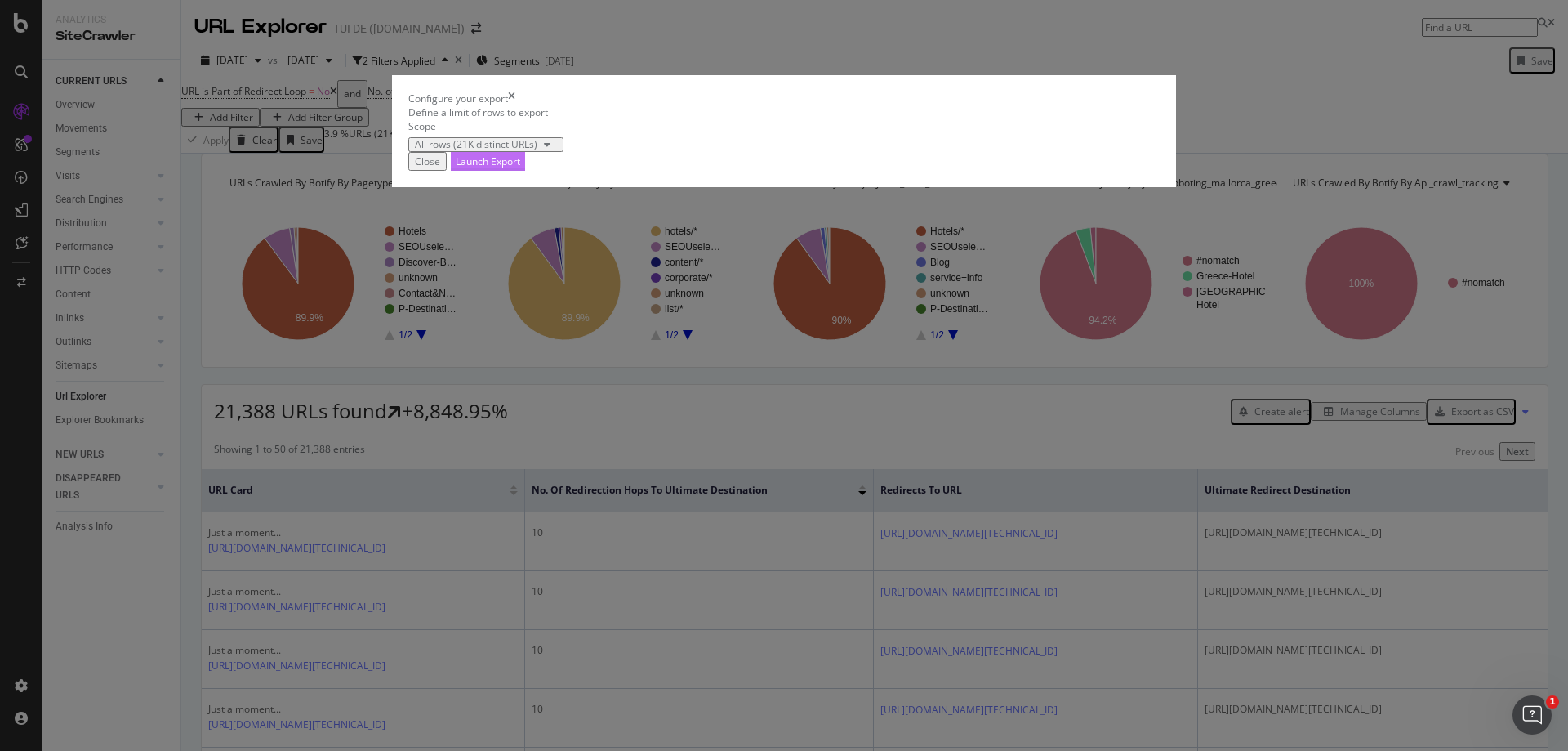
click at [520, 168] on div "Launch Export" at bounding box center [487, 161] width 65 height 14
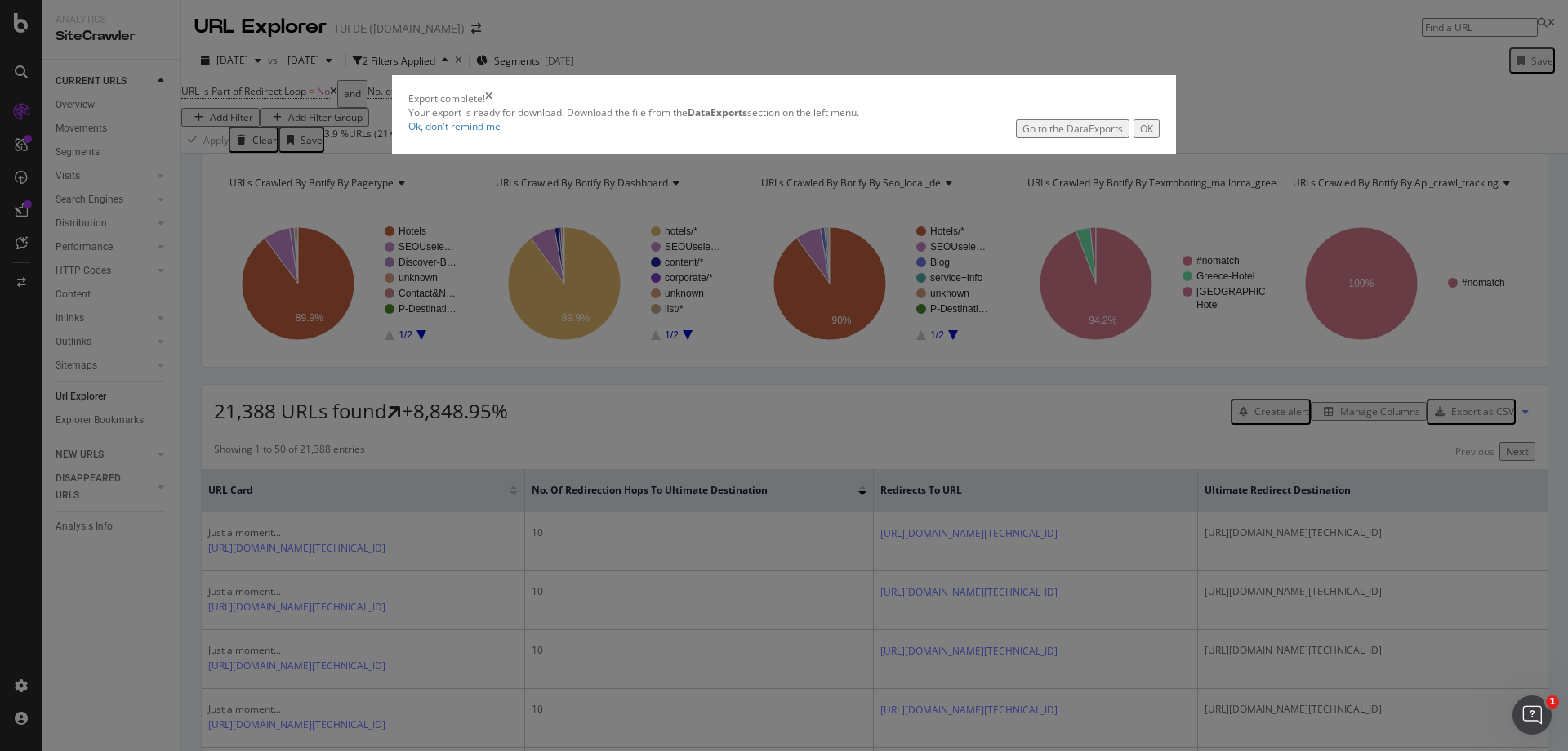
click at [1022, 135] on div "Go to the DataExports" at bounding box center [1072, 128] width 101 height 14
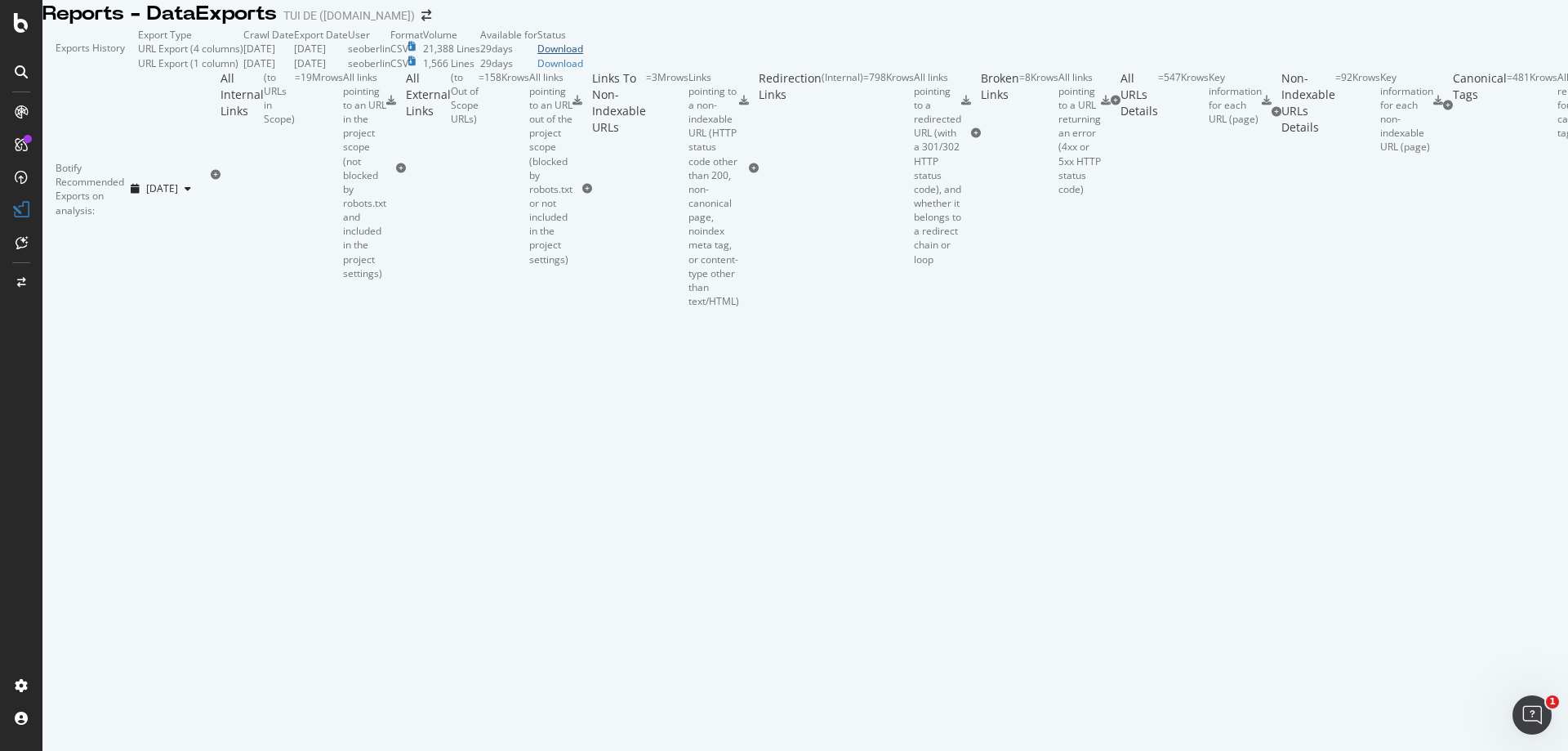
click at [583, 56] on div "Download" at bounding box center [560, 48] width 46 height 14
